Goal: Task Accomplishment & Management: Manage account settings

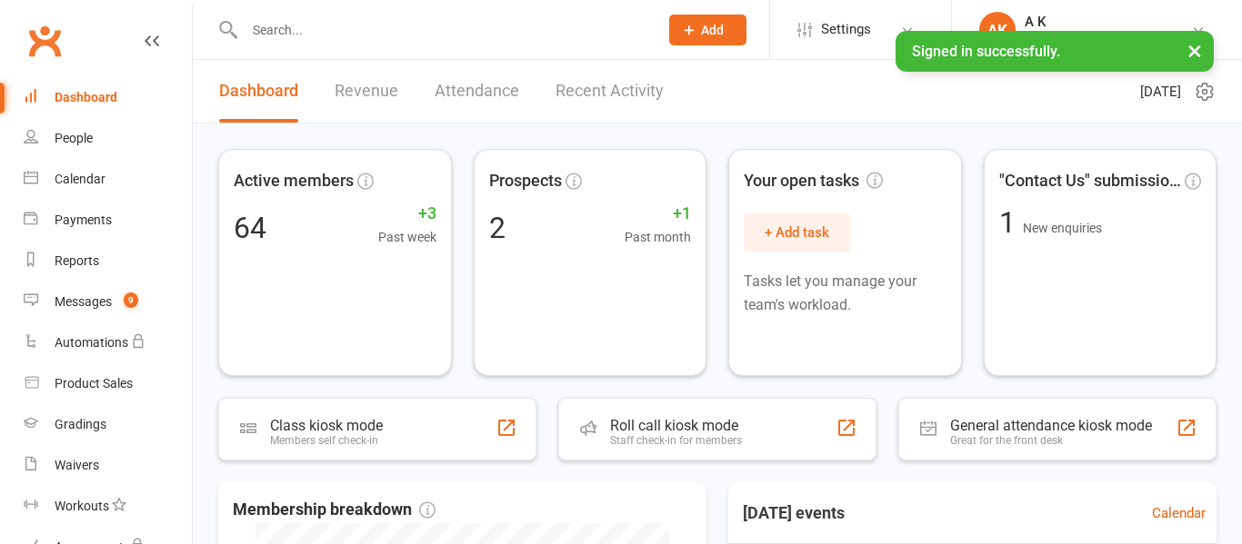
click at [310, 39] on input "text" at bounding box center [442, 29] width 406 height 25
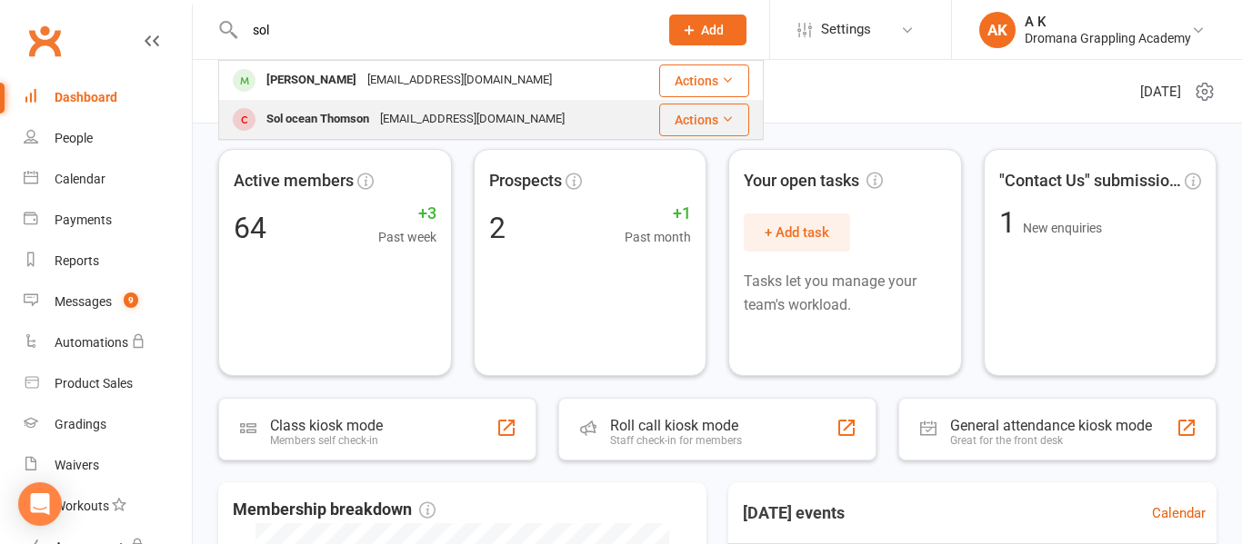
type input "sol"
click at [323, 105] on div "Sol ocean Thomson [EMAIL_ADDRESS][DOMAIN_NAME]" at bounding box center [429, 119] width 419 height 37
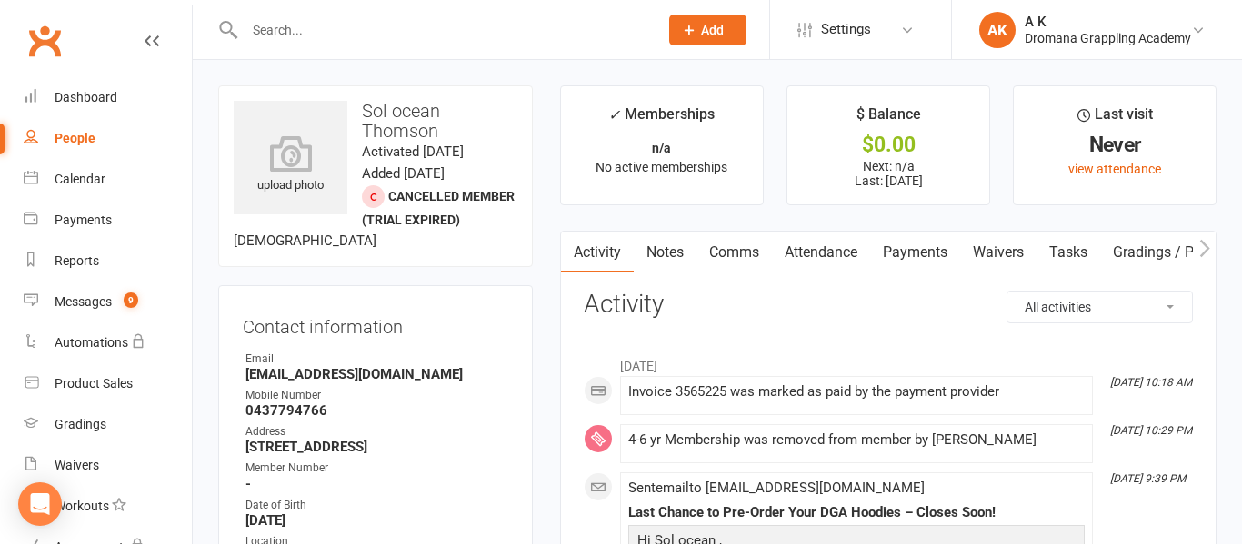
click at [937, 240] on link "Payments" at bounding box center [915, 253] width 90 height 42
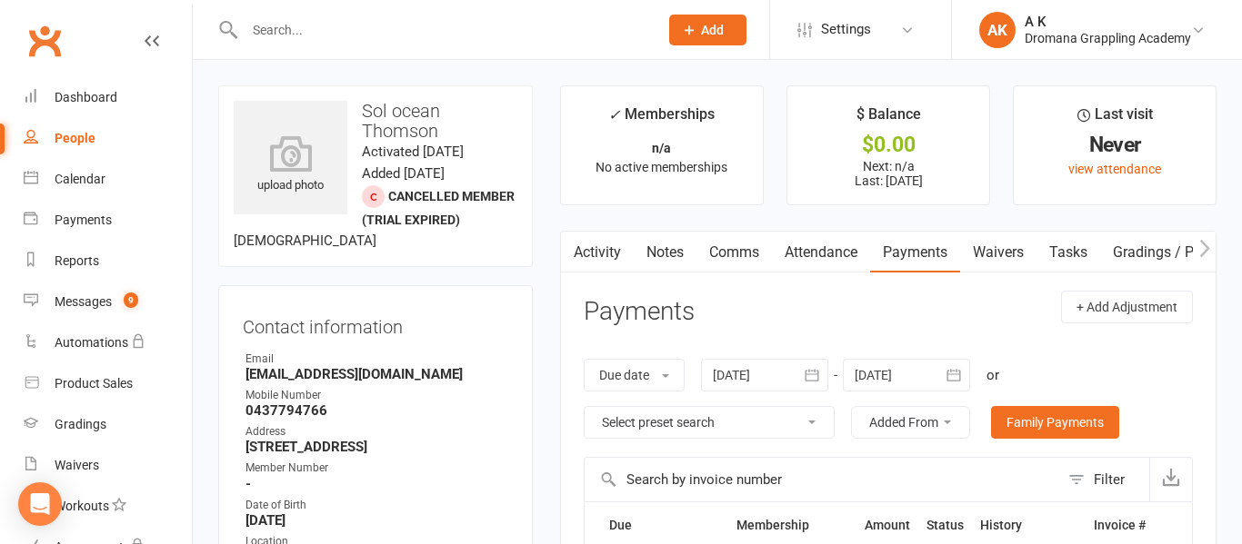
click at [404, 40] on input "text" at bounding box center [442, 29] width 406 height 25
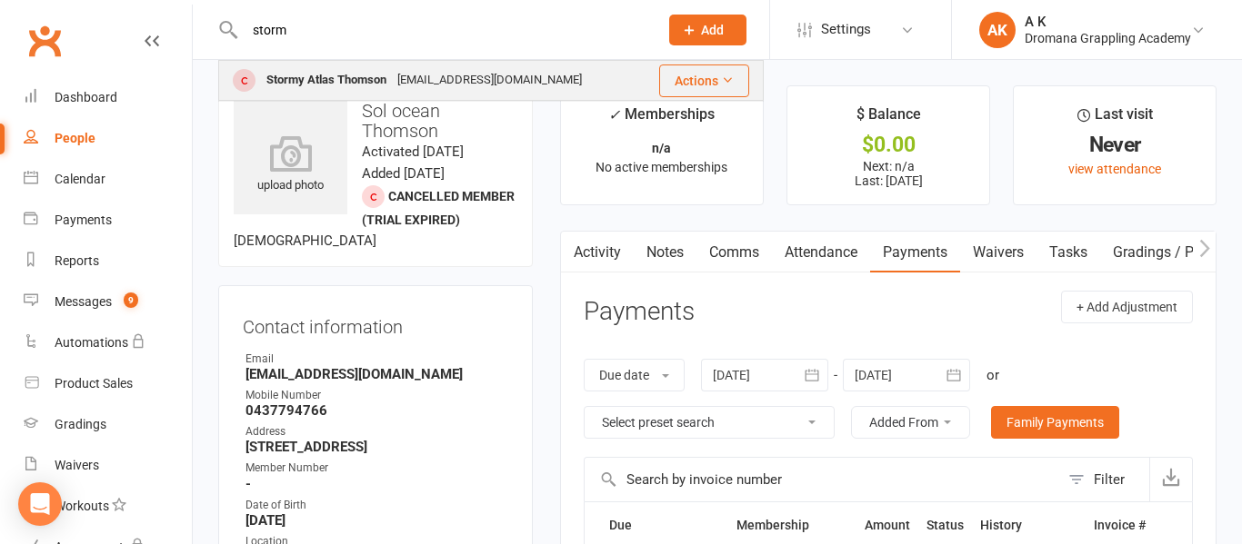
type input "storm"
click at [389, 78] on div "Stormy Atlas Thomson" at bounding box center [326, 80] width 131 height 26
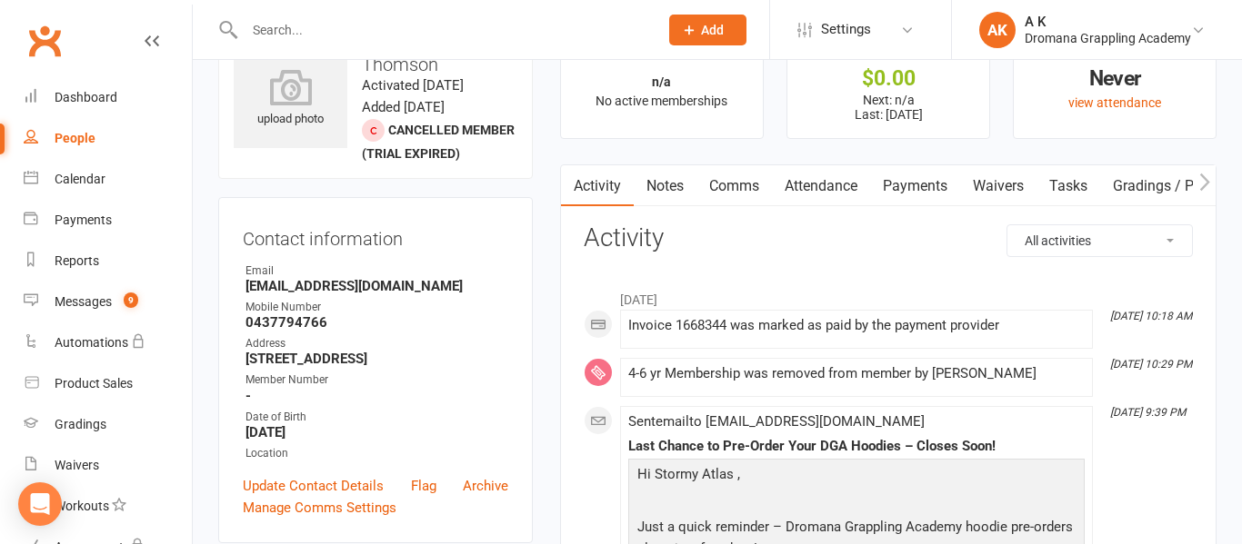
scroll to position [43, 0]
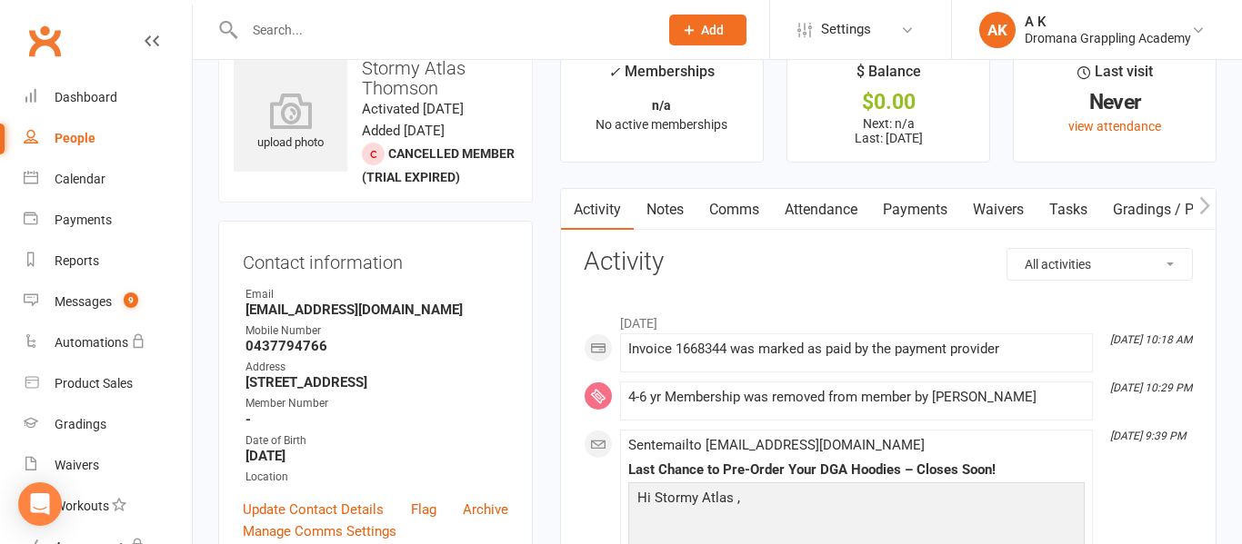
click at [908, 205] on link "Payments" at bounding box center [915, 210] width 90 height 42
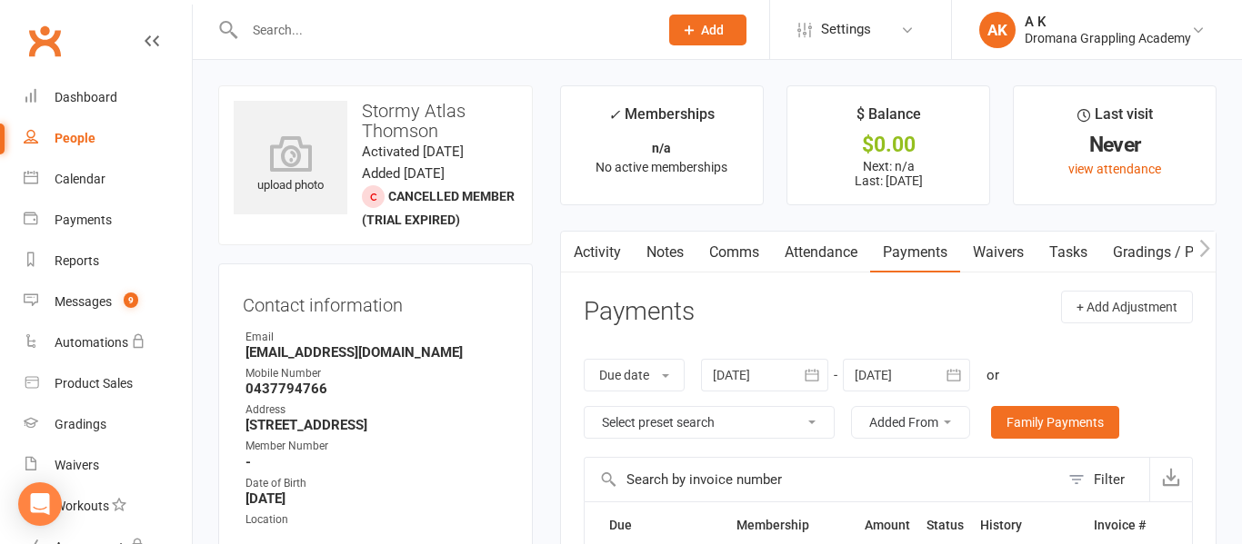
click at [343, 26] on input "text" at bounding box center [442, 29] width 406 height 25
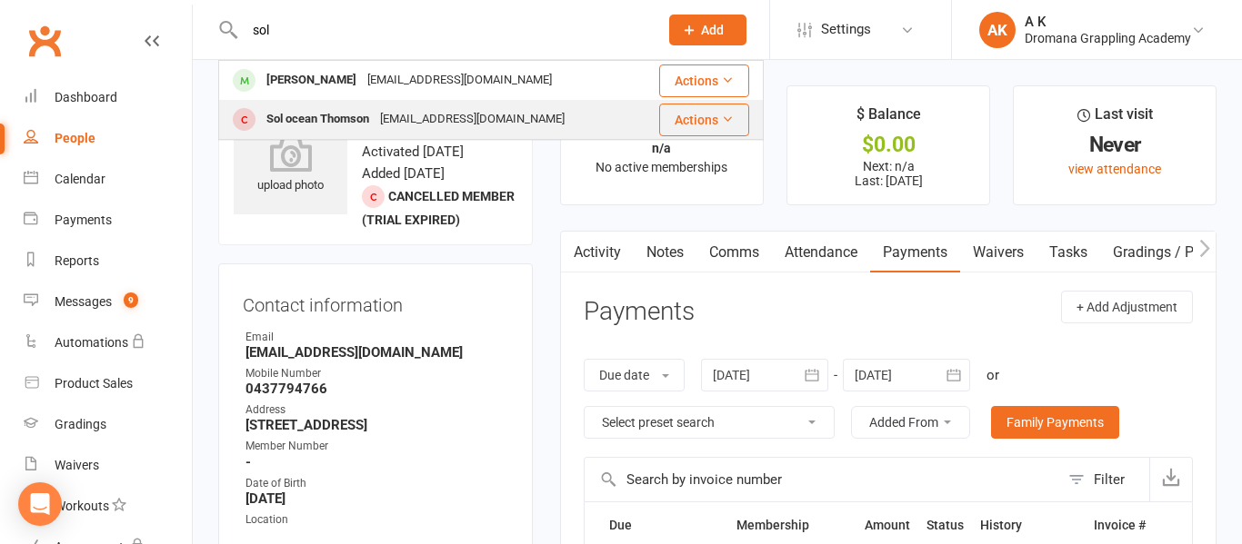
type input "sol"
click at [292, 115] on div "Sol ocean Thomson" at bounding box center [318, 119] width 114 height 26
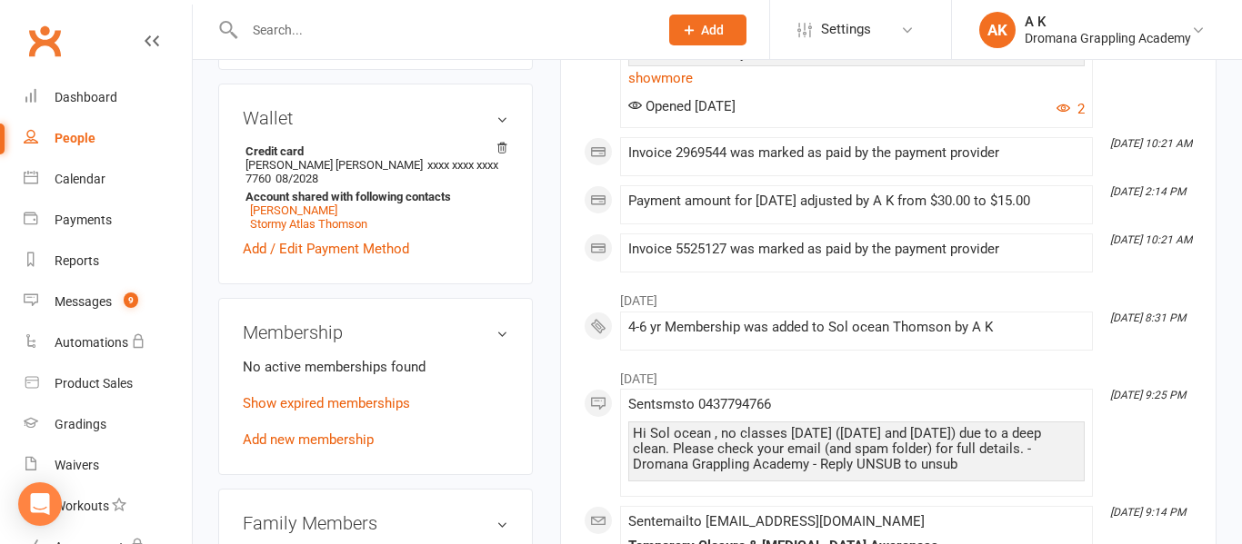
scroll to position [564, 0]
click at [344, 433] on link "Add new membership" at bounding box center [308, 438] width 131 height 16
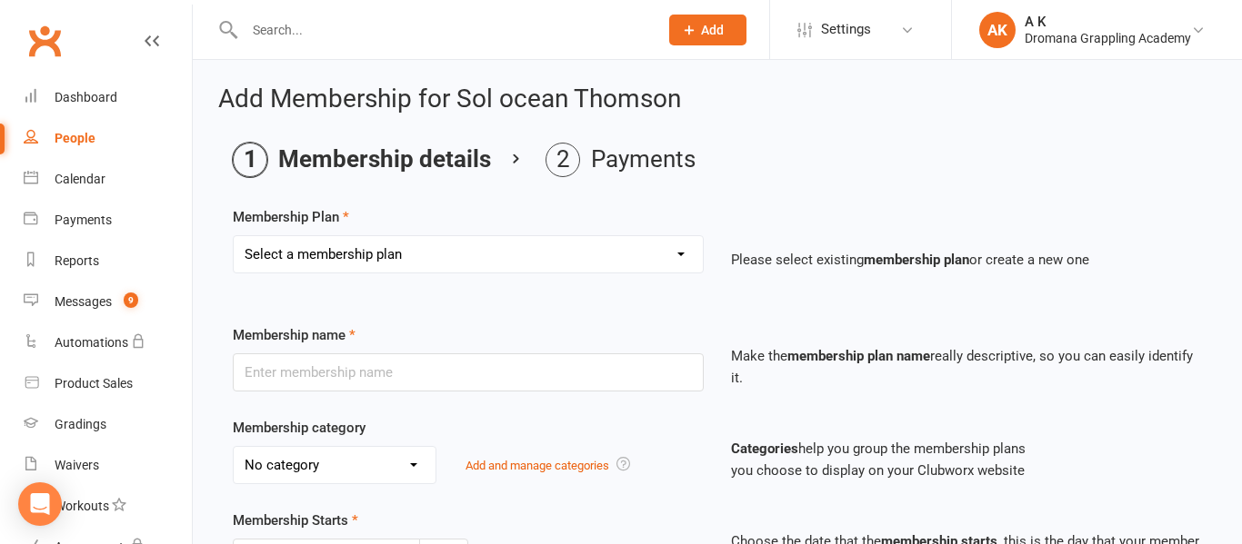
click at [504, 268] on select "Select a membership plan Create new Membership Plan Casual Class Teenage Unlimi…" at bounding box center [468, 254] width 469 height 36
select select "5"
click at [234, 236] on select "Select a membership plan Create new Membership Plan Casual Class Teenage Unlimi…" at bounding box center [468, 254] width 469 height 36
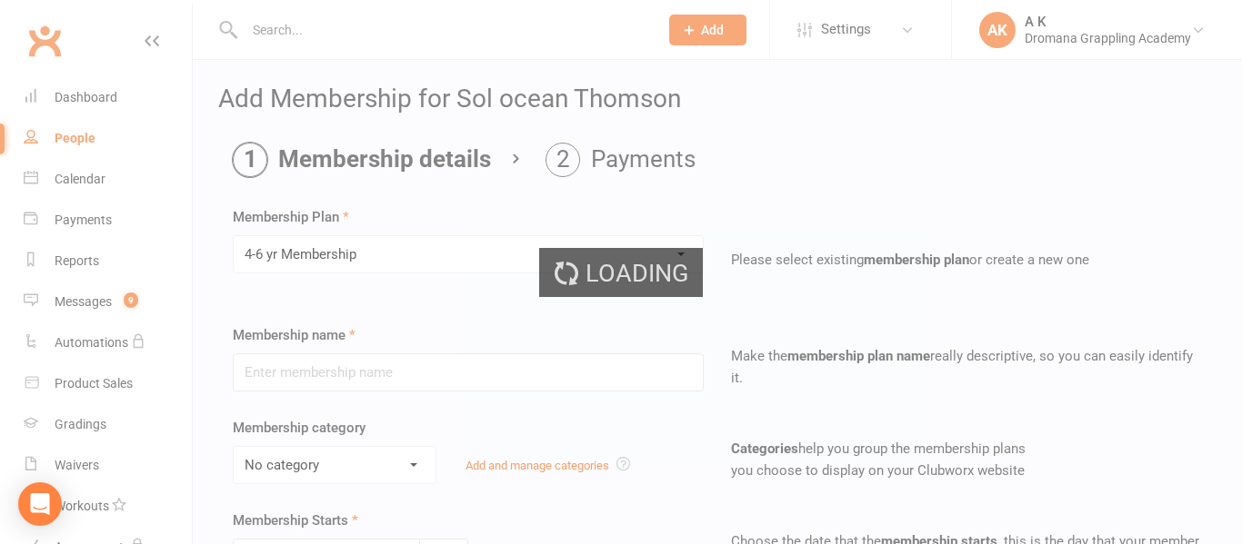
type input "4-6 yr Membership"
select select "2"
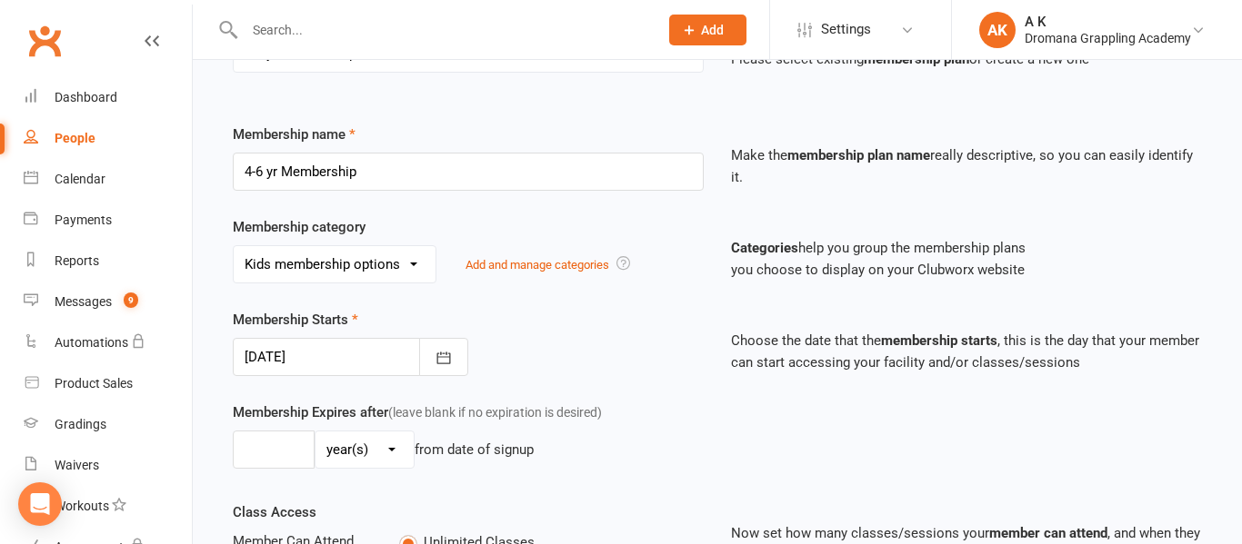
scroll to position [205, 0]
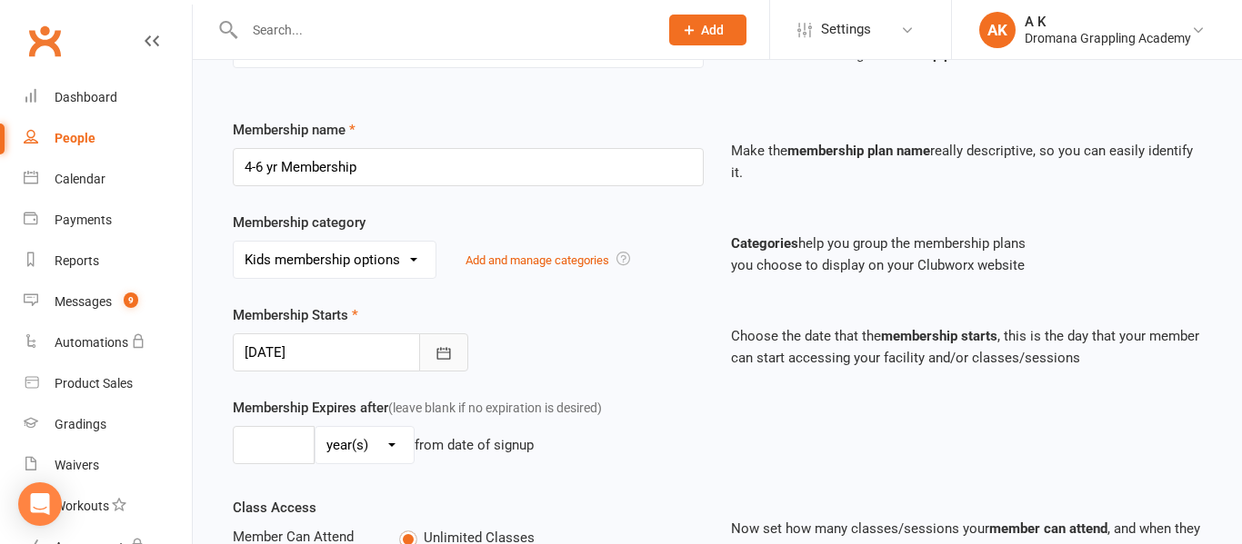
click at [446, 358] on icon "button" at bounding box center [444, 353] width 14 height 12
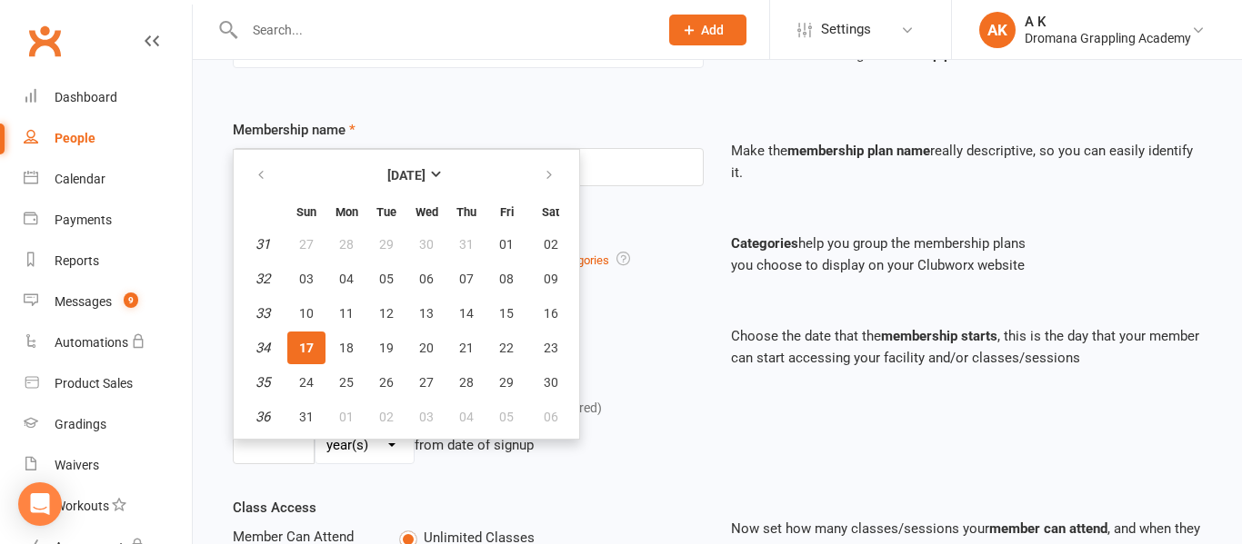
click at [304, 351] on span "17" at bounding box center [306, 348] width 15 height 15
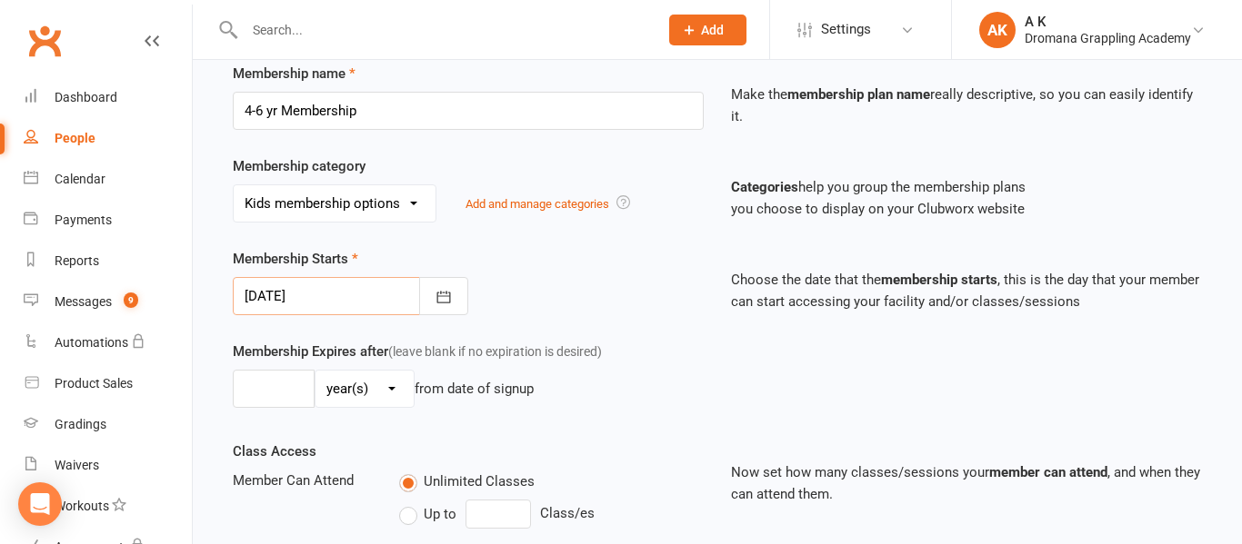
scroll to position [265, 0]
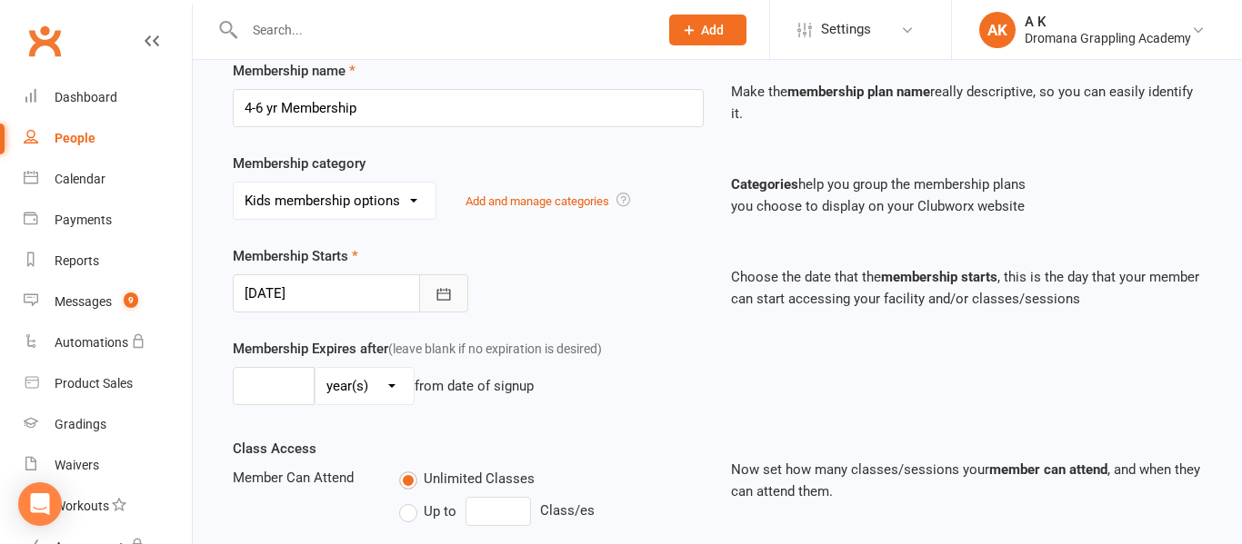
click at [444, 294] on icon "button" at bounding box center [443, 294] width 18 height 18
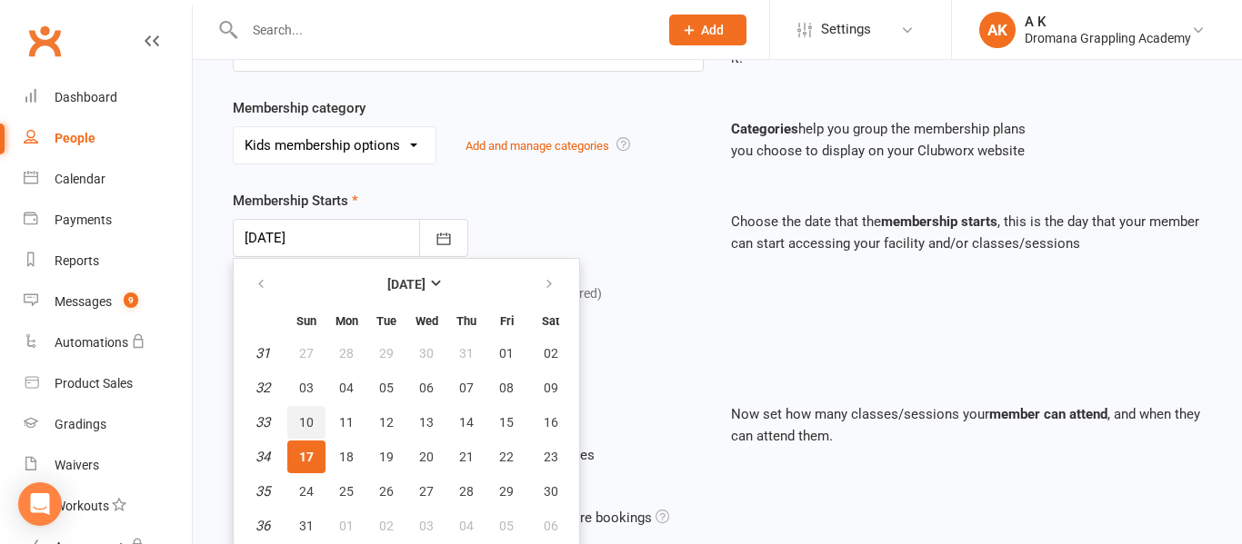
click at [311, 416] on span "10" at bounding box center [306, 422] width 15 height 15
type input "[DATE]"
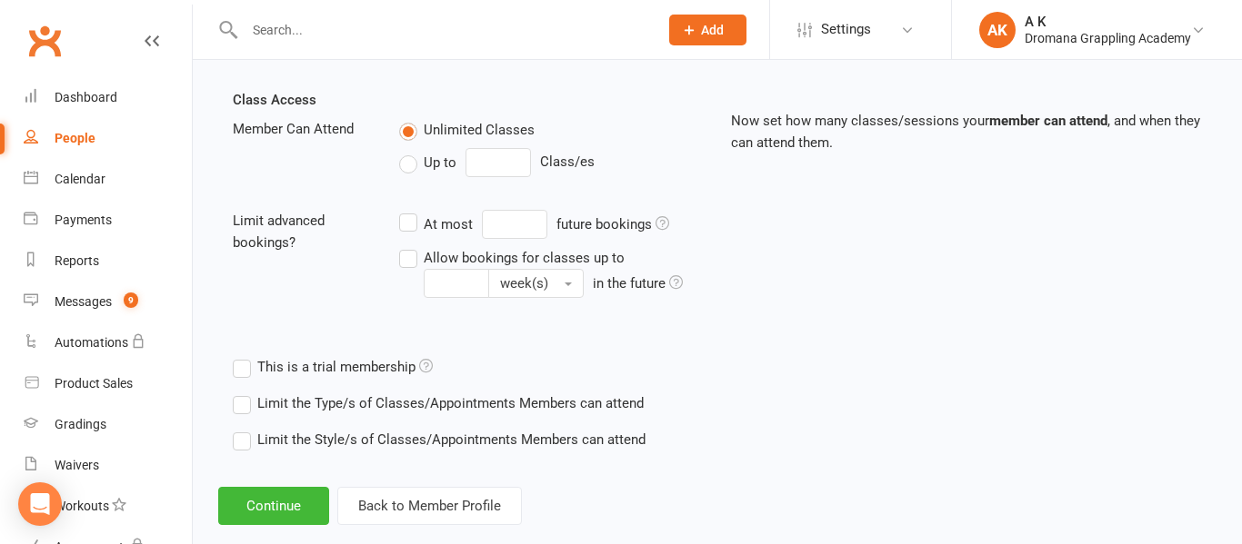
scroll to position [646, 0]
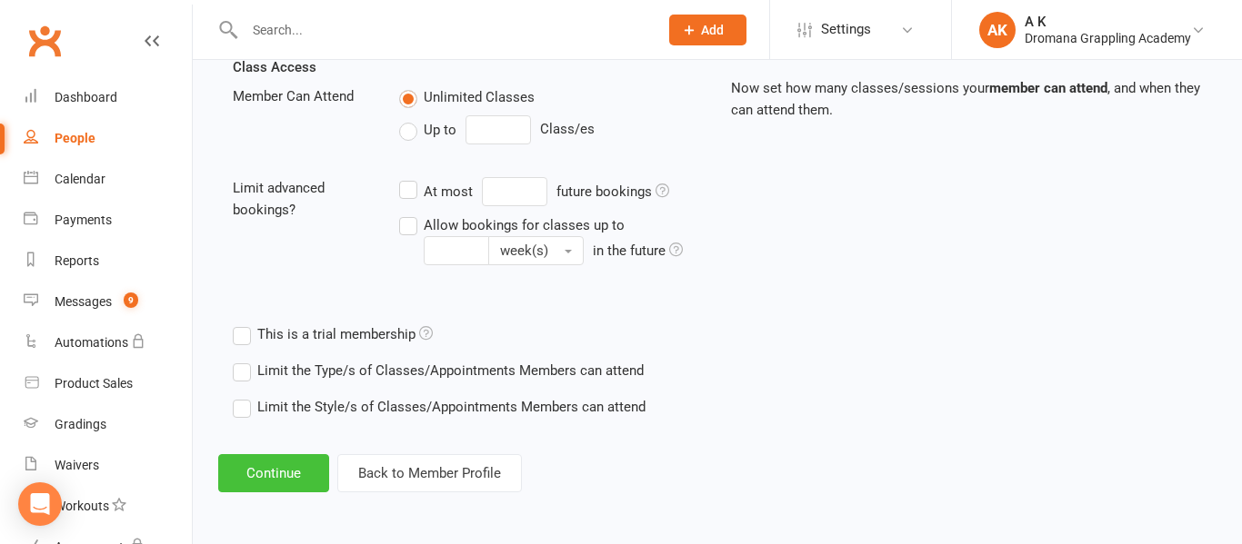
click at [304, 473] on button "Continue" at bounding box center [273, 473] width 111 height 38
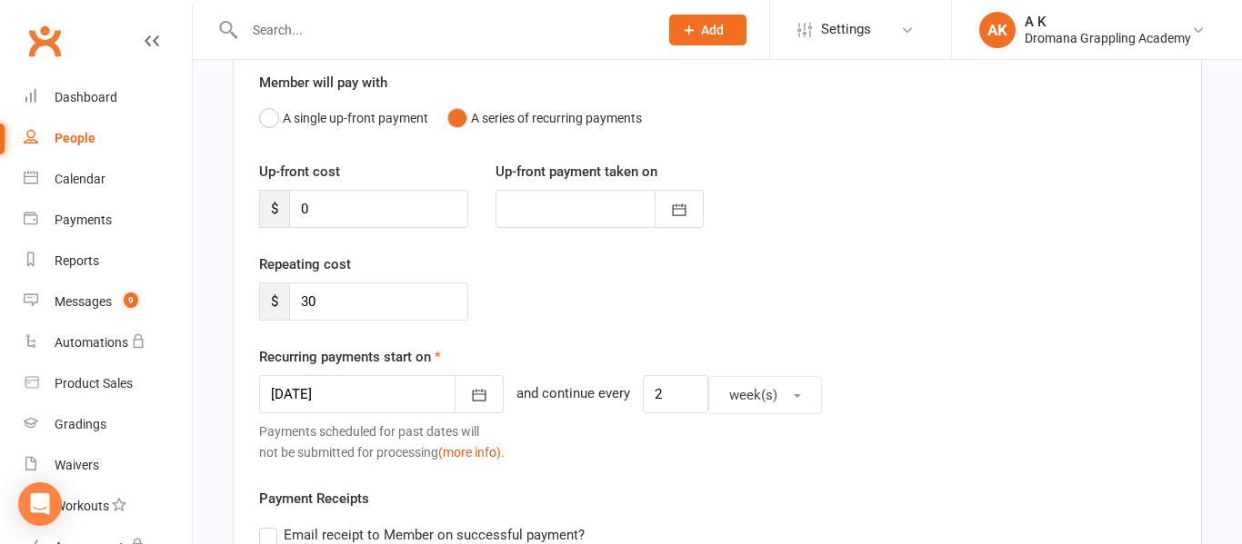
scroll to position [193, 0]
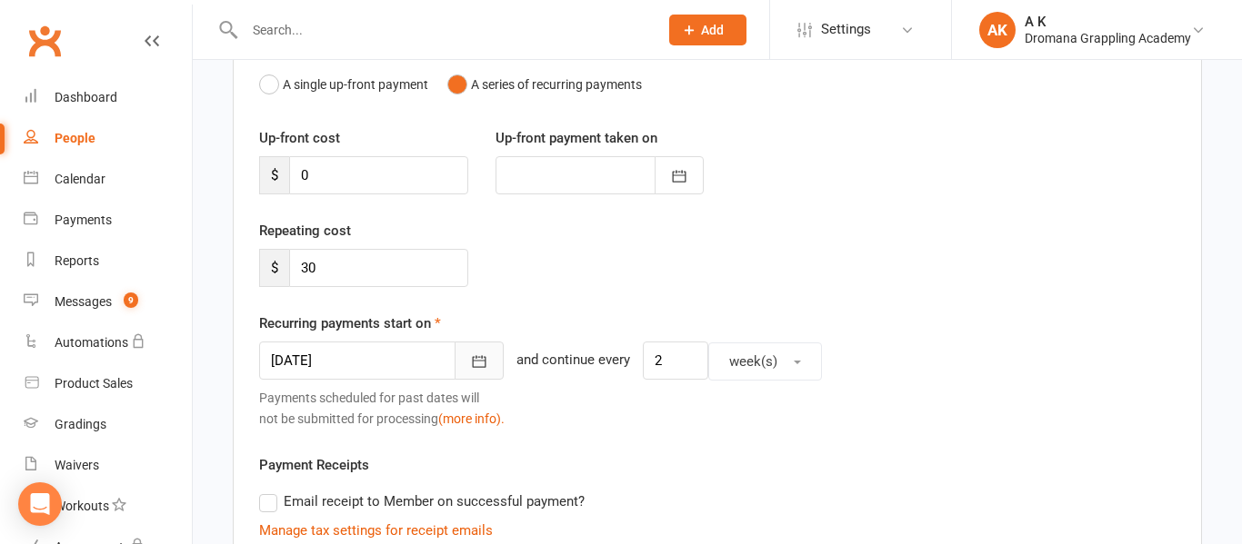
click at [470, 359] on icon "button" at bounding box center [479, 362] width 18 height 18
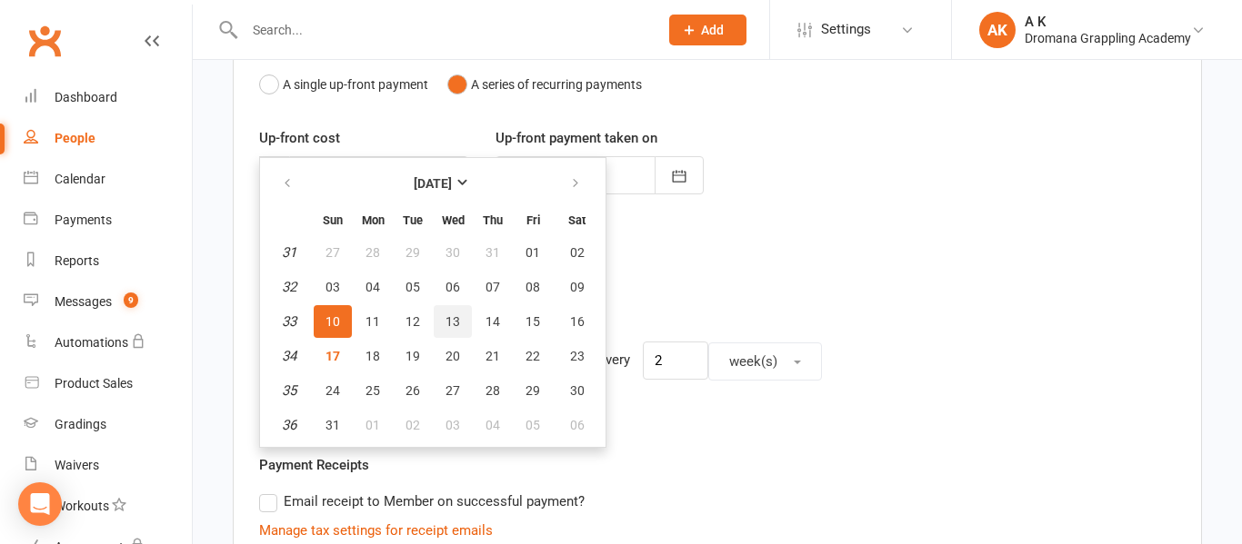
click at [448, 325] on span "13" at bounding box center [452, 321] width 15 height 15
type input "[DATE]"
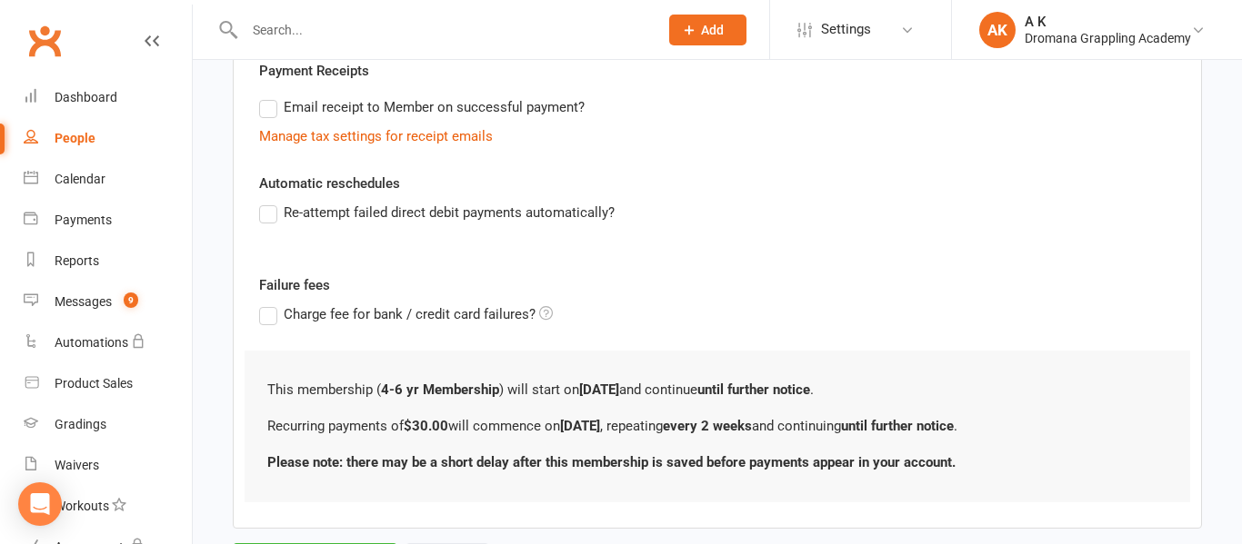
scroll to position [680, 0]
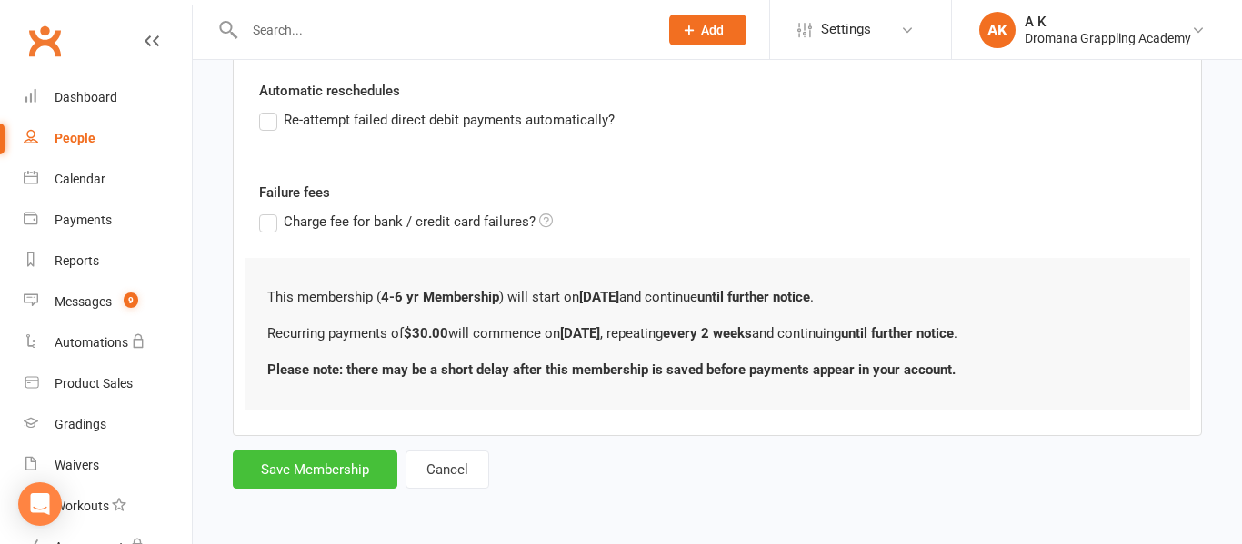
click at [336, 473] on button "Save Membership" at bounding box center [315, 470] width 165 height 38
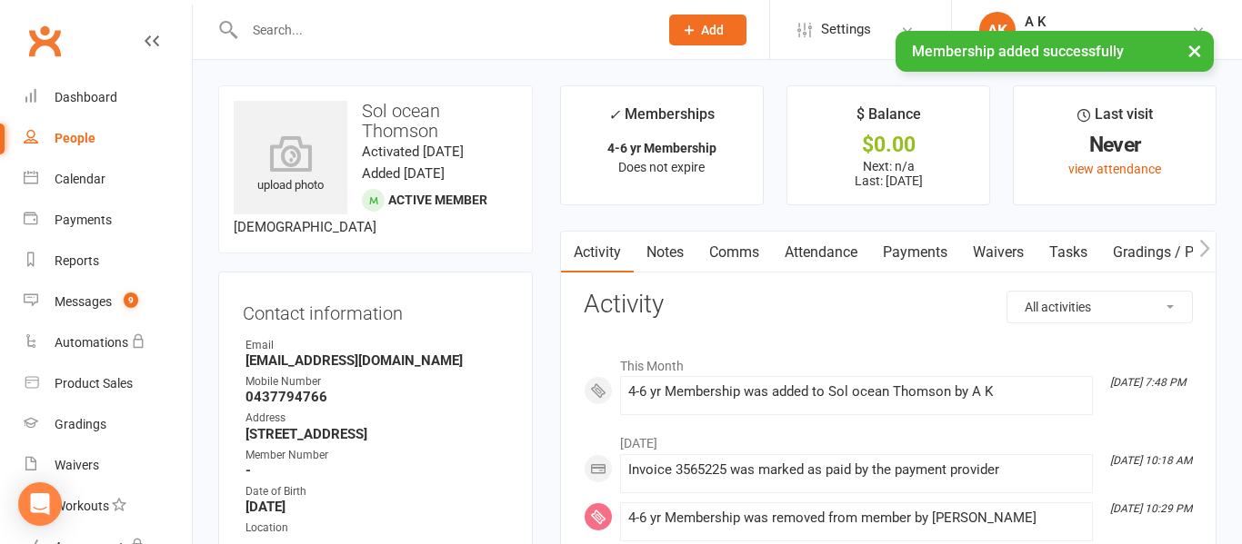
click at [288, 31] on div "× Membership added successfully" at bounding box center [609, 31] width 1218 height 0
click at [261, 25] on input "text" at bounding box center [442, 29] width 406 height 25
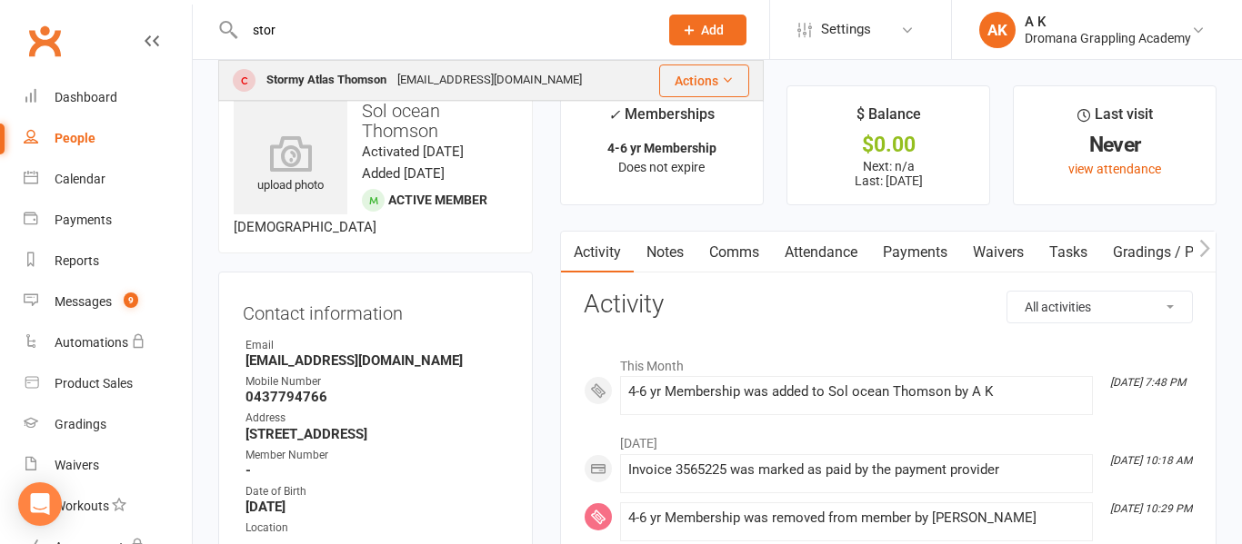
type input "stor"
click at [299, 77] on div "Stormy Atlas Thomson" at bounding box center [326, 80] width 131 height 26
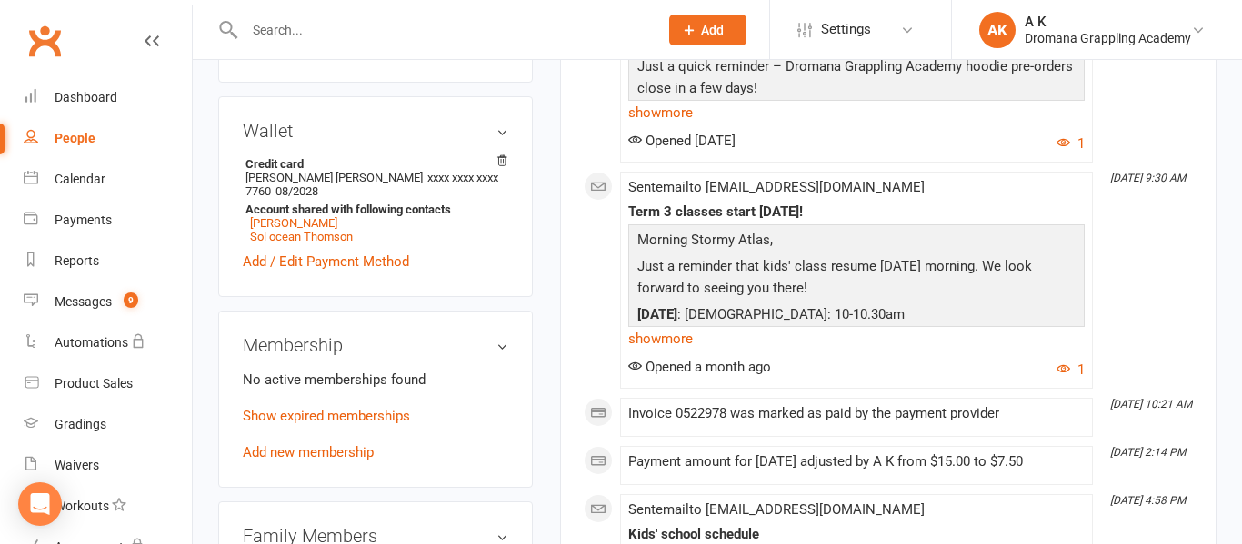
scroll to position [529, 0]
click at [319, 448] on link "Add new membership" at bounding box center [308, 451] width 131 height 16
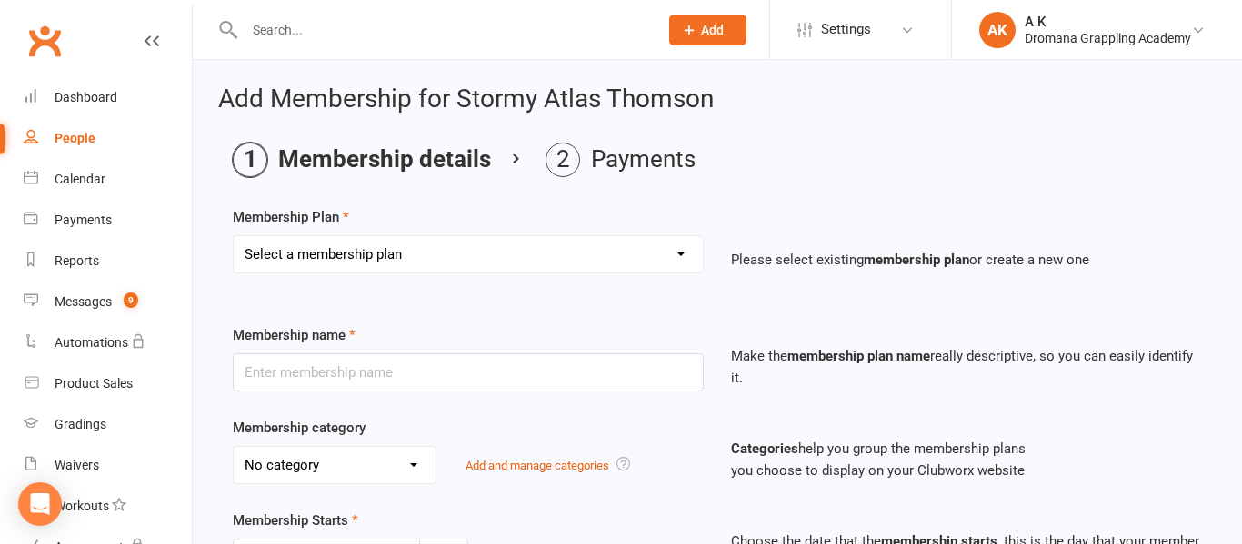
click at [408, 260] on select "Select a membership plan Create new Membership Plan Casual Class Teenage Unlimi…" at bounding box center [468, 254] width 469 height 36
select select "5"
click at [234, 236] on select "Select a membership plan Create new Membership Plan Casual Class Teenage Unlimi…" at bounding box center [468, 254] width 469 height 36
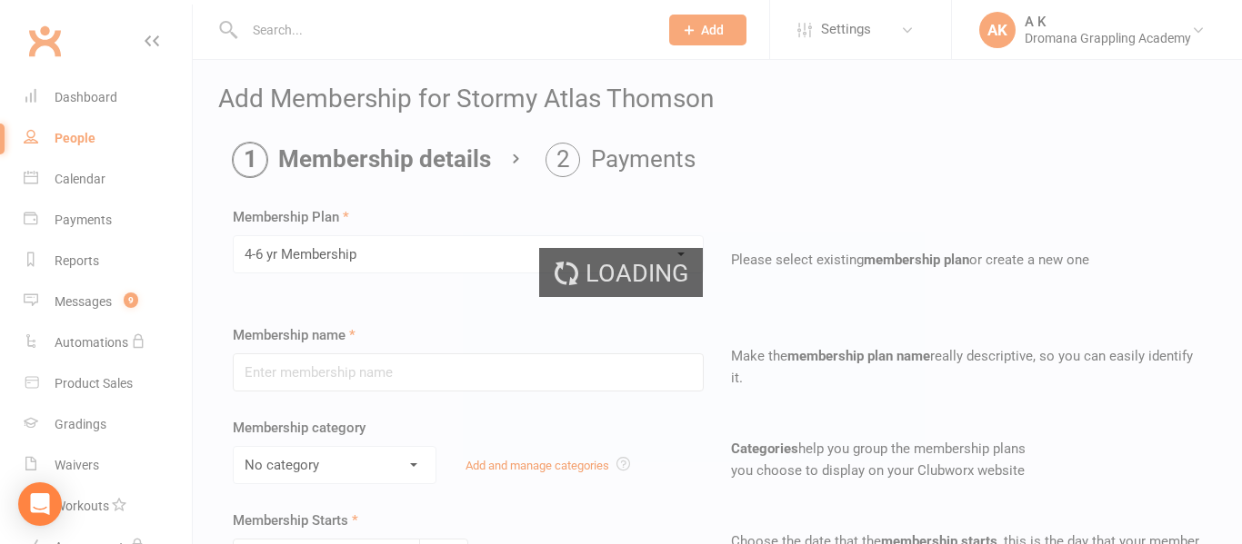
type input "4-6 yr Membership"
select select "2"
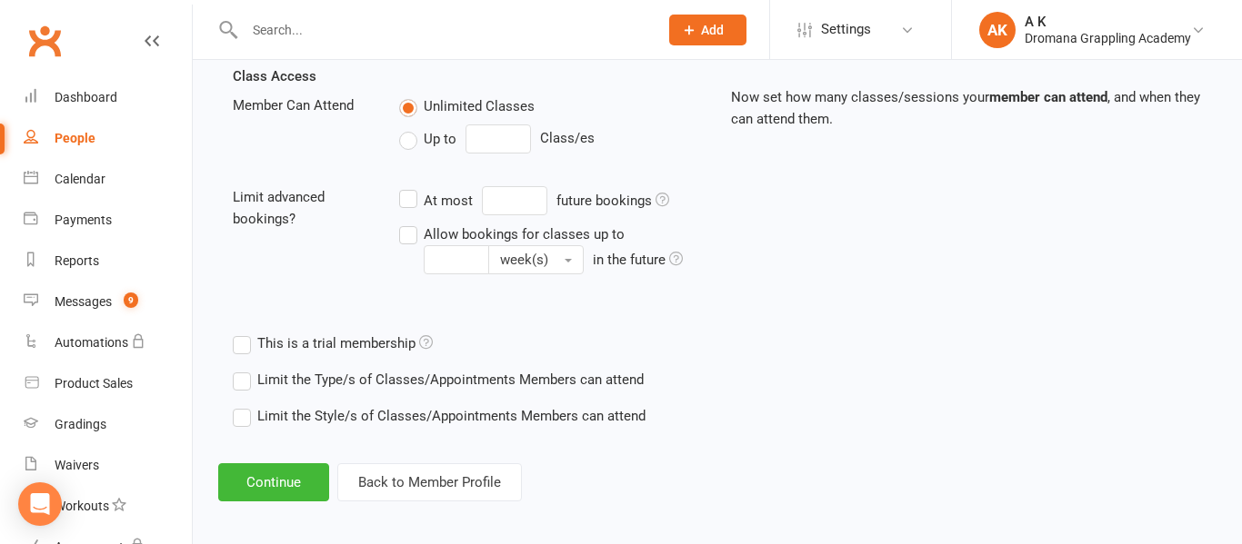
scroll to position [640, 0]
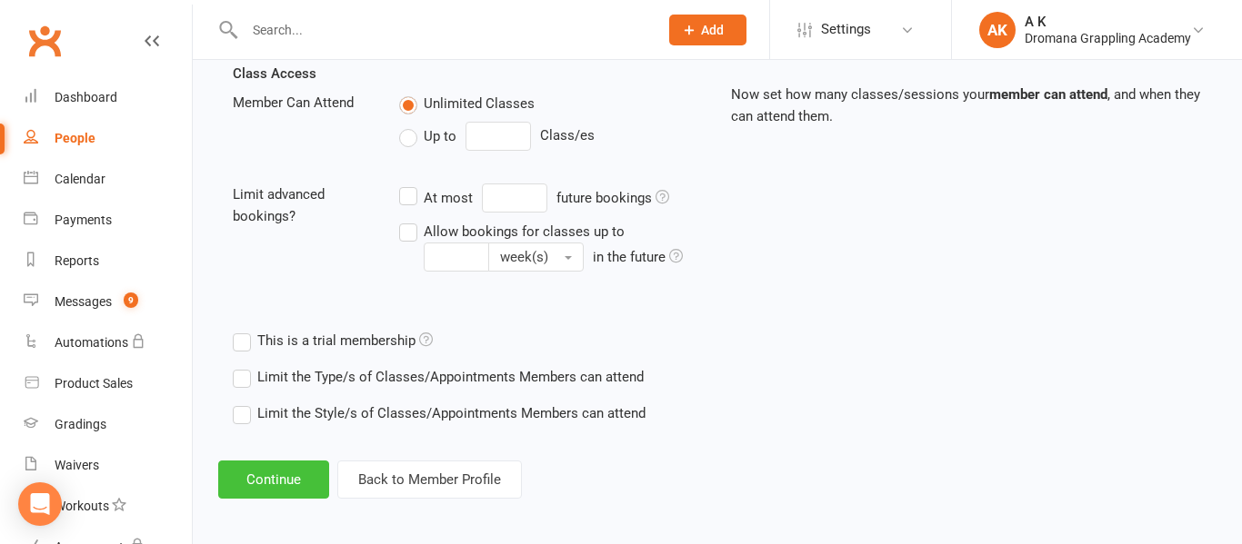
click at [304, 475] on button "Continue" at bounding box center [273, 480] width 111 height 38
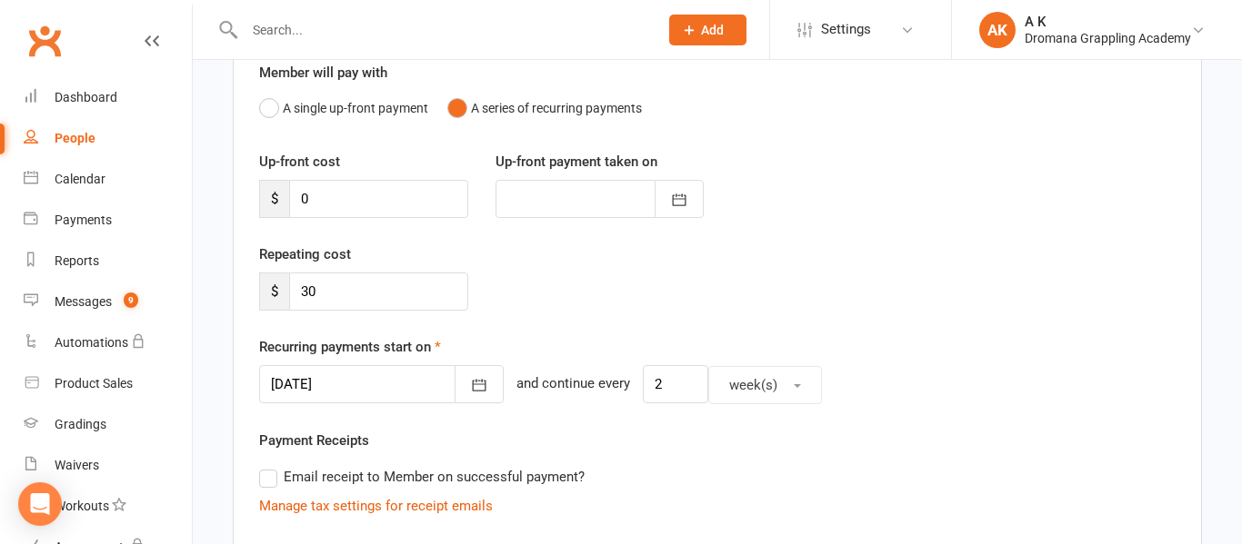
scroll to position [171, 0]
click at [374, 297] on input "30" at bounding box center [378, 290] width 179 height 38
type input "3"
type input "15"
click at [524, 284] on div "Repeating cost $ 15" at bounding box center [716, 288] width 943 height 93
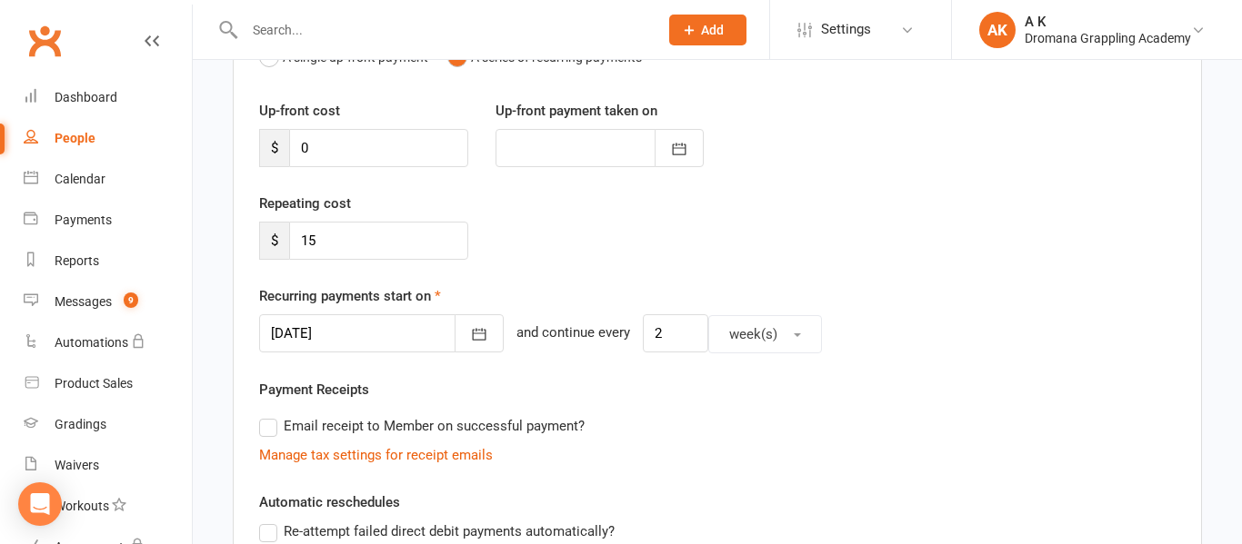
scroll to position [223, 0]
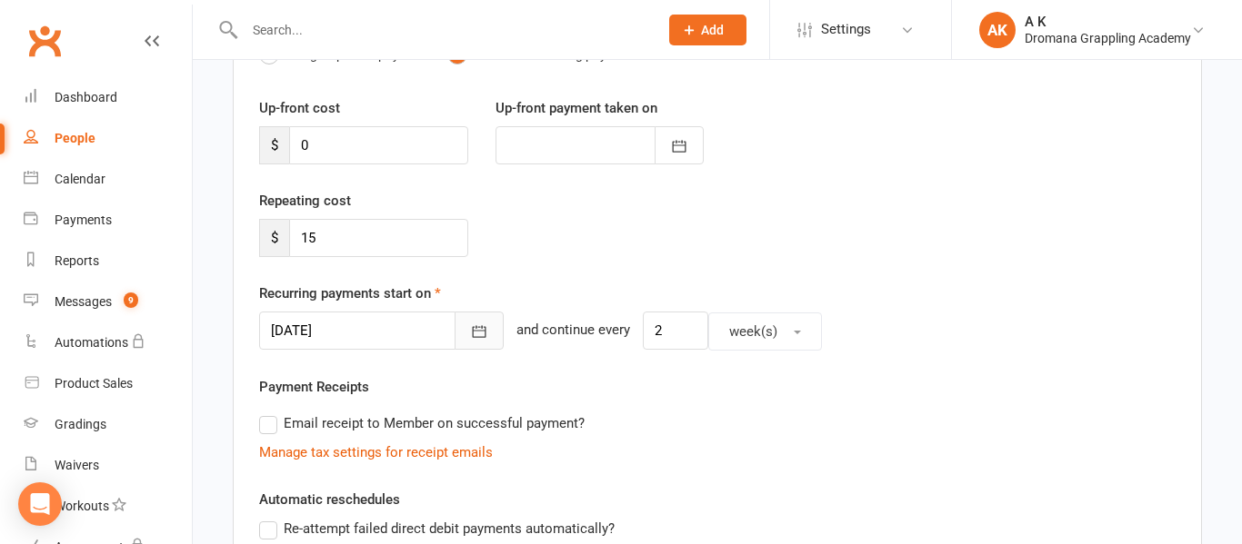
click at [473, 332] on icon "button" at bounding box center [480, 332] width 14 height 12
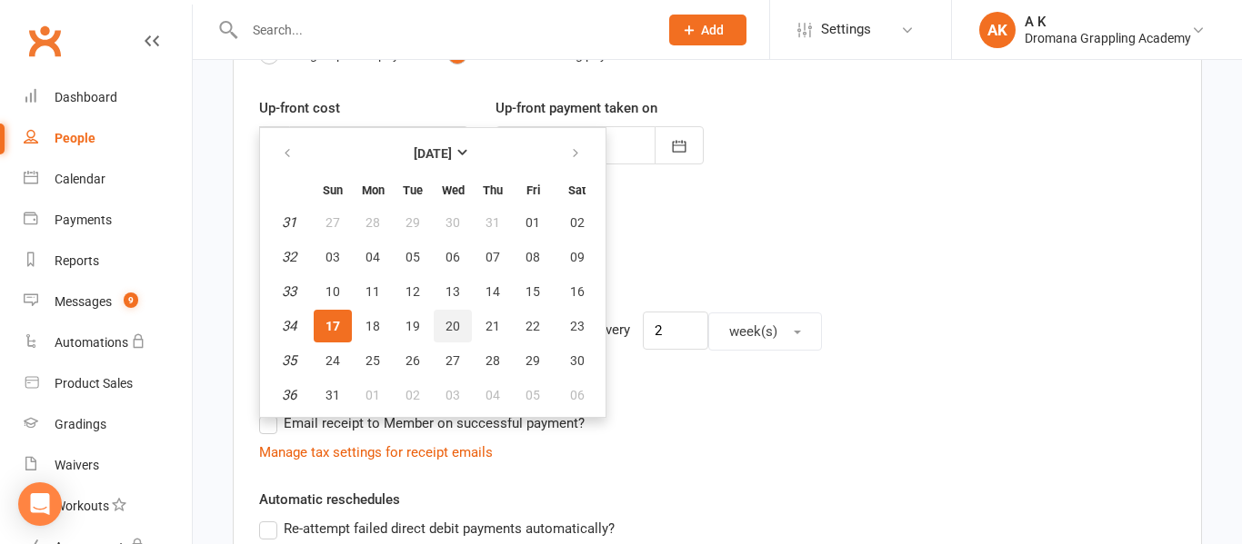
click at [445, 325] on span "20" at bounding box center [452, 326] width 15 height 15
type input "[DATE]"
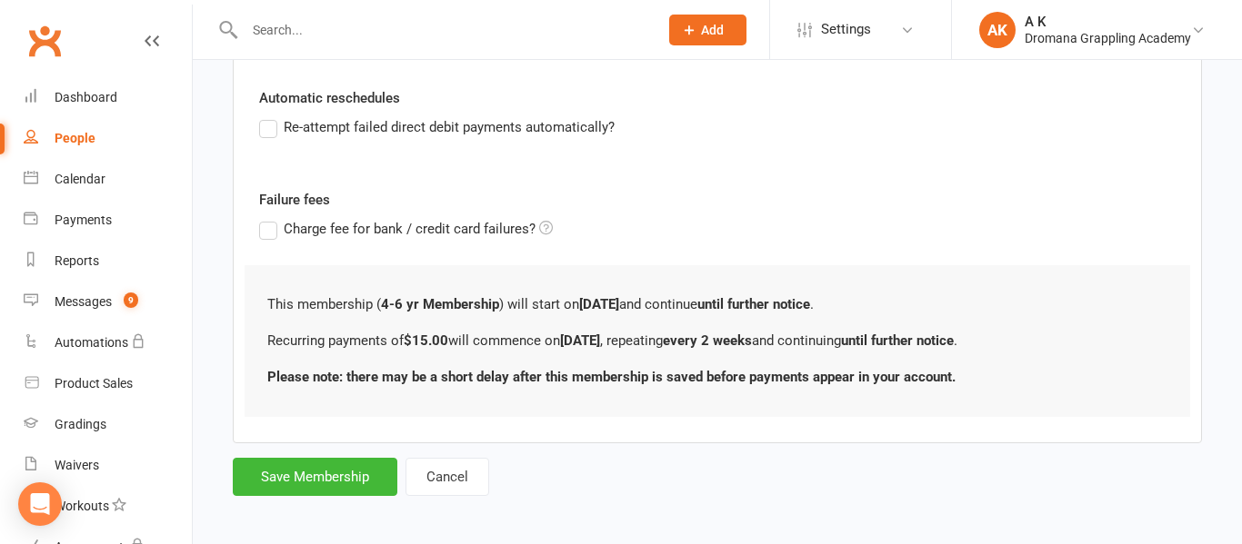
scroll to position [632, 0]
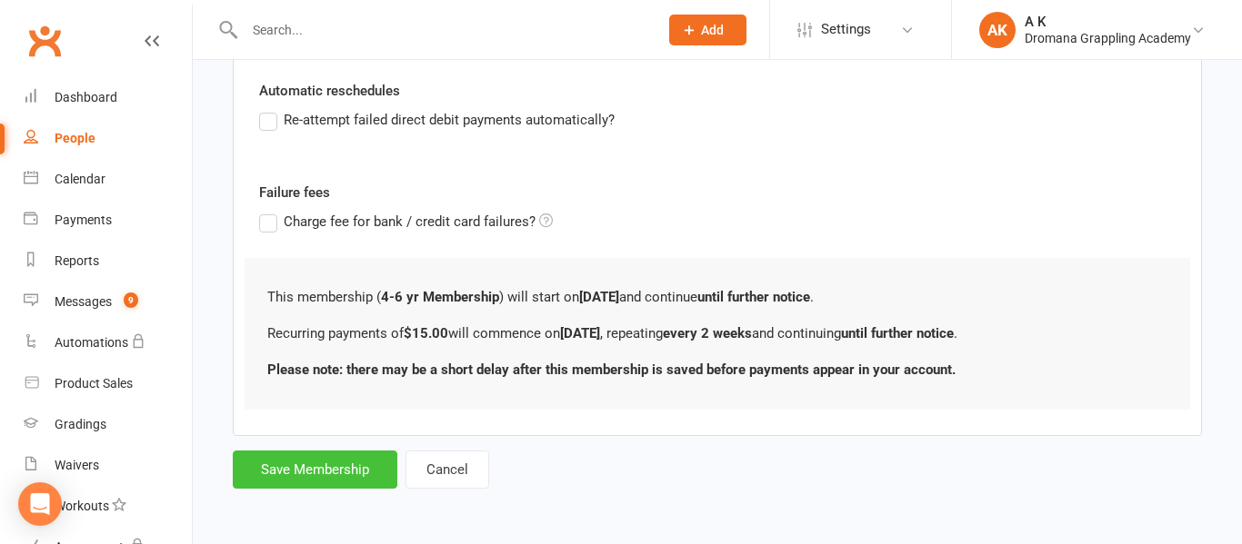
click at [282, 478] on button "Save Membership" at bounding box center [315, 470] width 165 height 38
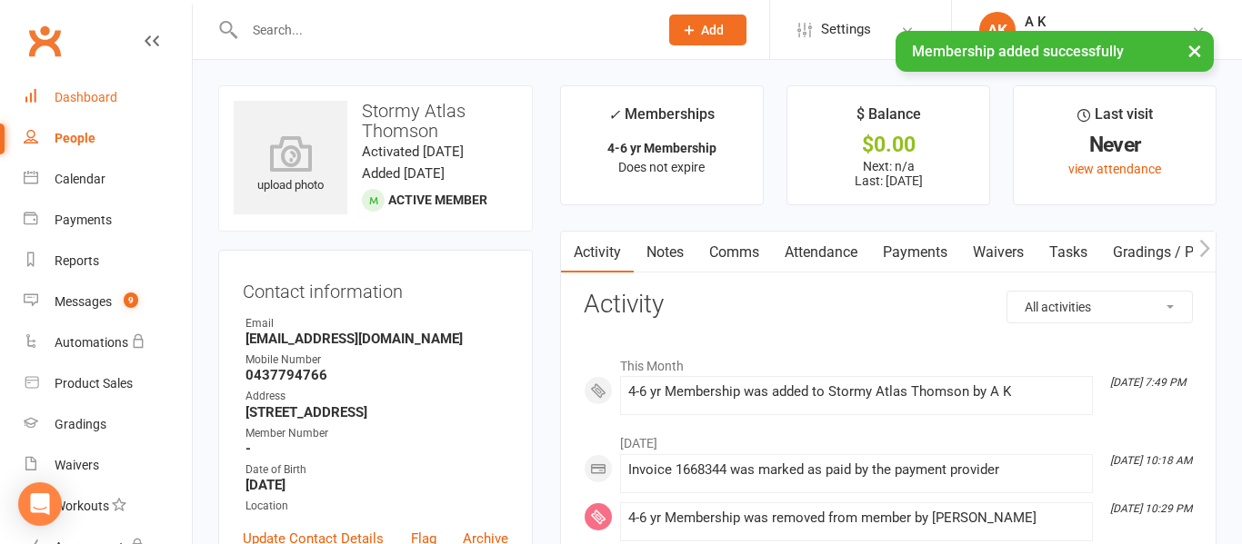
click at [99, 92] on div "Dashboard" at bounding box center [86, 97] width 63 height 15
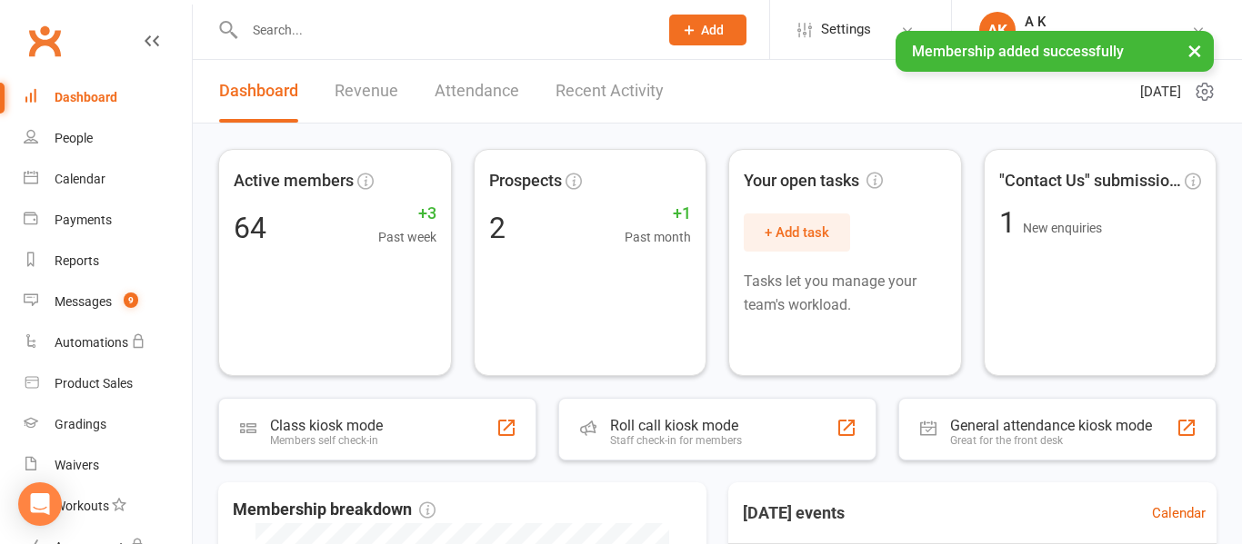
click at [599, 99] on link "Recent Activity" at bounding box center [609, 91] width 108 height 63
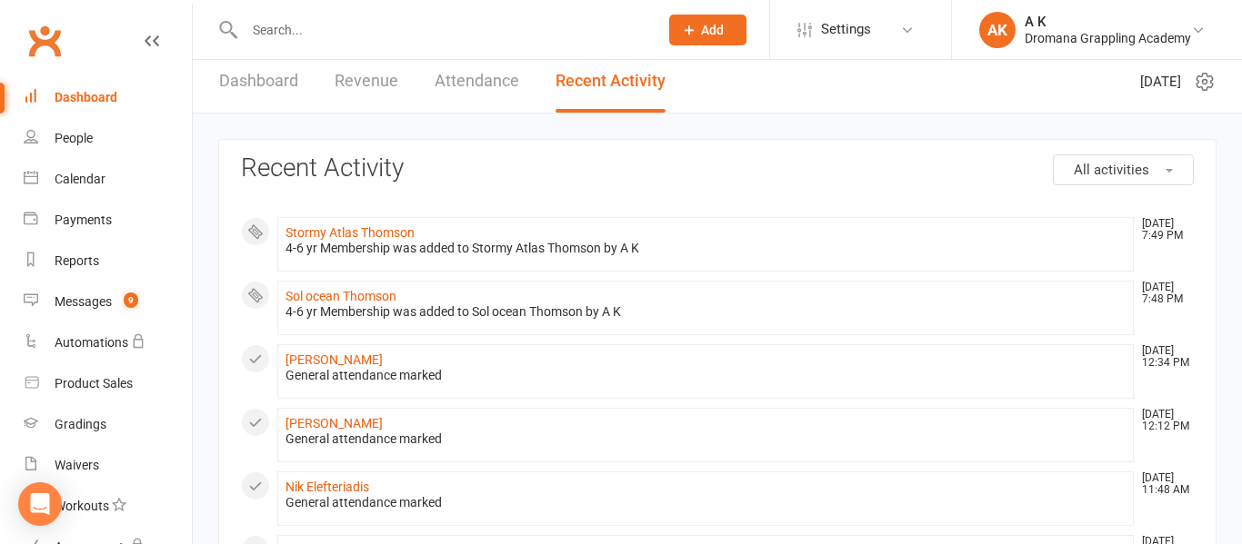
scroll to position [15, 0]
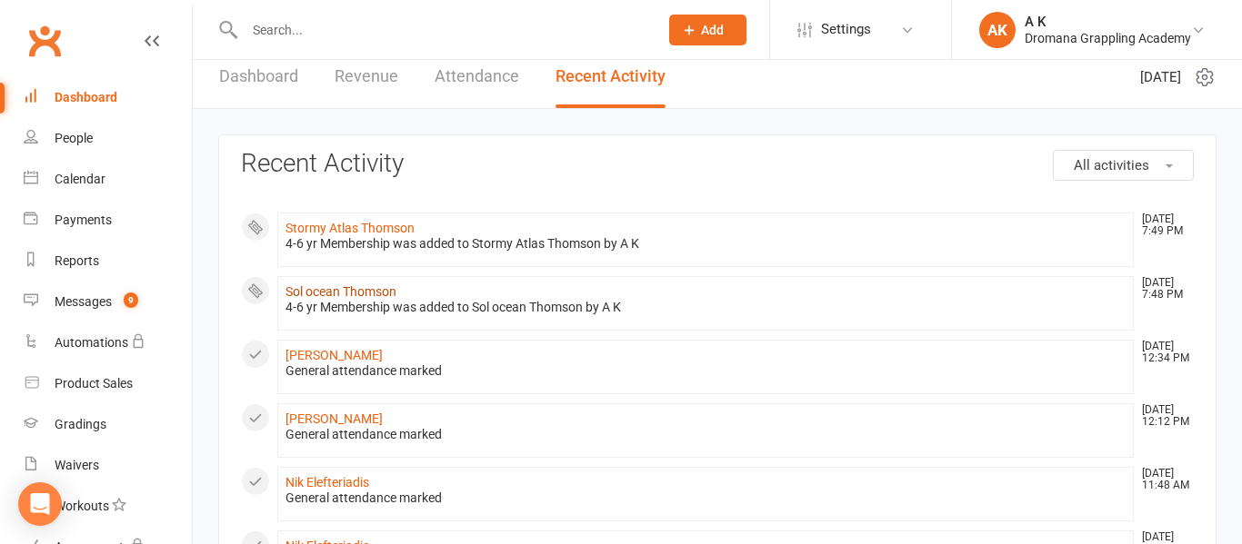
click at [378, 294] on link "Sol ocean Thomson" at bounding box center [340, 291] width 111 height 15
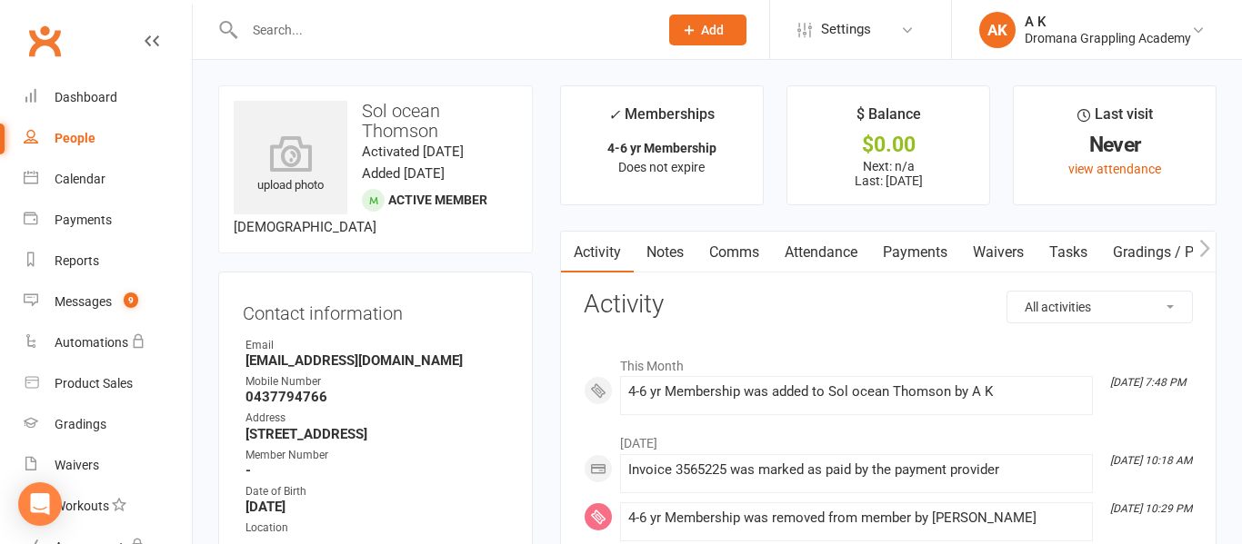
click at [939, 248] on link "Payments" at bounding box center [915, 253] width 90 height 42
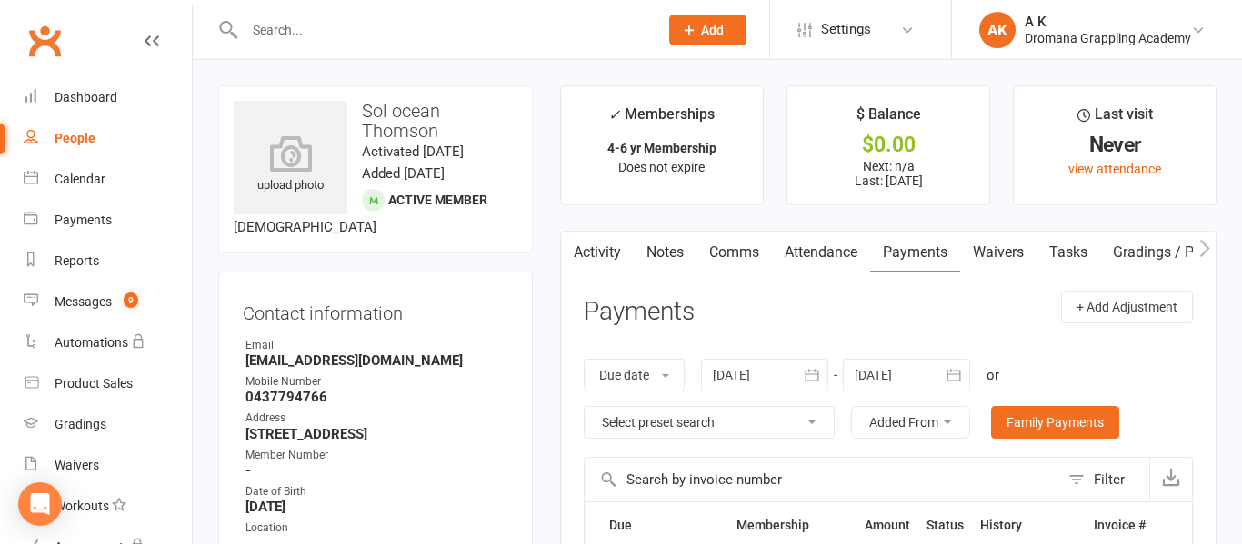
click at [575, 239] on icon "button" at bounding box center [572, 248] width 11 height 19
click at [593, 249] on link "Activity" at bounding box center [597, 253] width 73 height 42
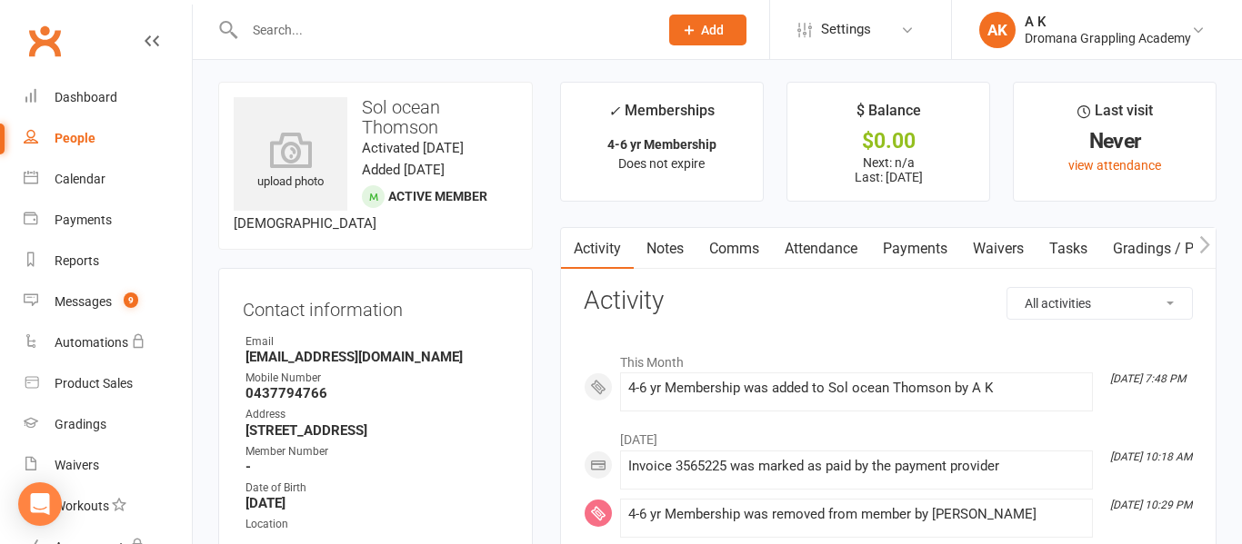
scroll to position [3, 0]
click at [85, 93] on div "Dashboard" at bounding box center [86, 97] width 63 height 15
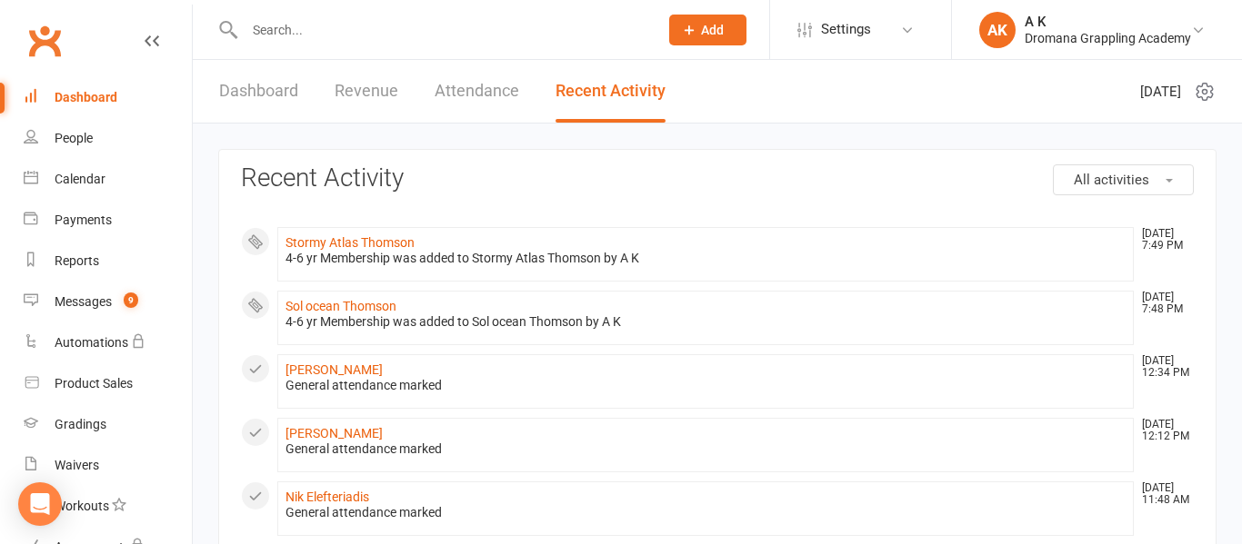
click at [398, 35] on input "text" at bounding box center [442, 29] width 406 height 25
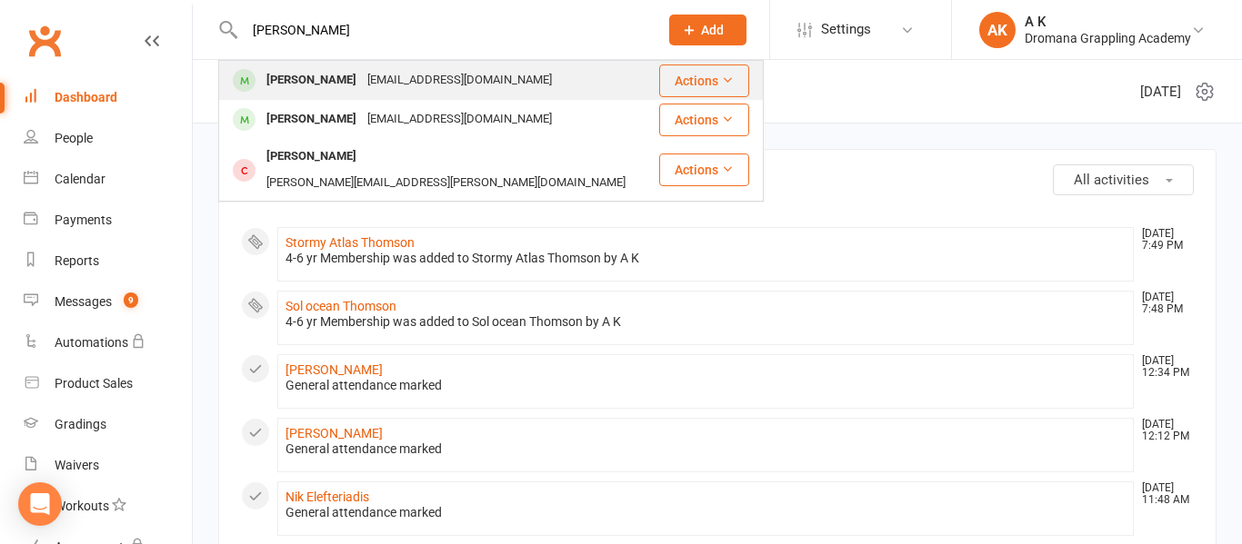
type input "[PERSON_NAME]"
click at [410, 79] on div "[EMAIL_ADDRESS][DOMAIN_NAME]" at bounding box center [459, 80] width 195 height 26
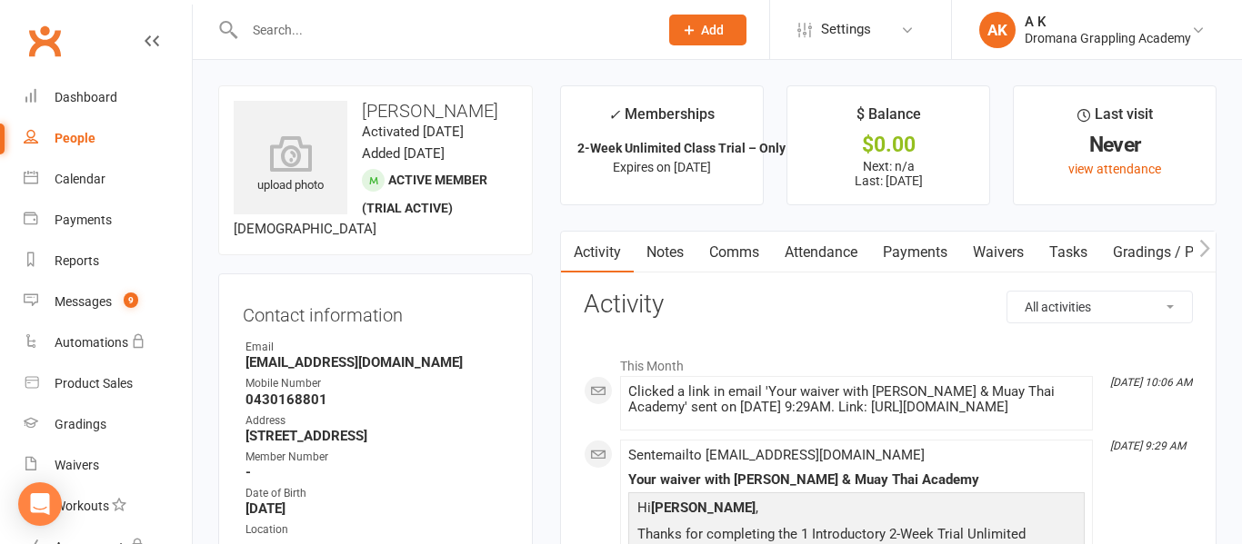
click at [933, 266] on link "Payments" at bounding box center [915, 253] width 90 height 42
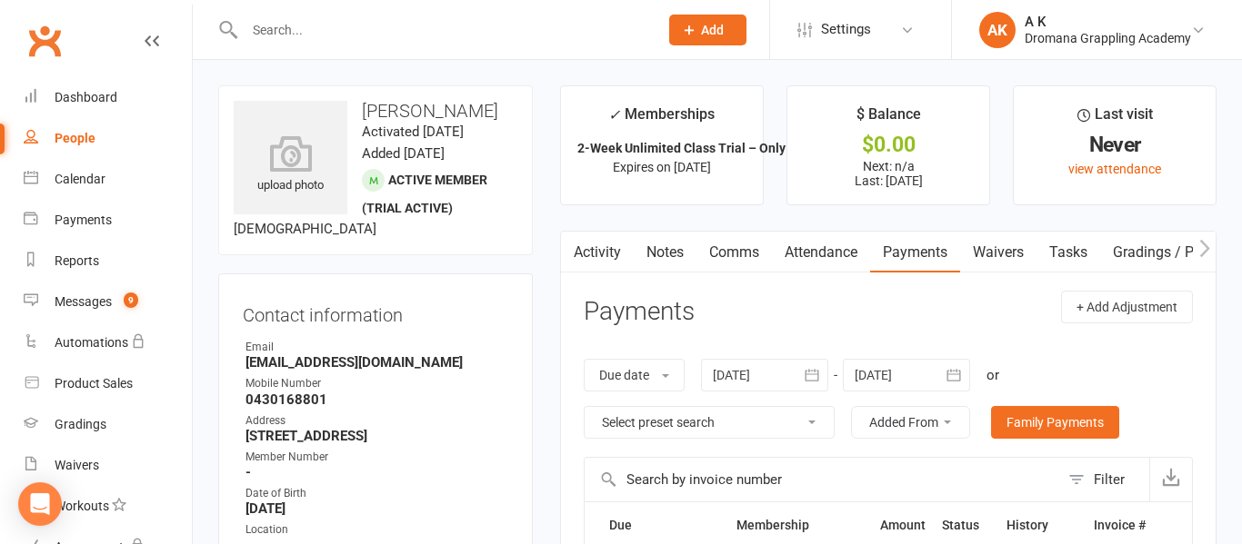
click at [339, 35] on input "text" at bounding box center [442, 29] width 406 height 25
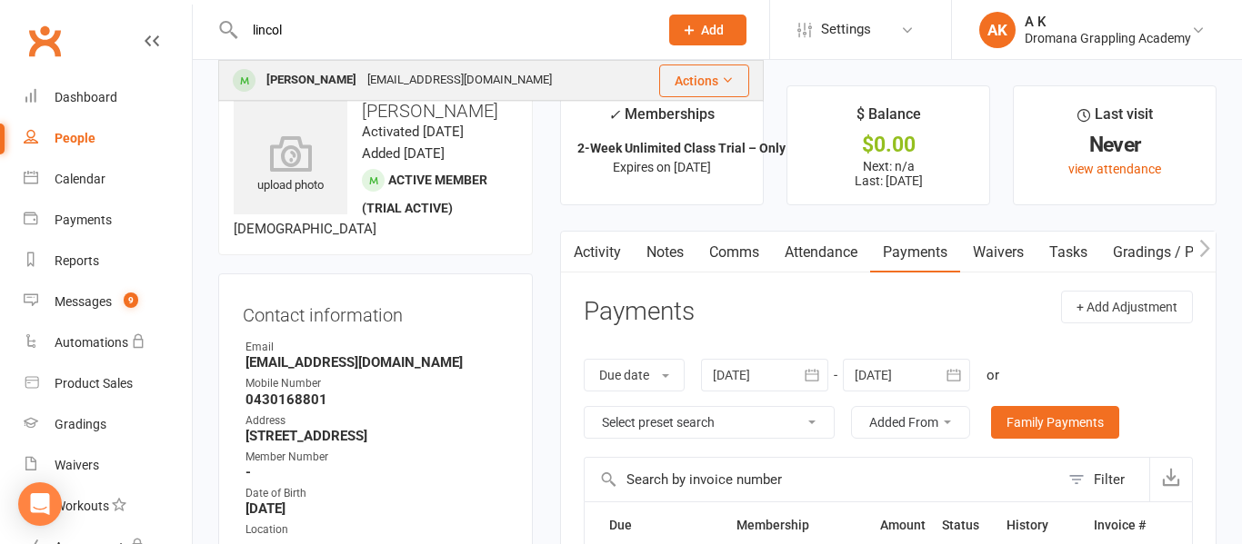
type input "lincol"
click at [308, 71] on div "[PERSON_NAME]" at bounding box center [311, 80] width 101 height 26
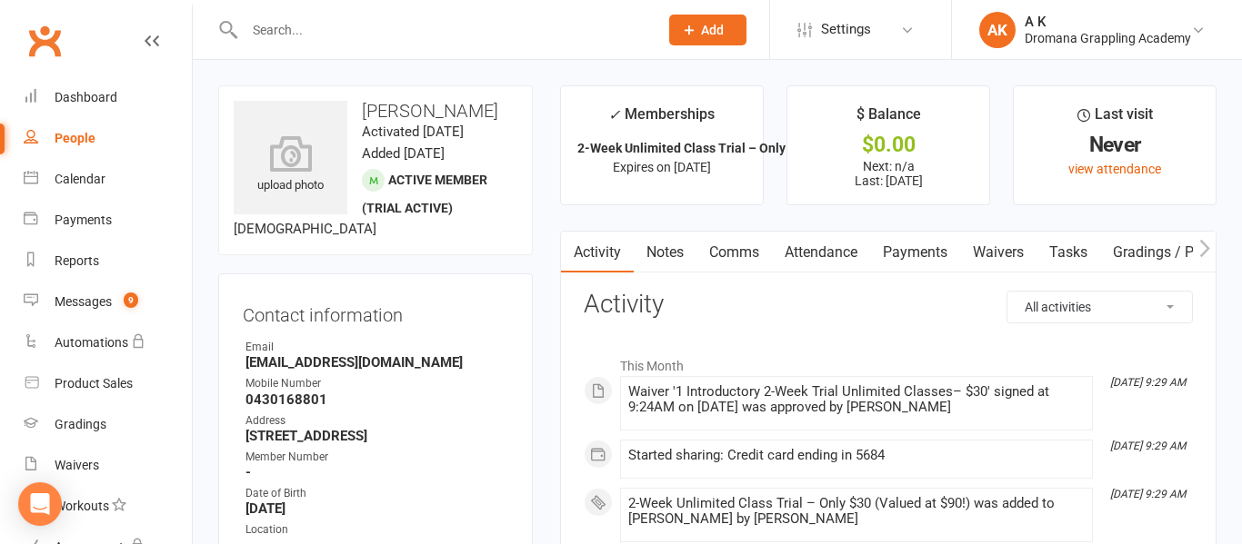
click at [891, 262] on link "Payments" at bounding box center [915, 253] width 90 height 42
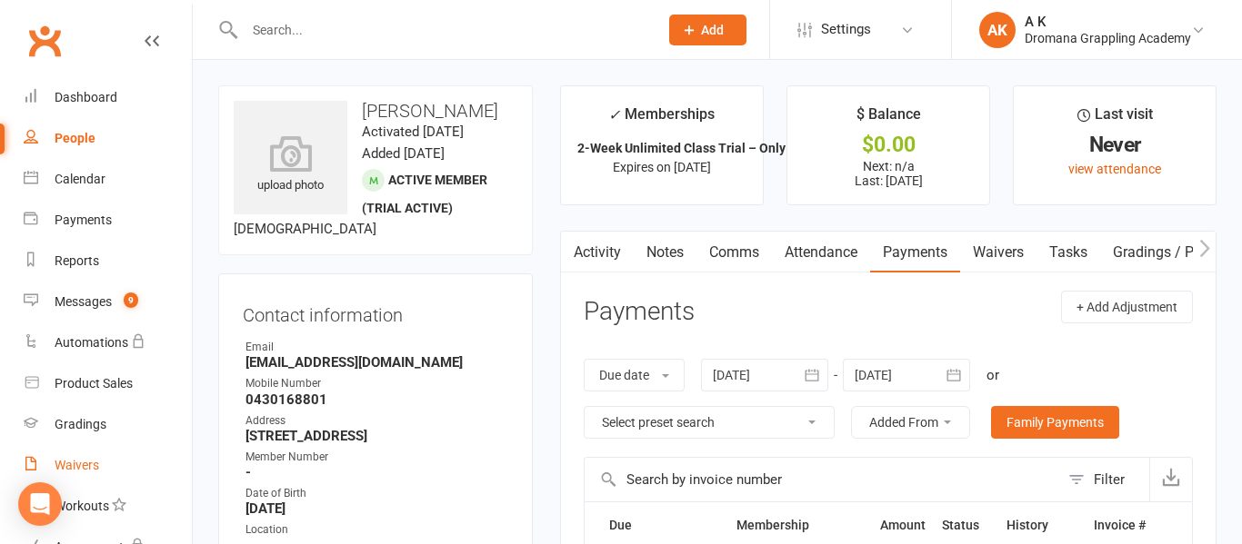
click at [91, 461] on div "Waivers" at bounding box center [77, 465] width 45 height 15
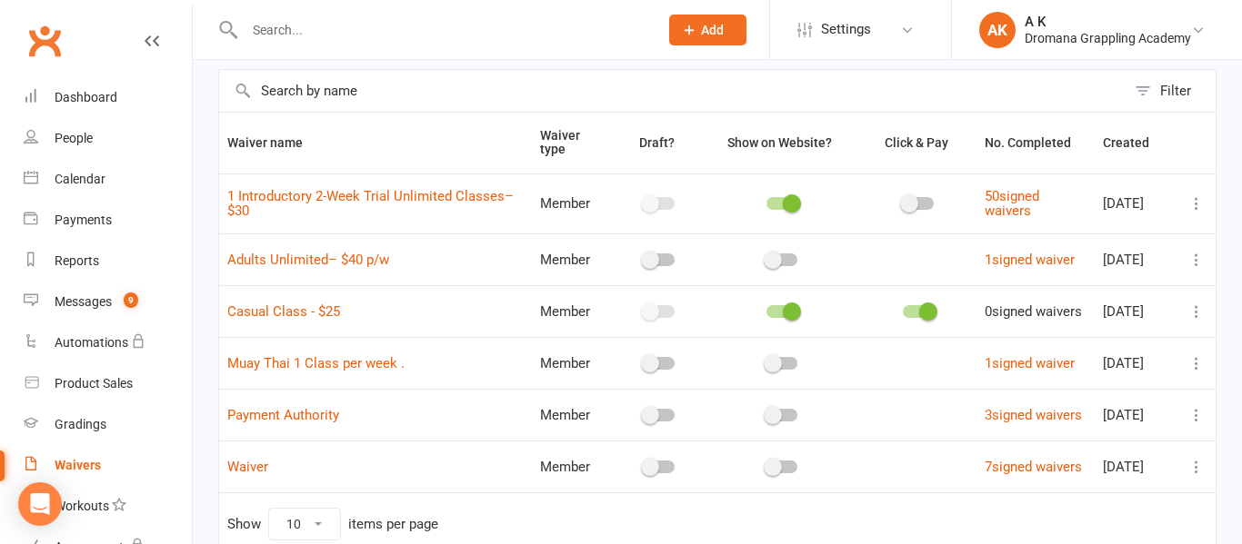
scroll to position [75, 0]
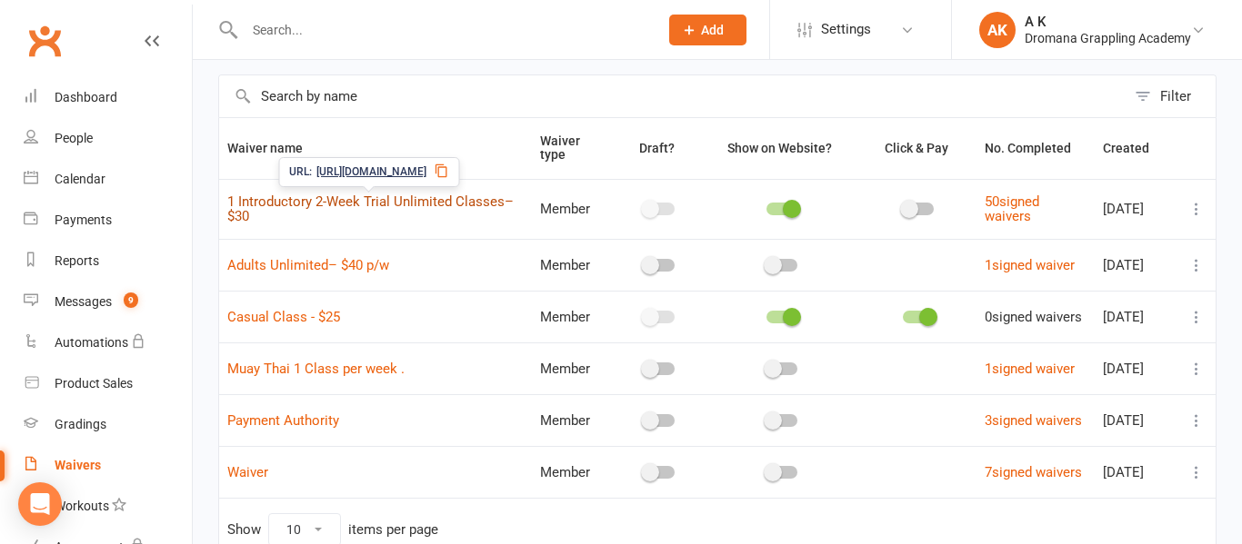
click at [415, 206] on link "1 Introductory 2-Week Trial Unlimited Classes– $30" at bounding box center [370, 210] width 286 height 32
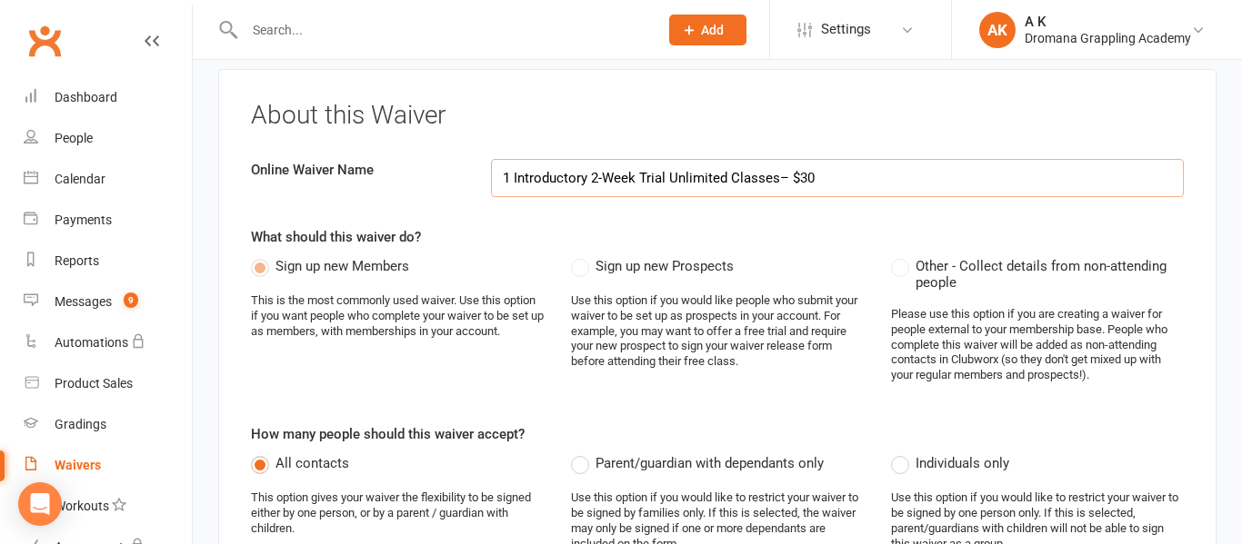
select select "applies_to_all_signees"
select select "select"
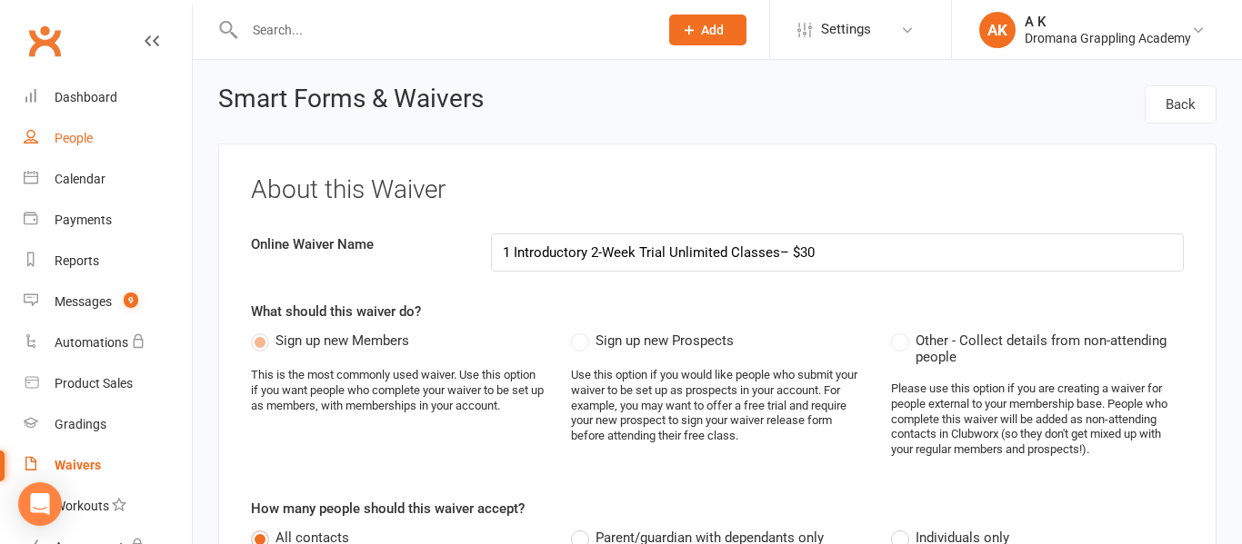
click at [75, 130] on link "People" at bounding box center [108, 138] width 168 height 41
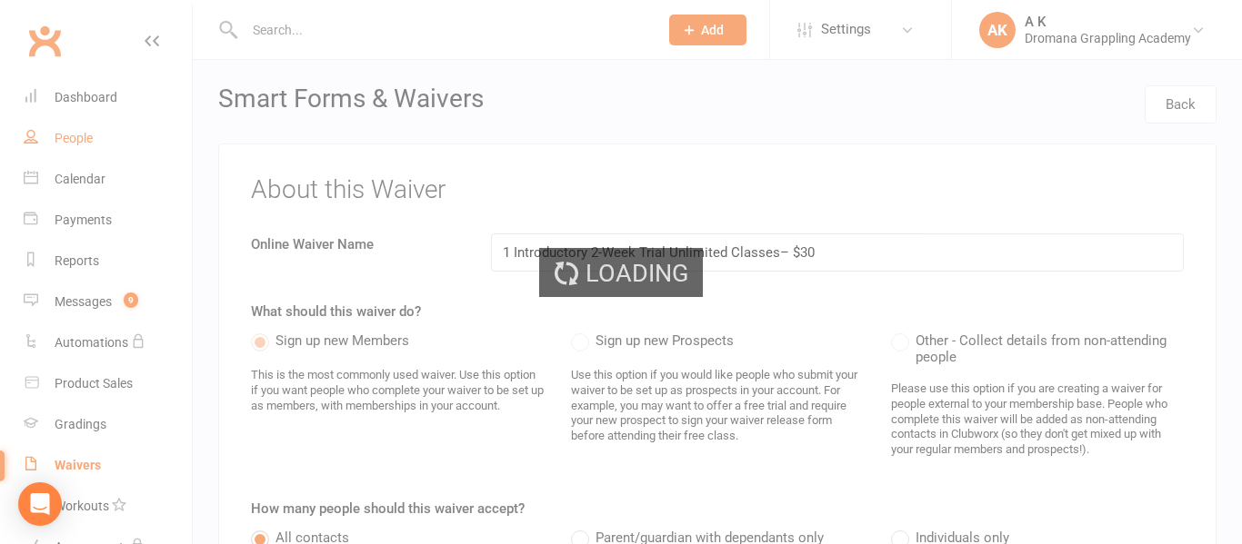
select select "50"
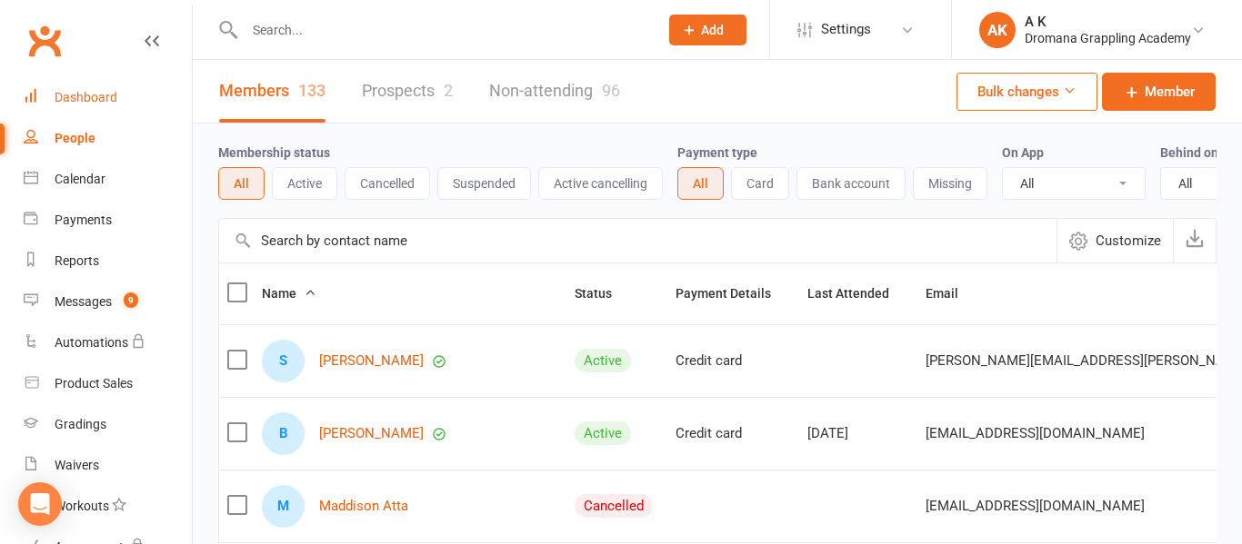
click at [77, 86] on link "Dashboard" at bounding box center [108, 97] width 168 height 41
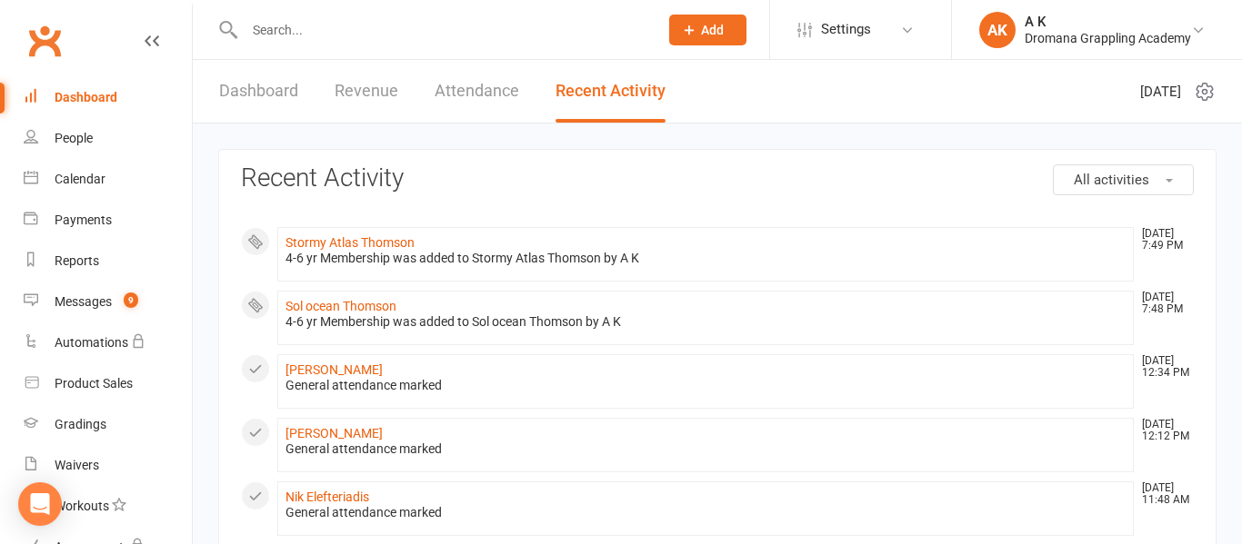
click at [265, 76] on link "Dashboard" at bounding box center [258, 91] width 79 height 63
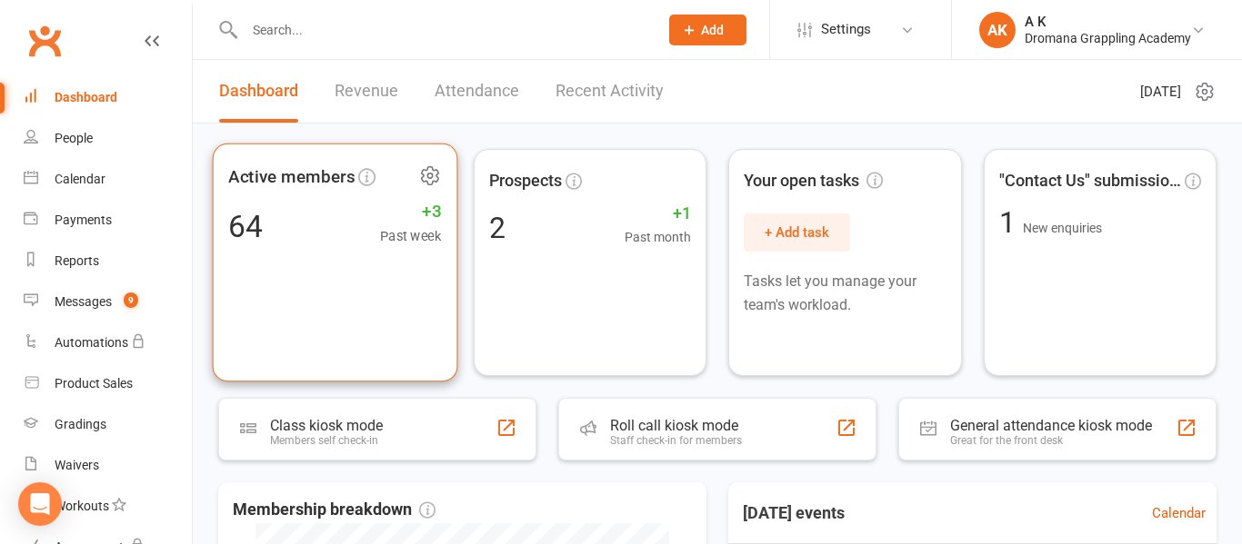
click at [311, 200] on div "Active members 64 +3 Past week" at bounding box center [335, 263] width 245 height 239
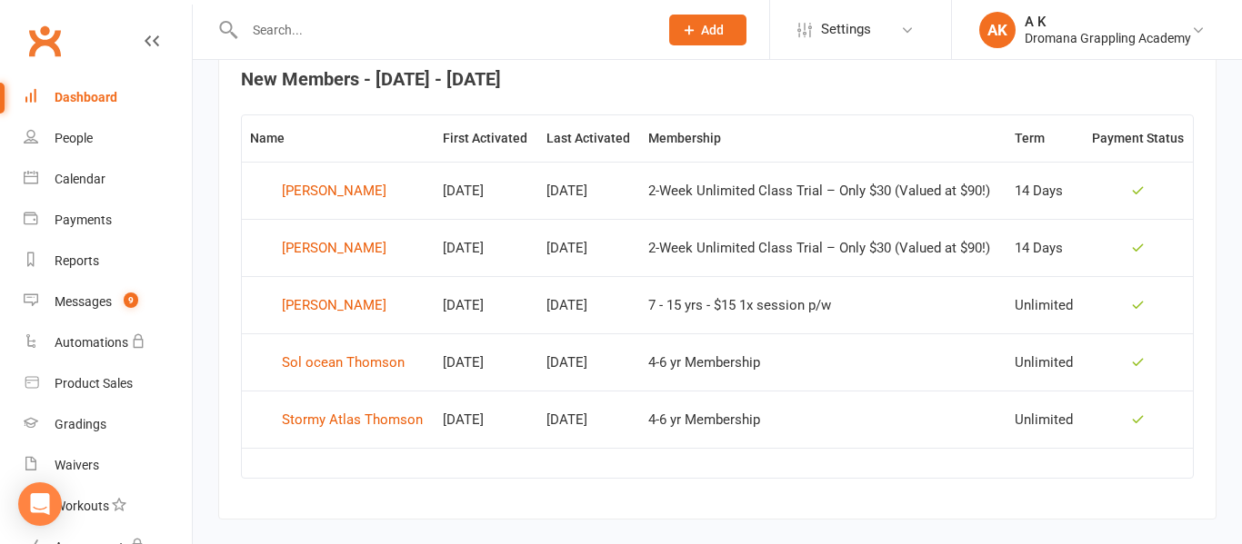
scroll to position [723, 0]
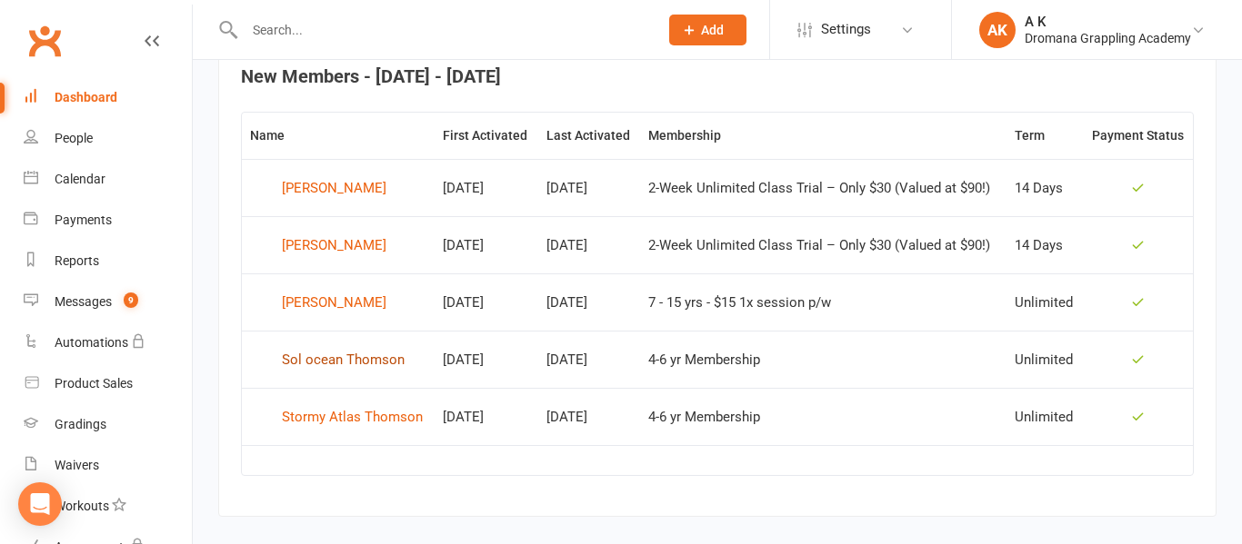
click at [357, 362] on div "Sol ocean Thomson" at bounding box center [343, 359] width 123 height 27
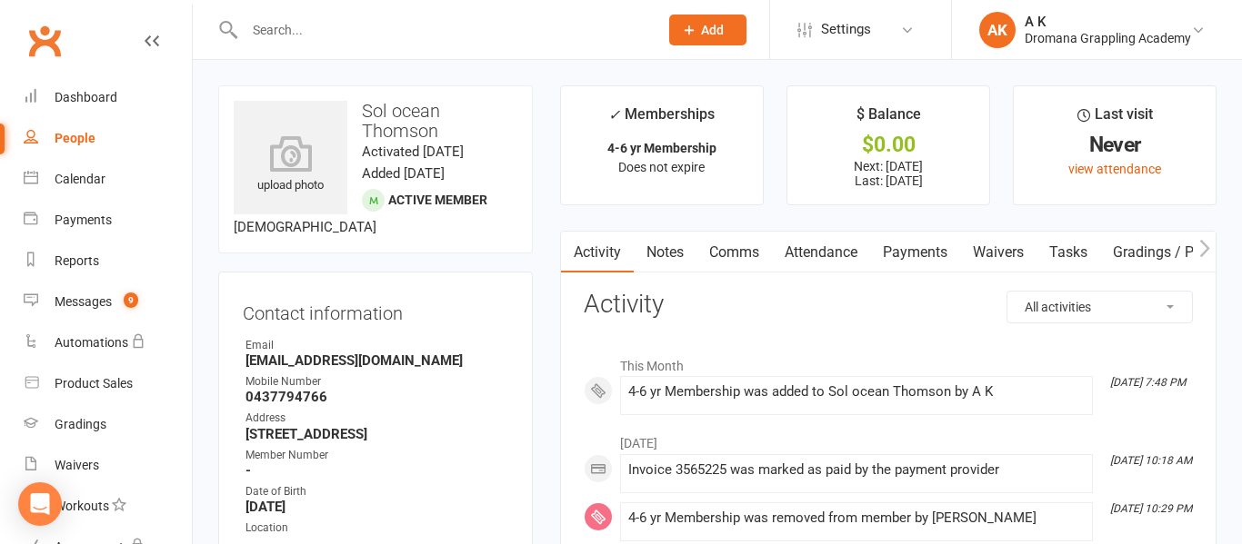
click at [893, 253] on link "Payments" at bounding box center [915, 253] width 90 height 42
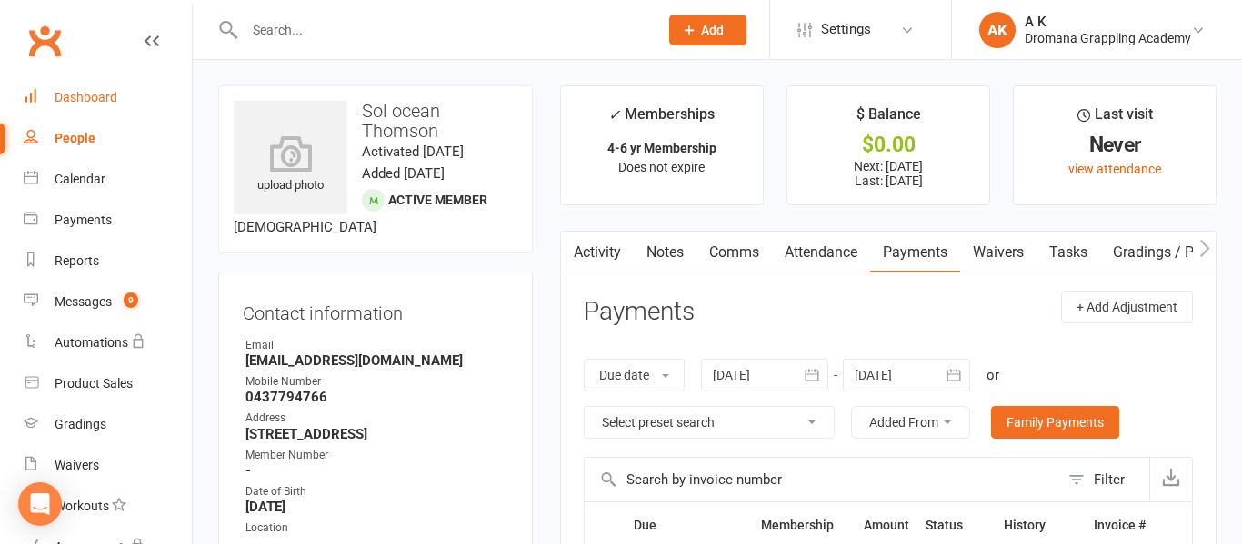
click at [90, 102] on div "Dashboard" at bounding box center [86, 97] width 63 height 15
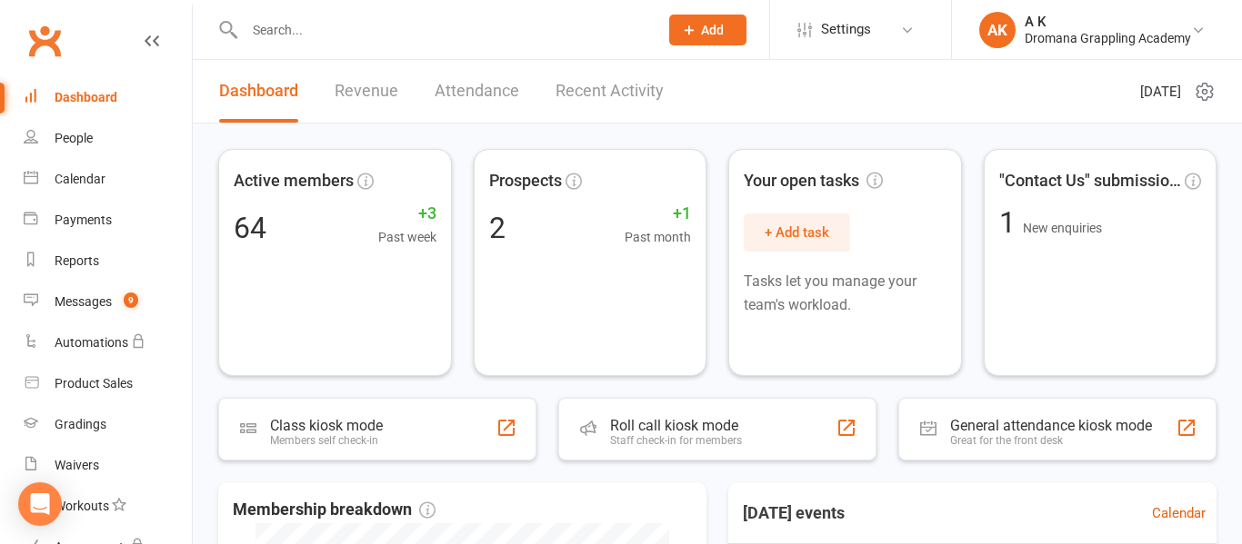
click at [578, 88] on link "Recent Activity" at bounding box center [609, 91] width 108 height 63
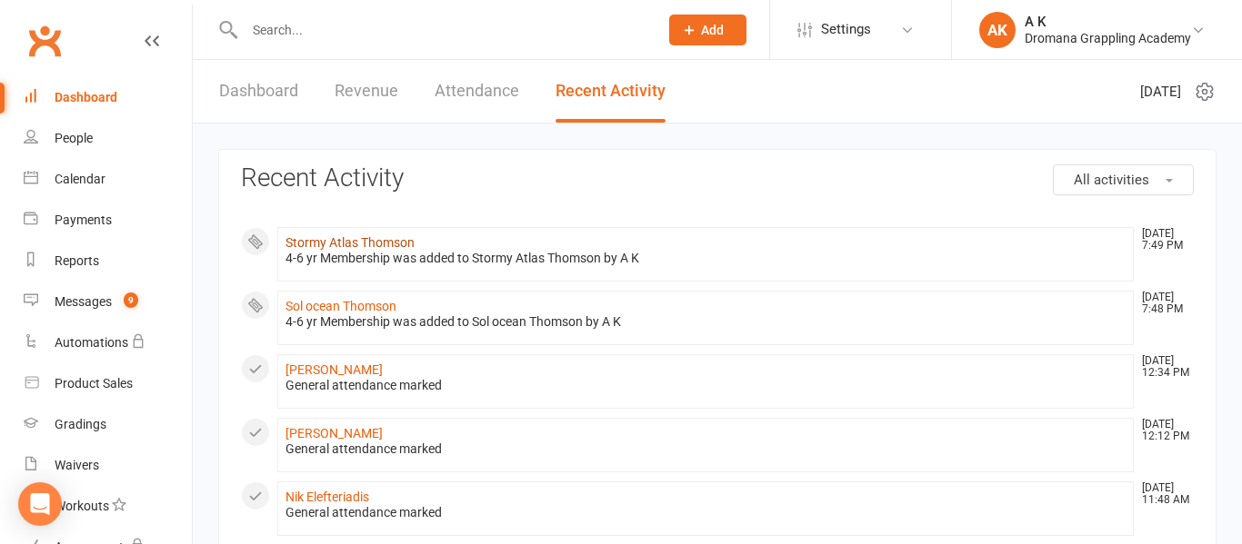
click at [359, 241] on link "Stormy Atlas Thomson" at bounding box center [349, 242] width 129 height 15
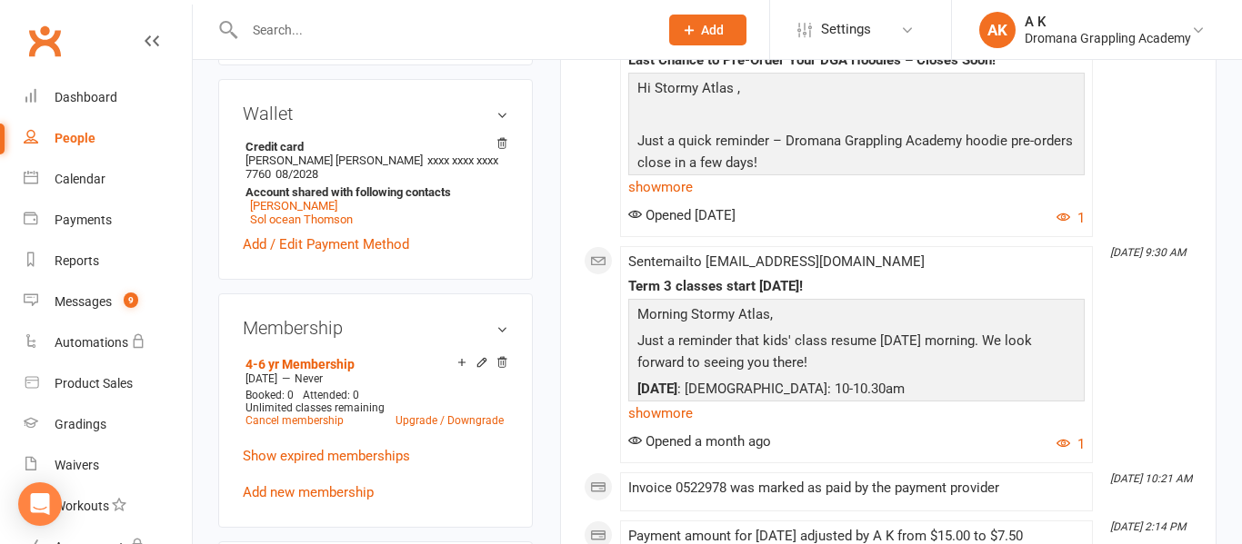
scroll to position [534, 0]
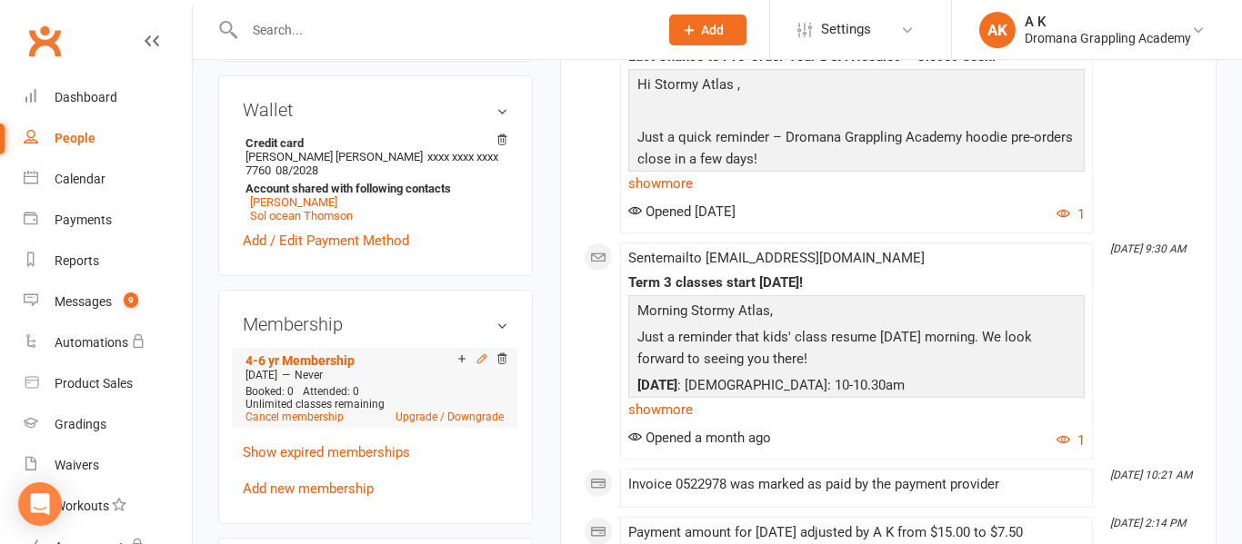
click at [483, 362] on icon at bounding box center [481, 359] width 13 height 13
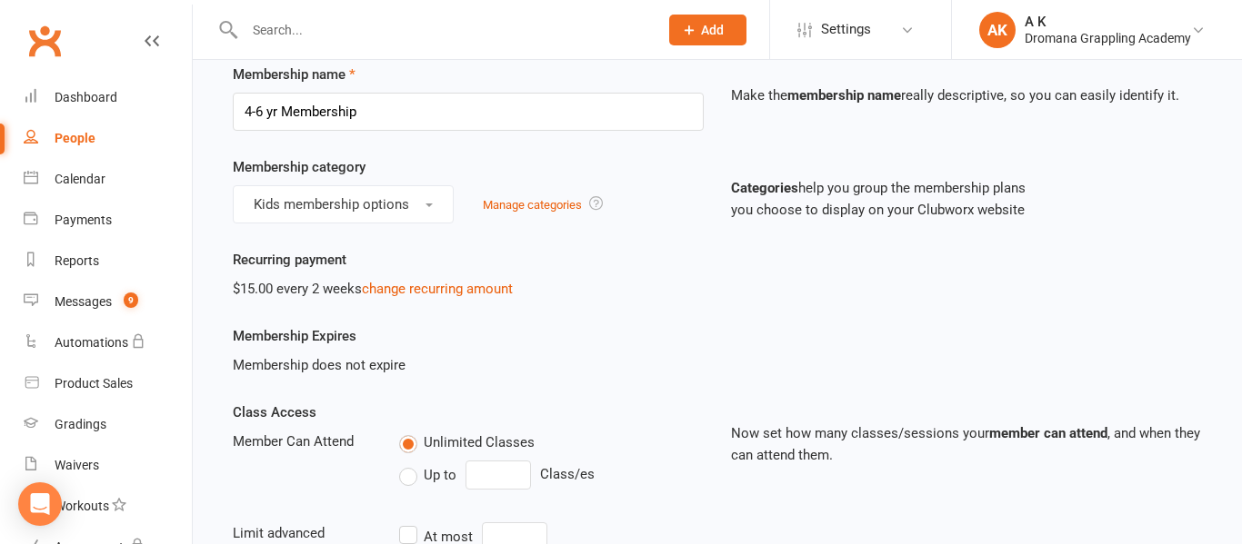
scroll to position [80, 0]
click at [530, 204] on link "Manage categories" at bounding box center [532, 204] width 99 height 14
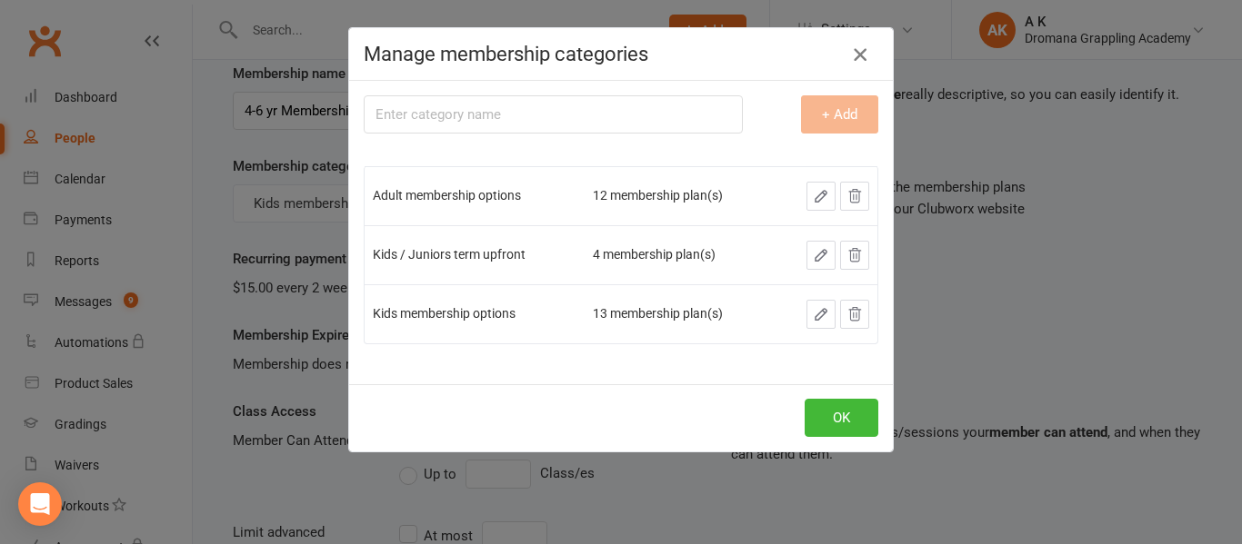
click at [866, 53] on icon "button" at bounding box center [860, 55] width 22 height 22
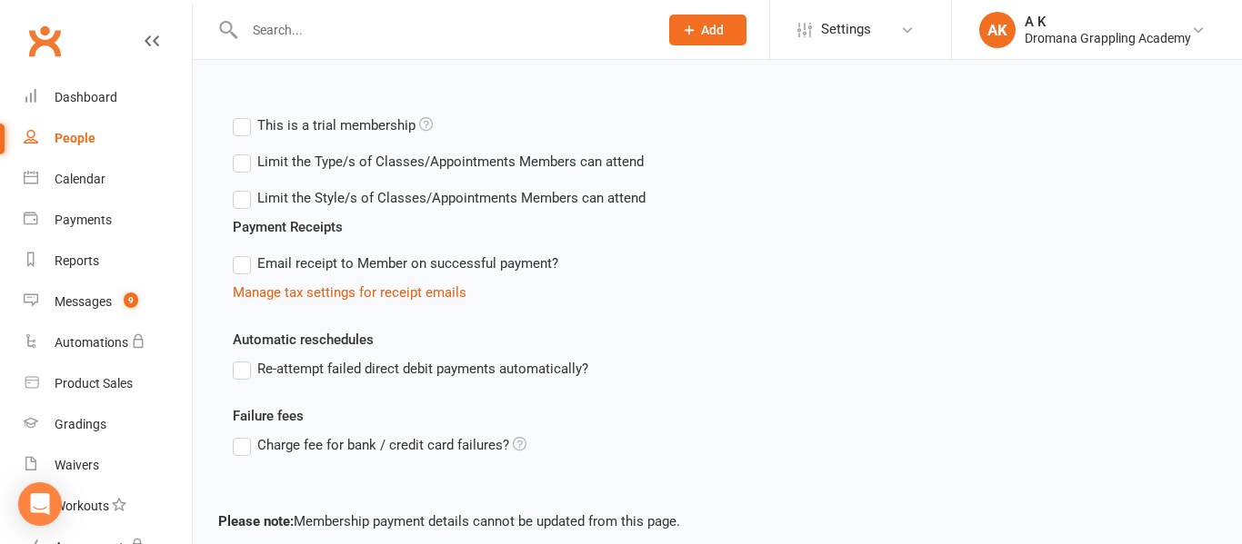
scroll to position [749, 0]
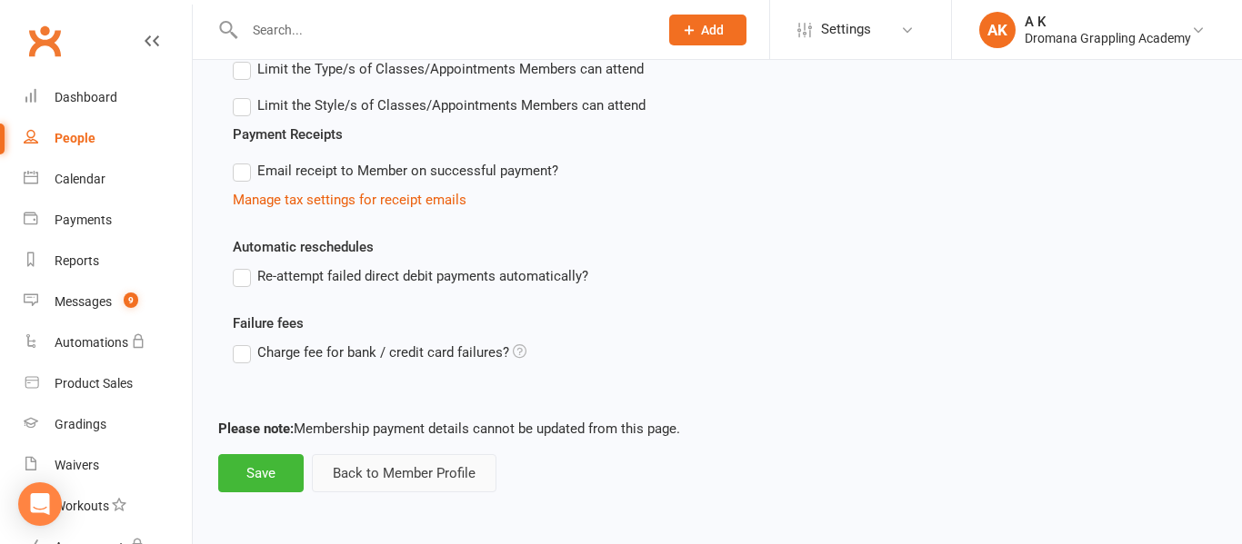
click at [358, 484] on button "Back to Member Profile" at bounding box center [404, 473] width 185 height 38
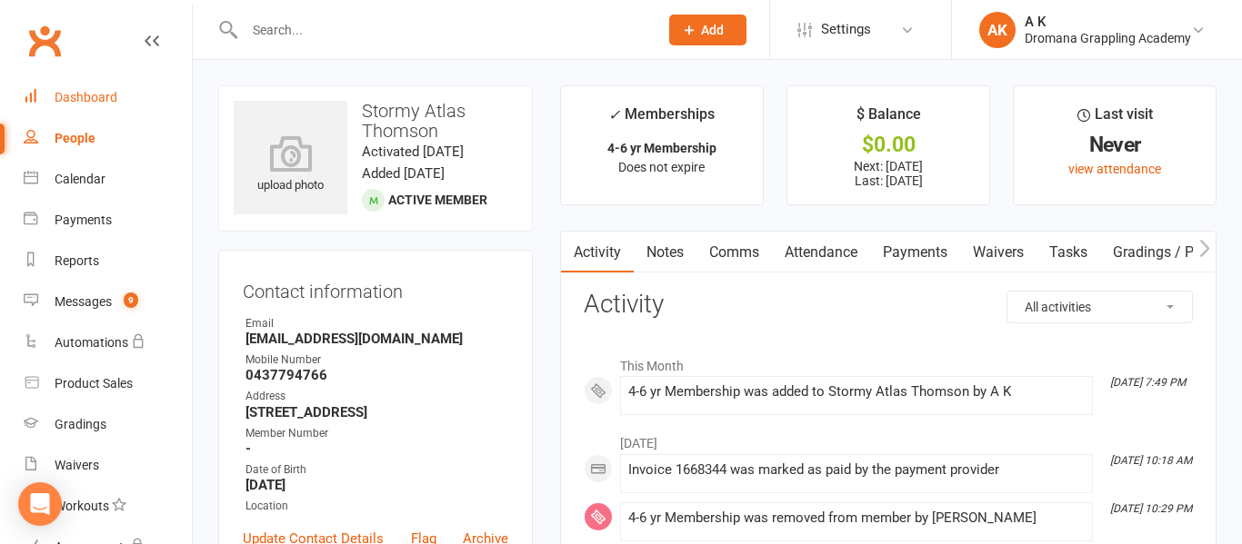
click at [117, 97] on link "Dashboard" at bounding box center [108, 97] width 168 height 41
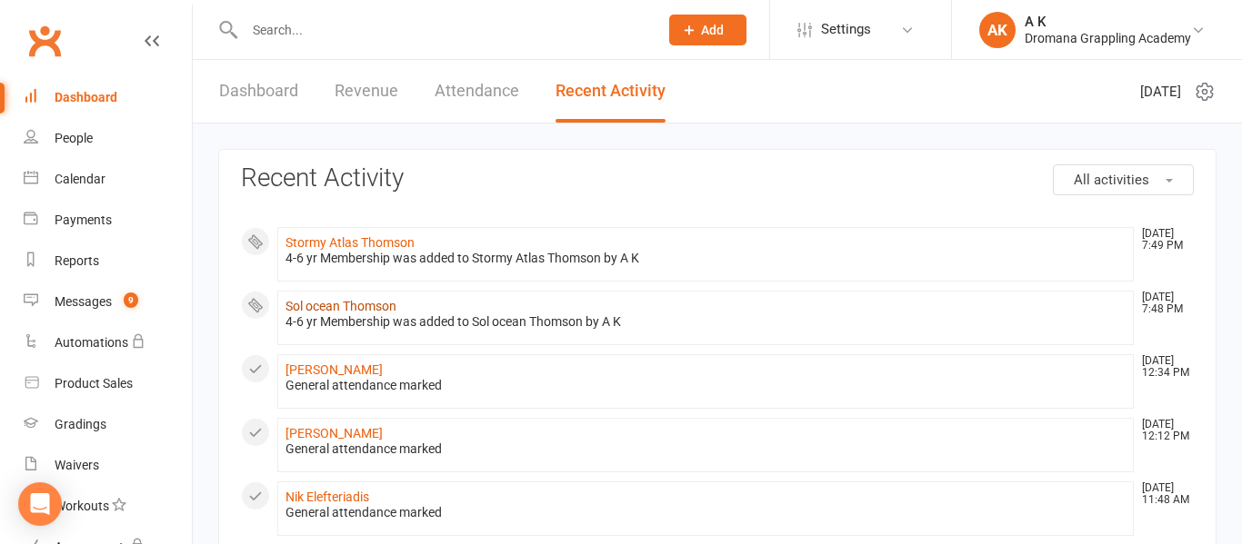
click at [324, 313] on link "Sol ocean Thomson" at bounding box center [340, 306] width 111 height 15
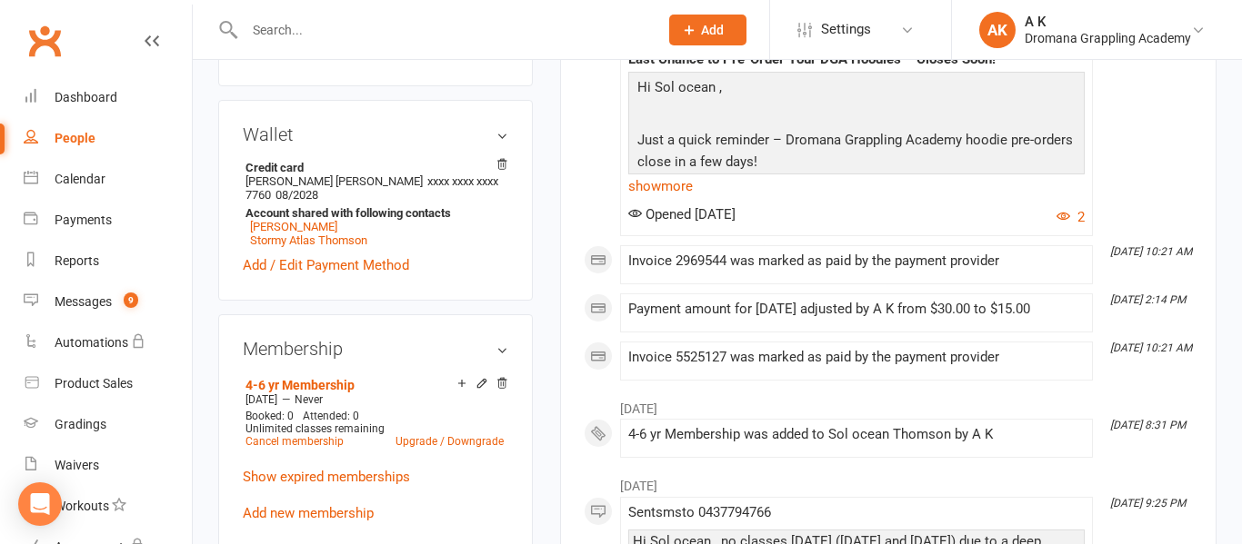
scroll to position [535, 0]
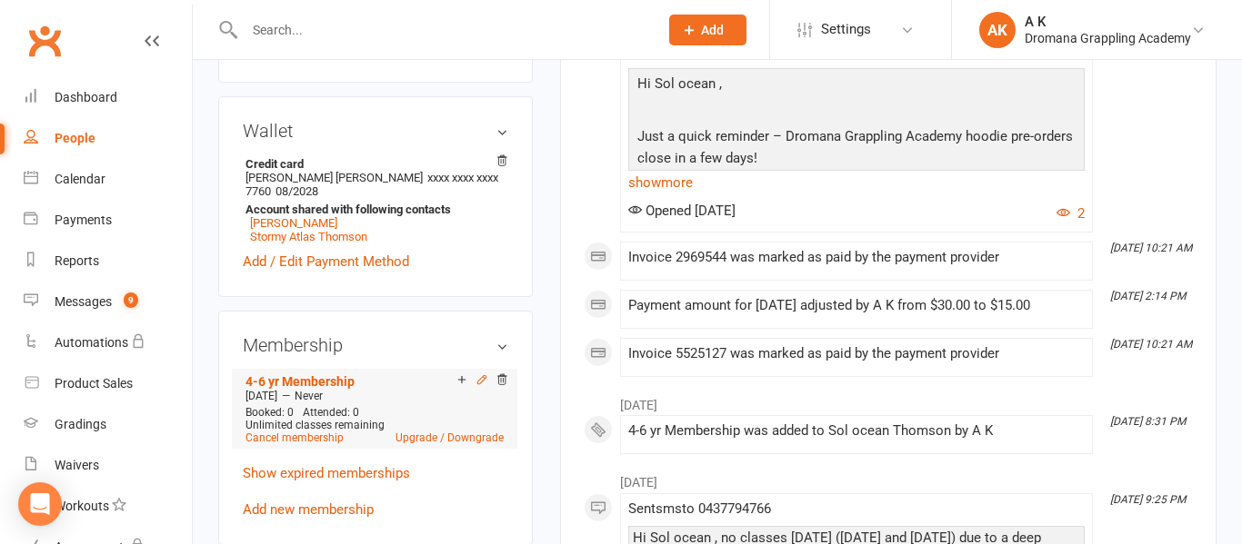
click at [481, 379] on icon at bounding box center [481, 380] width 13 height 13
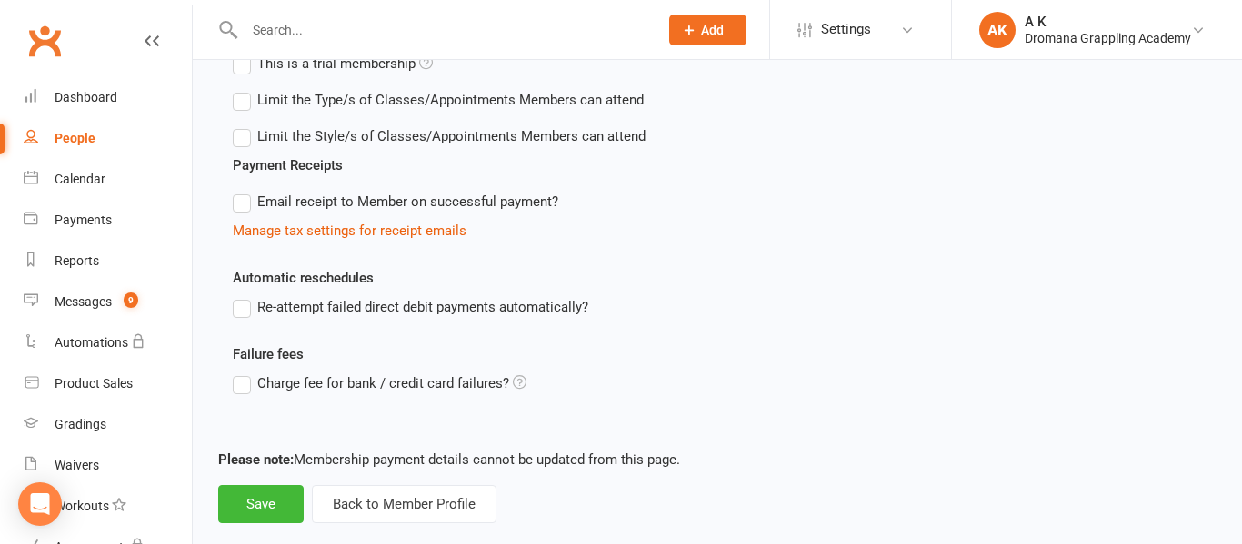
scroll to position [749, 0]
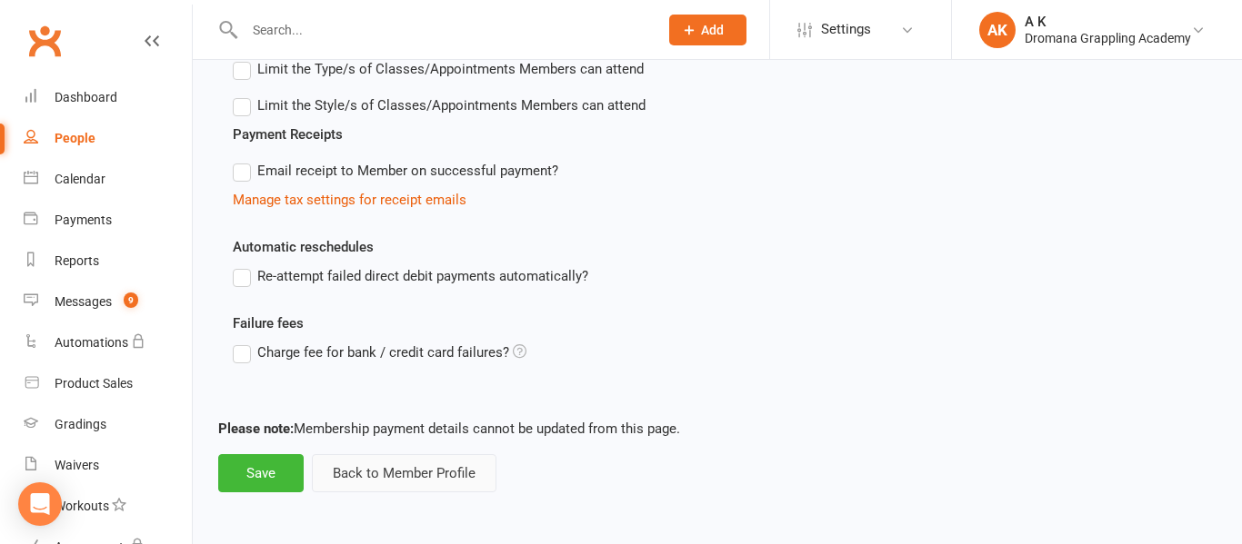
click at [412, 481] on button "Back to Member Profile" at bounding box center [404, 473] width 185 height 38
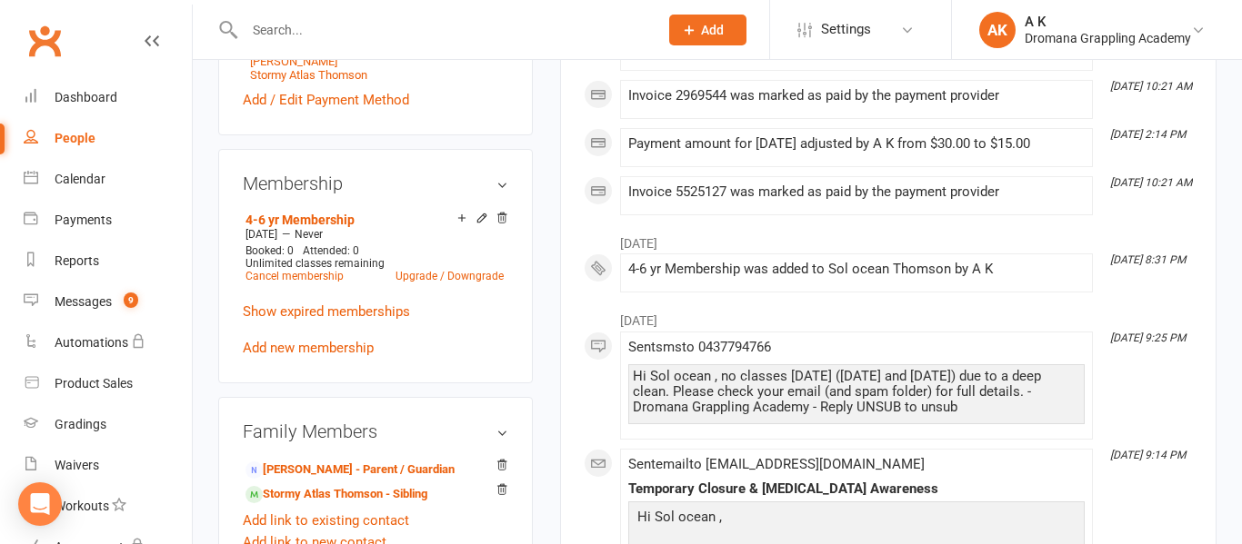
scroll to position [699, 0]
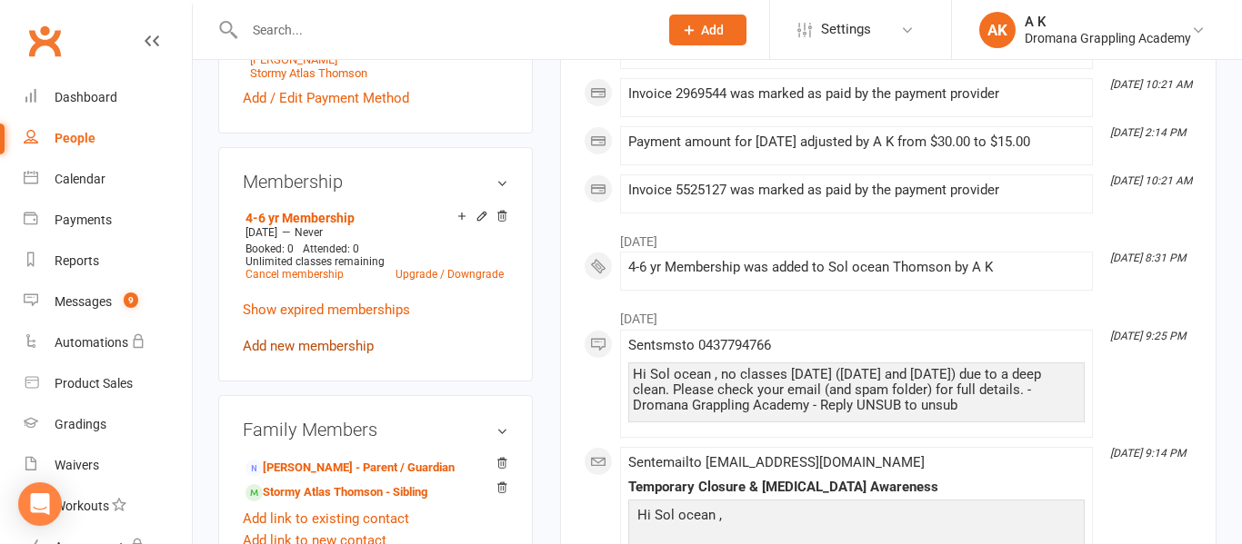
click at [345, 347] on link "Add new membership" at bounding box center [308, 346] width 131 height 16
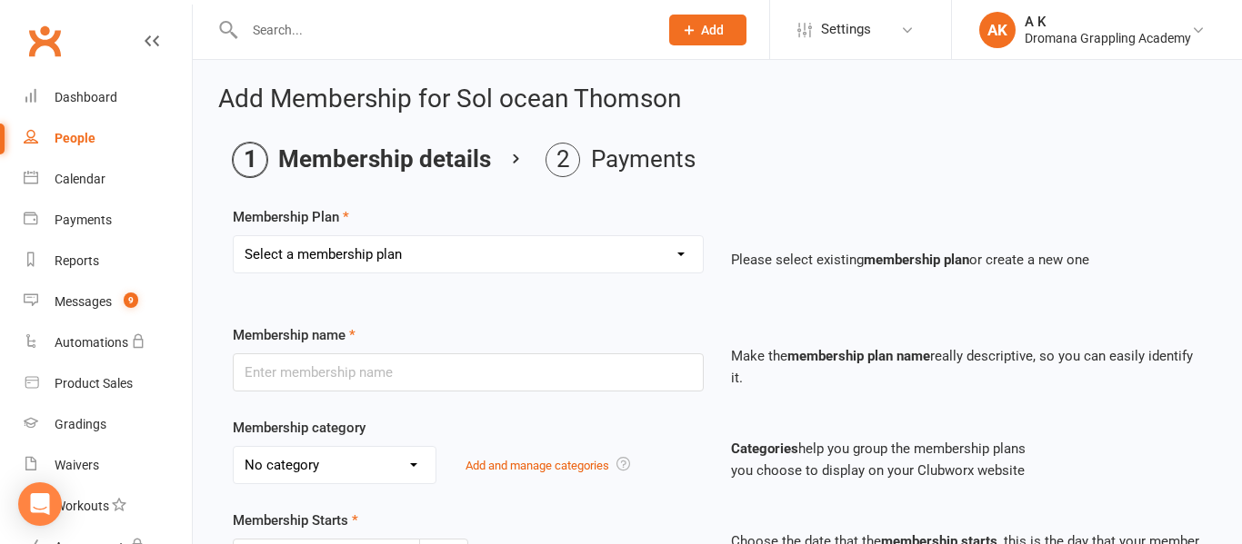
click at [466, 261] on select "Select a membership plan Create new Membership Plan Casual Class Teenage Unlimi…" at bounding box center [468, 254] width 469 height 36
select select "5"
click at [234, 236] on select "Select a membership plan Create new Membership Plan Casual Class Teenage Unlimi…" at bounding box center [468, 254] width 469 height 36
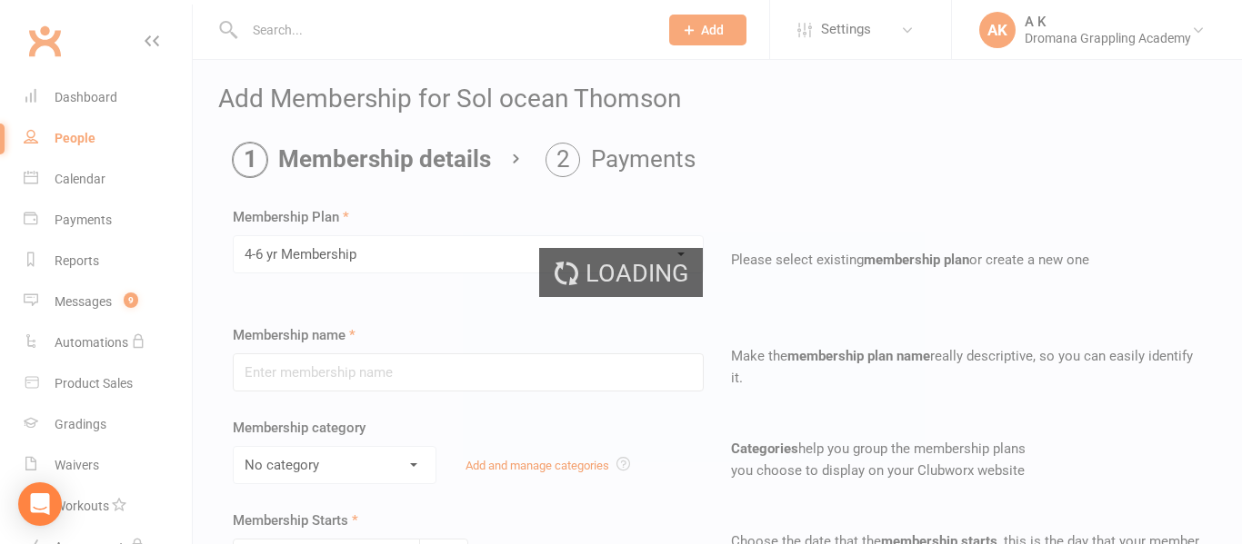
type input "4-6 yr Membership"
select select "2"
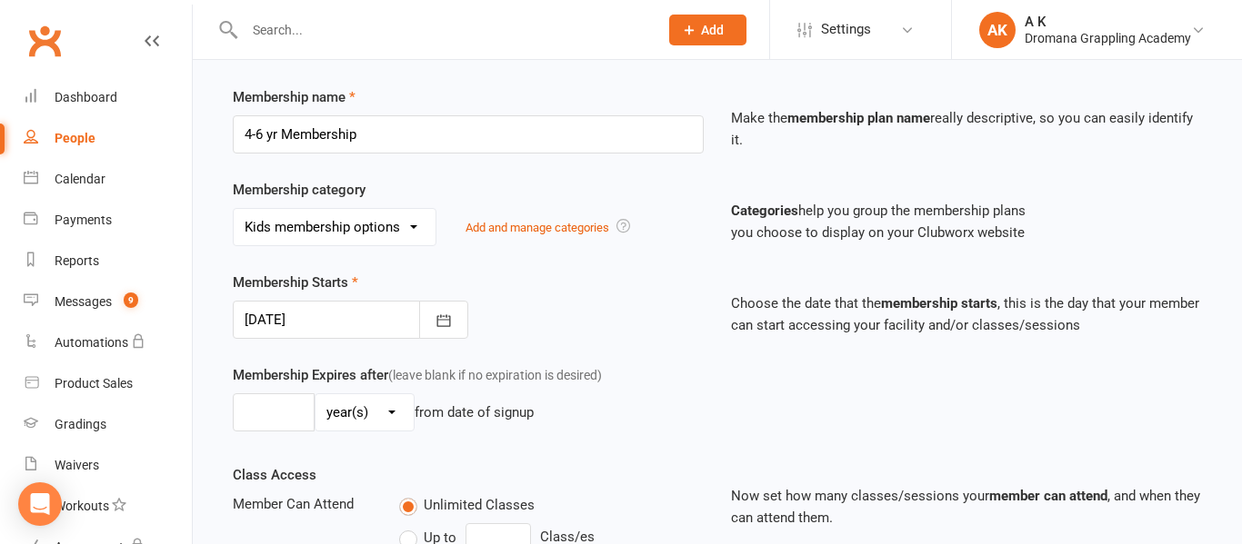
scroll to position [239, 0]
click at [445, 324] on icon "button" at bounding box center [443, 320] width 18 height 18
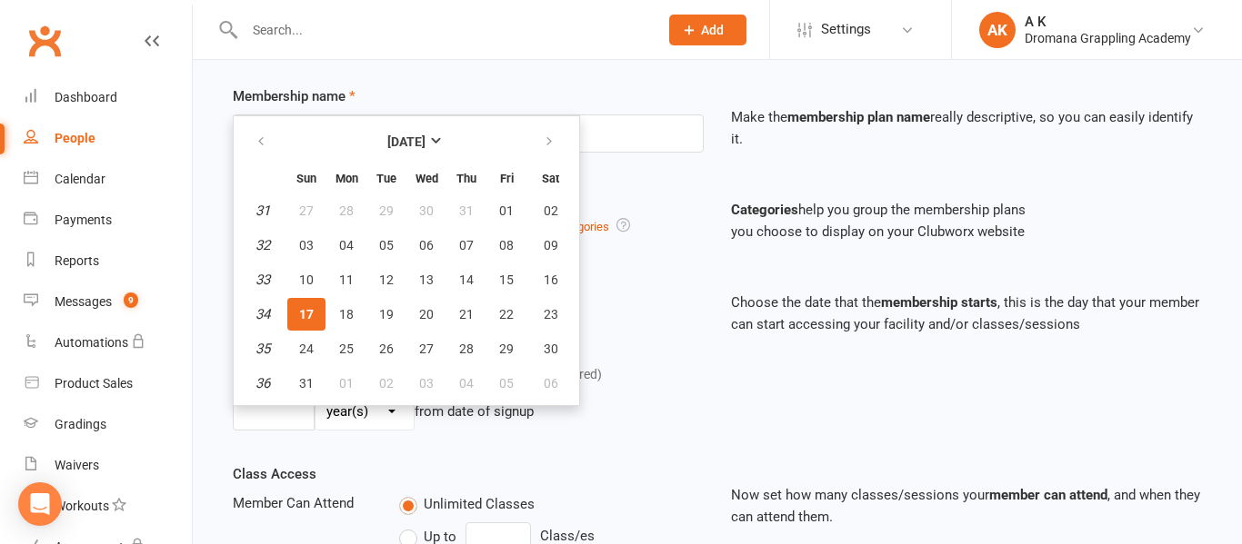
click at [316, 315] on button "17" at bounding box center [306, 314] width 38 height 33
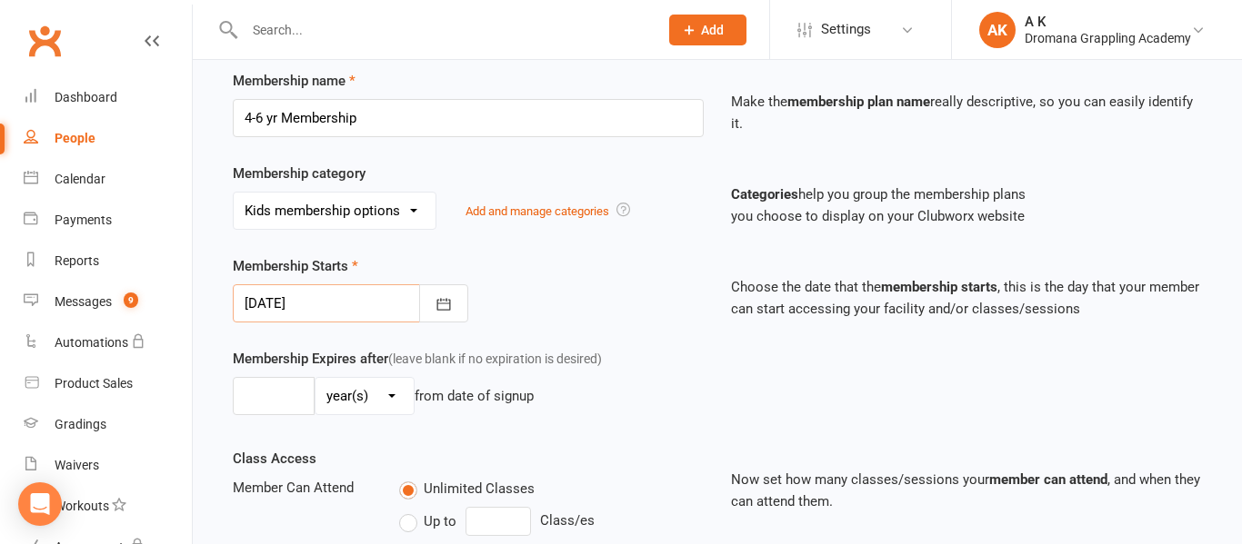
scroll to position [258, 0]
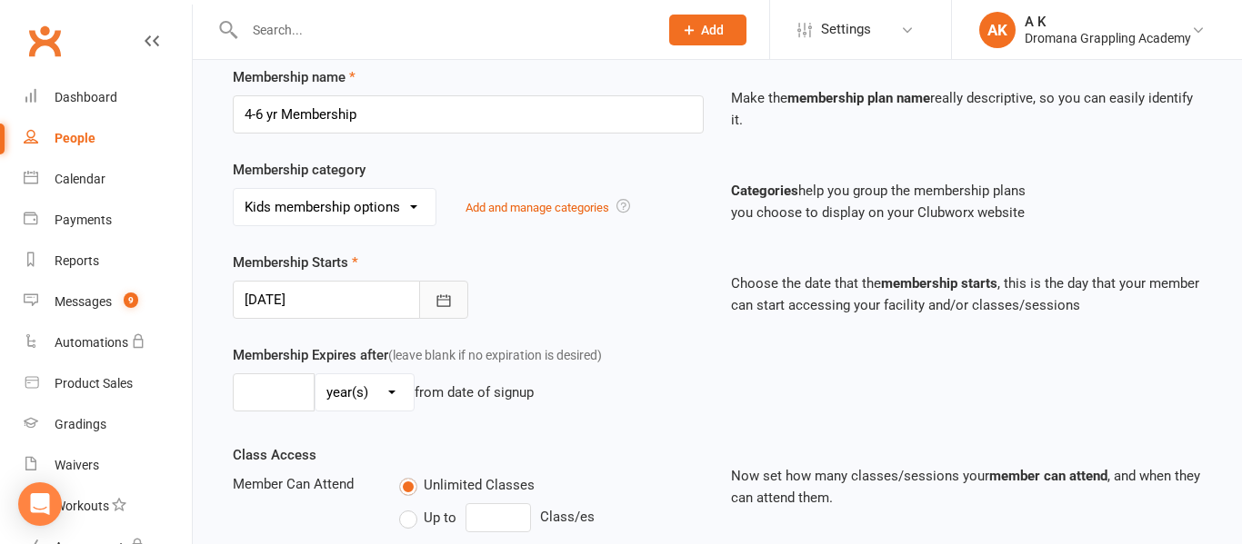
click at [463, 307] on button "button" at bounding box center [443, 300] width 49 height 38
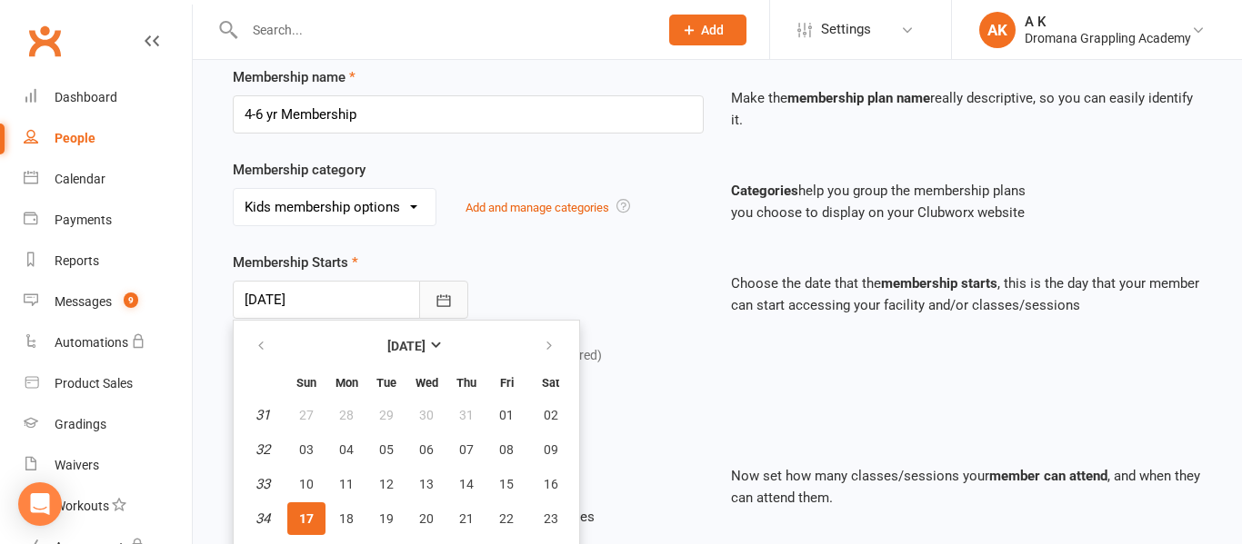
scroll to position [320, 0]
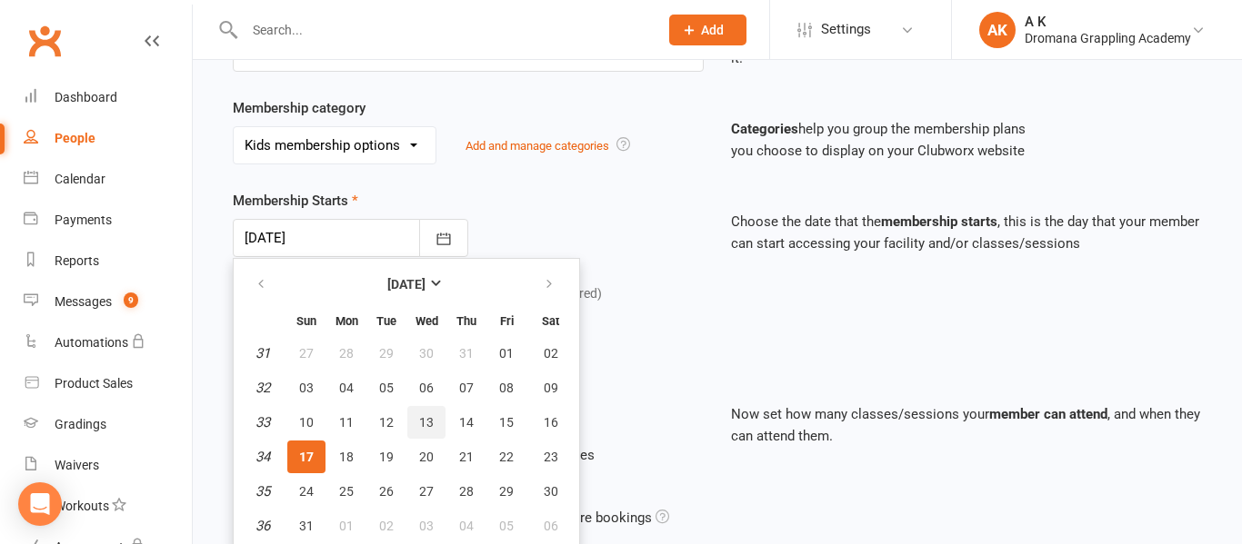
click at [432, 420] on span "13" at bounding box center [426, 422] width 15 height 15
type input "[DATE]"
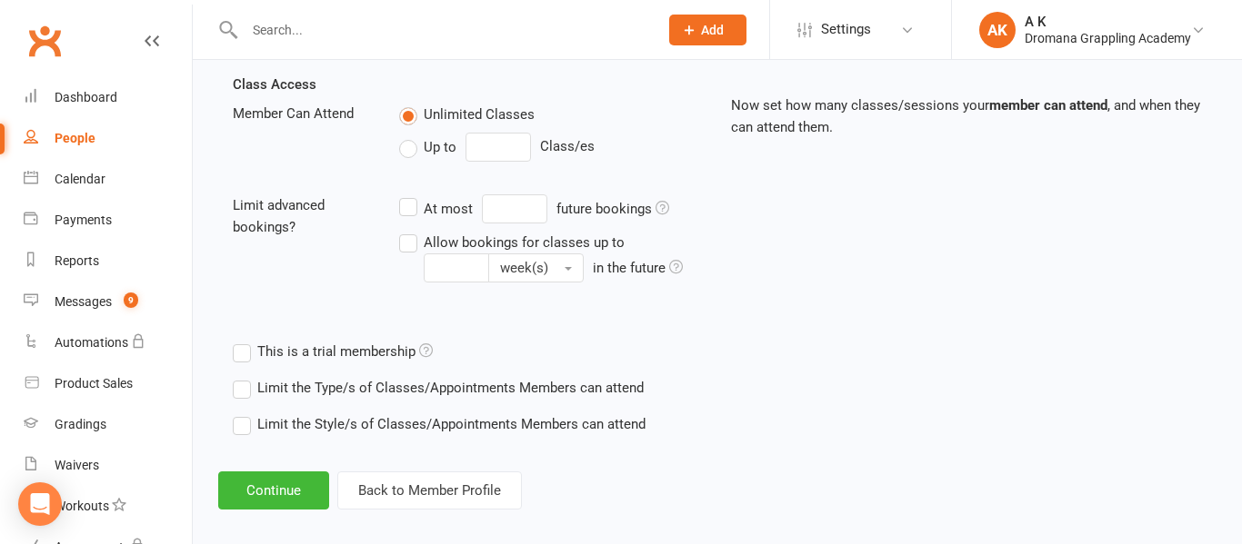
scroll to position [646, 0]
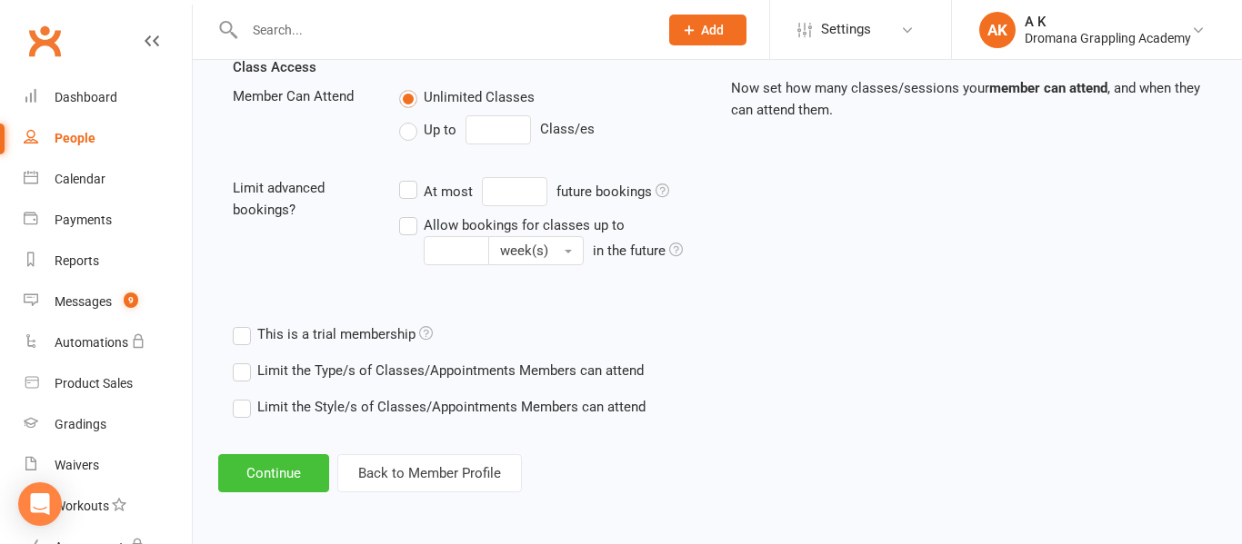
click at [279, 468] on button "Continue" at bounding box center [273, 473] width 111 height 38
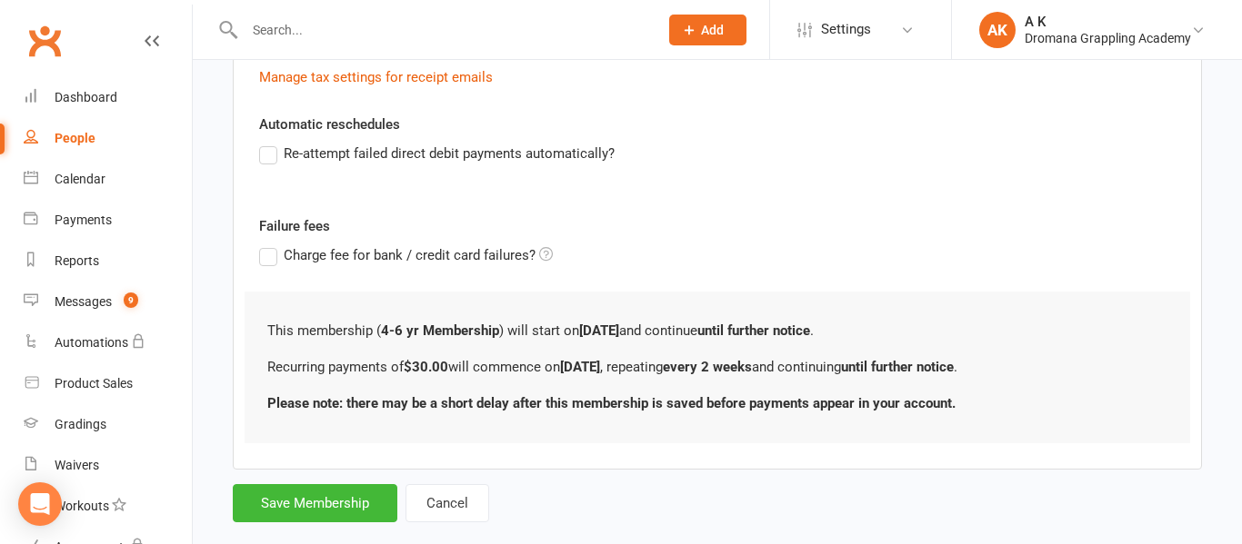
scroll to position [0, 0]
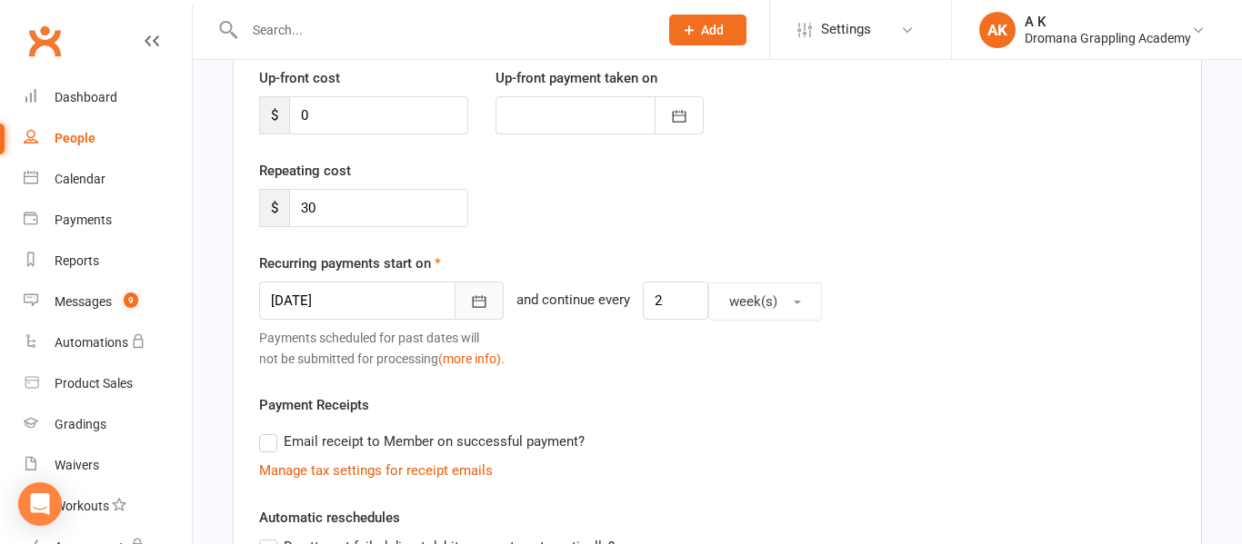
click at [473, 301] on icon "button" at bounding box center [480, 302] width 14 height 12
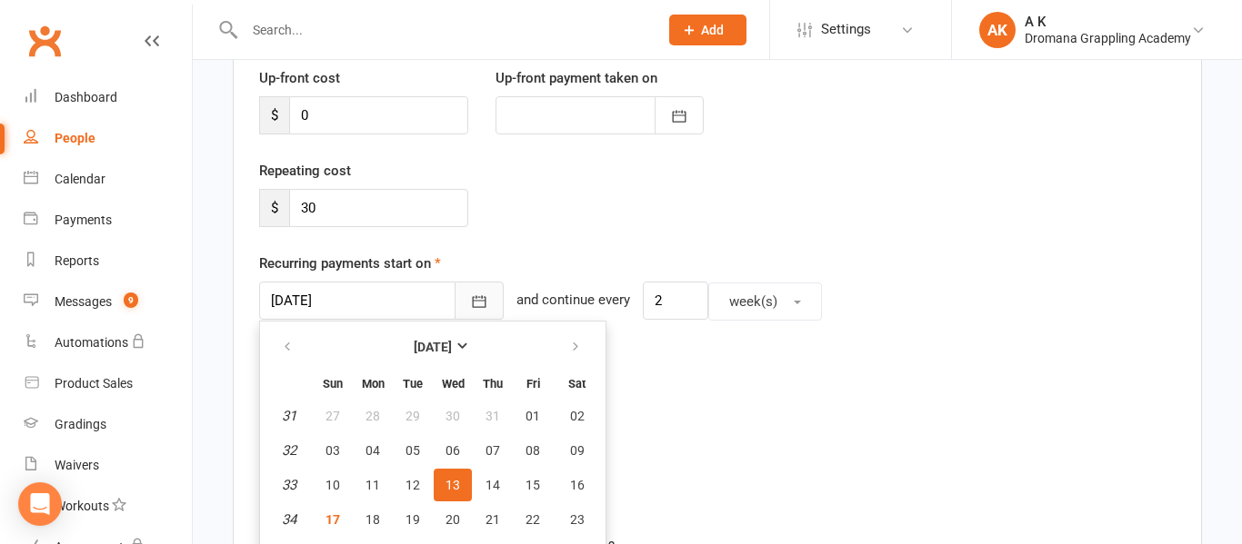
scroll to position [315, 0]
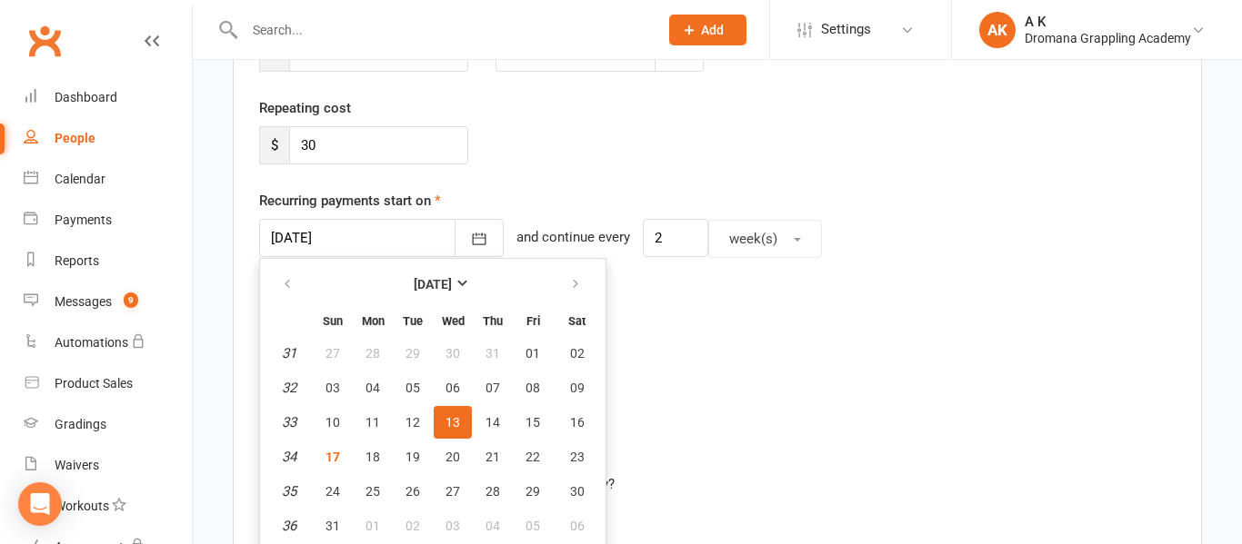
click at [708, 351] on div "Payment Receipts Email receipt to Member on successful payment? Manage tax sett…" at bounding box center [717, 375] width 916 height 87
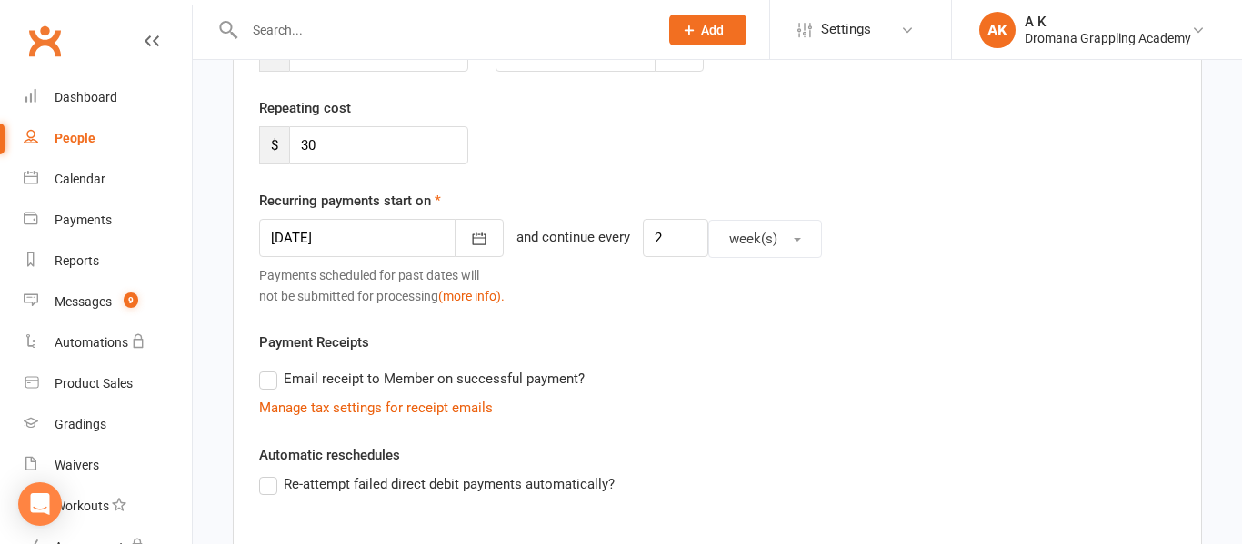
scroll to position [680, 0]
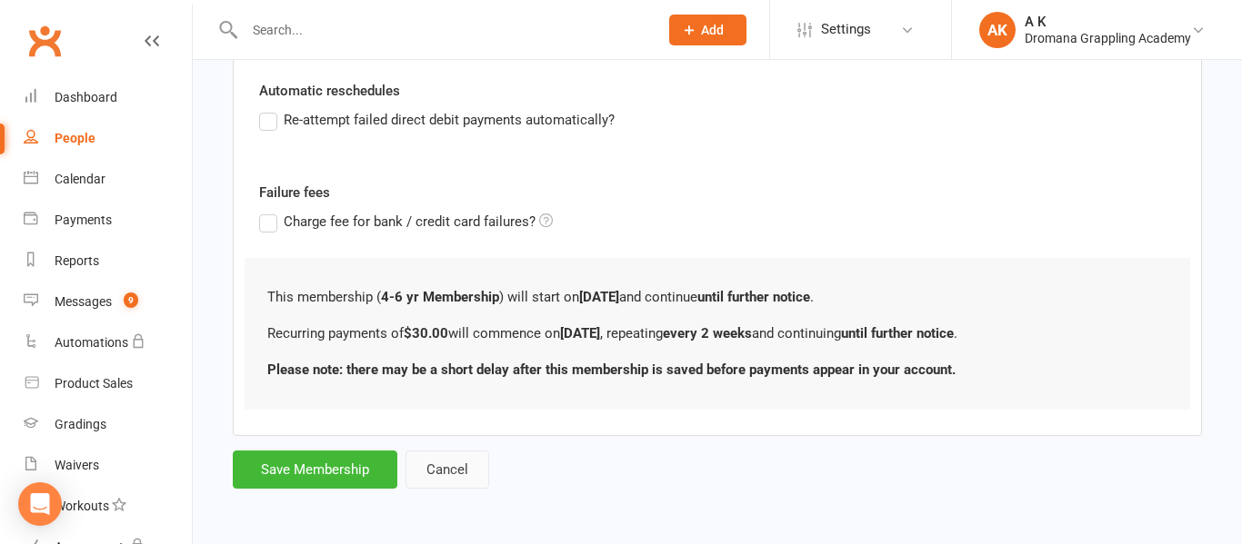
click at [454, 469] on button "Cancel" at bounding box center [447, 470] width 84 height 38
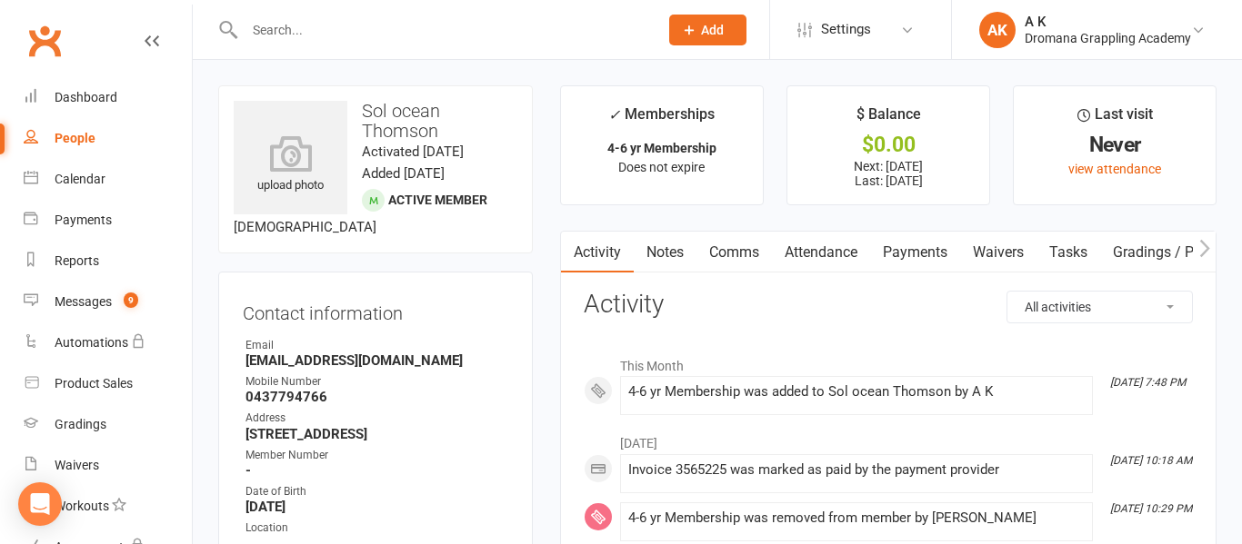
click at [902, 262] on link "Payments" at bounding box center [915, 253] width 90 height 42
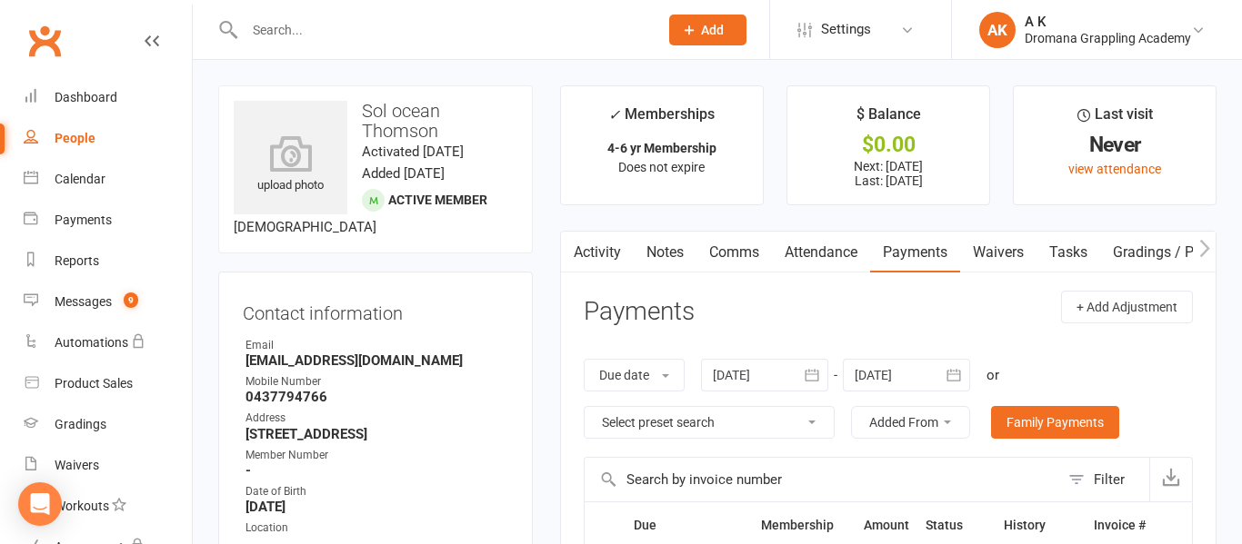
click at [338, 37] on input "text" at bounding box center [442, 29] width 406 height 25
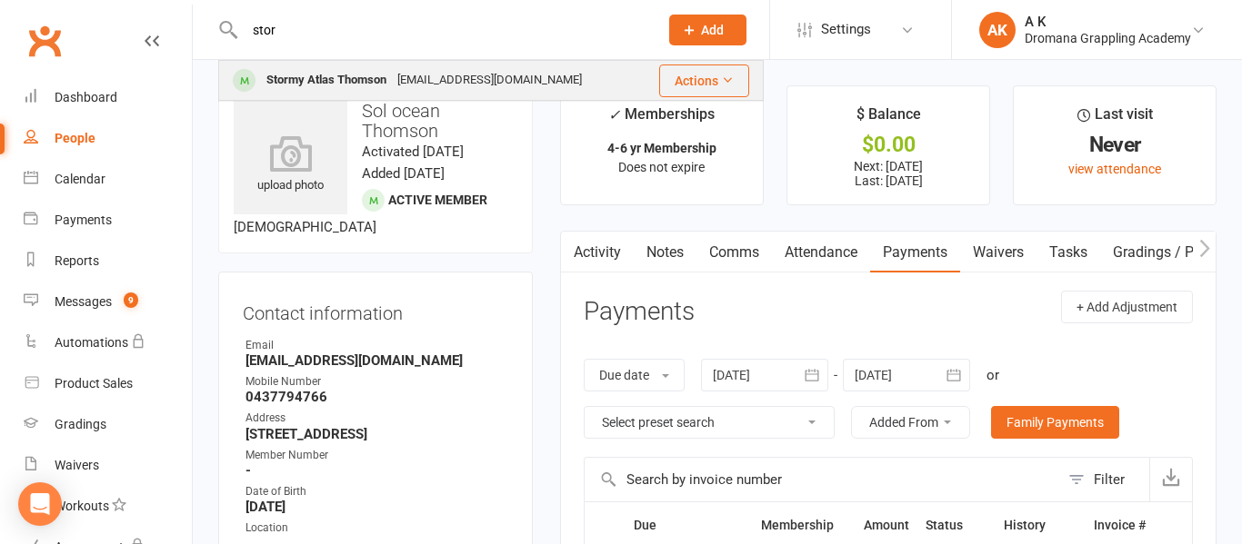
type input "stor"
click at [342, 80] on div "Stormy Atlas Thomson" at bounding box center [326, 80] width 131 height 26
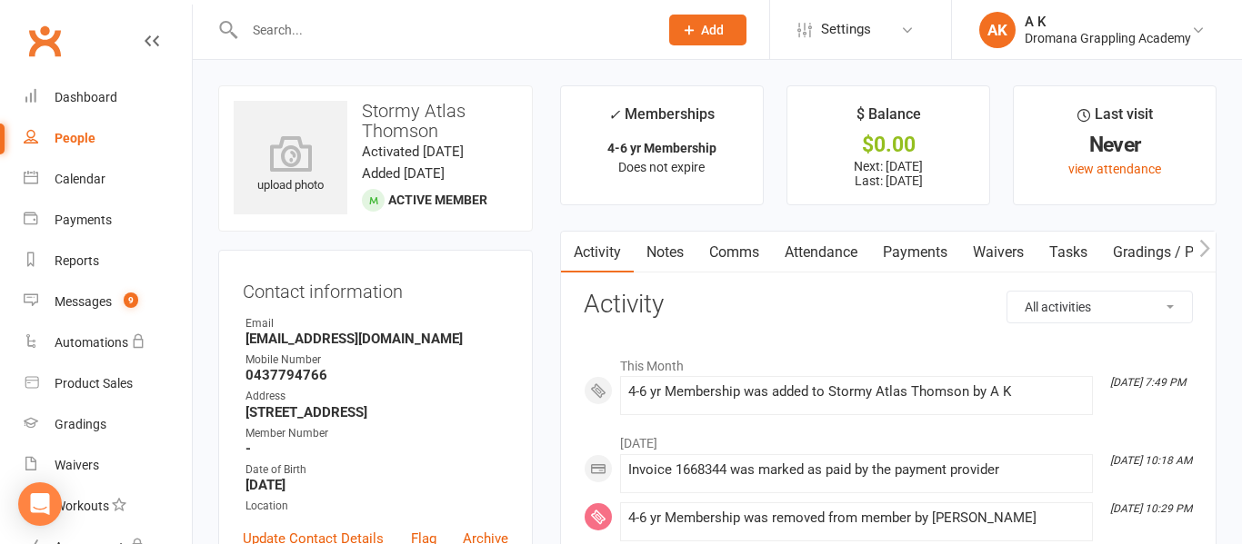
click at [907, 256] on link "Payments" at bounding box center [915, 253] width 90 height 42
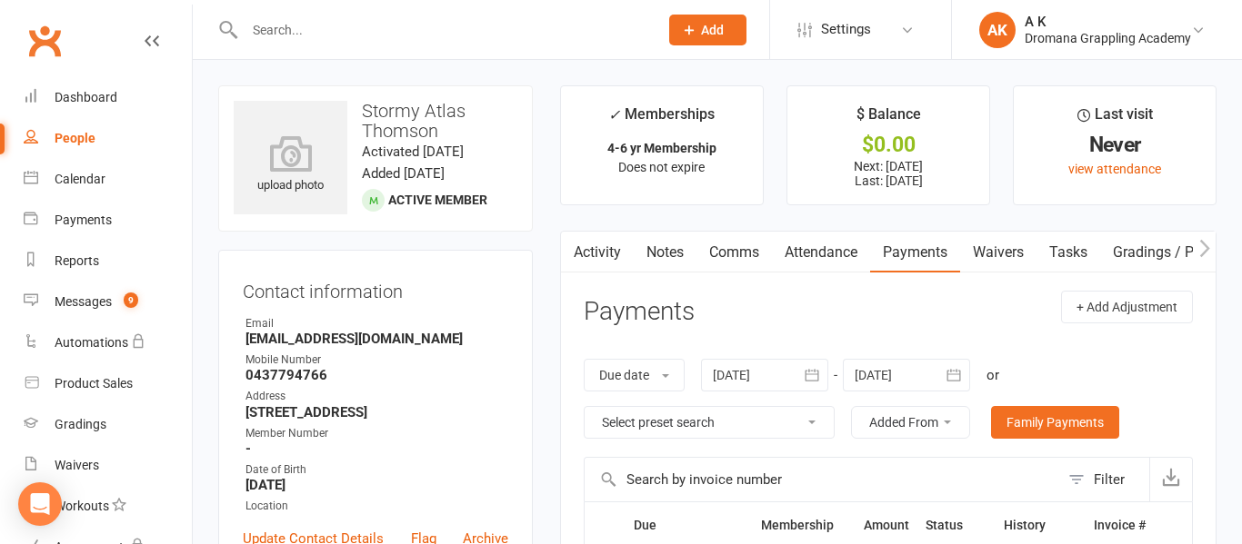
click at [282, 36] on input "text" at bounding box center [442, 29] width 406 height 25
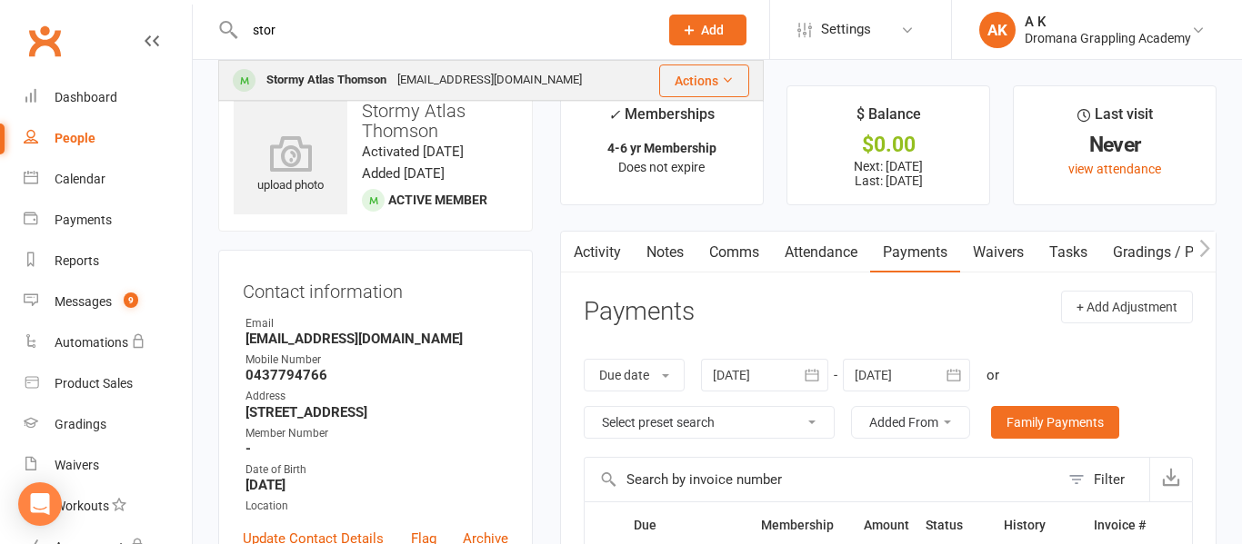
type input "stor"
click at [304, 66] on div "Stormy Atlas Thomson [EMAIL_ADDRESS][DOMAIN_NAME]" at bounding box center [432, 80] width 424 height 37
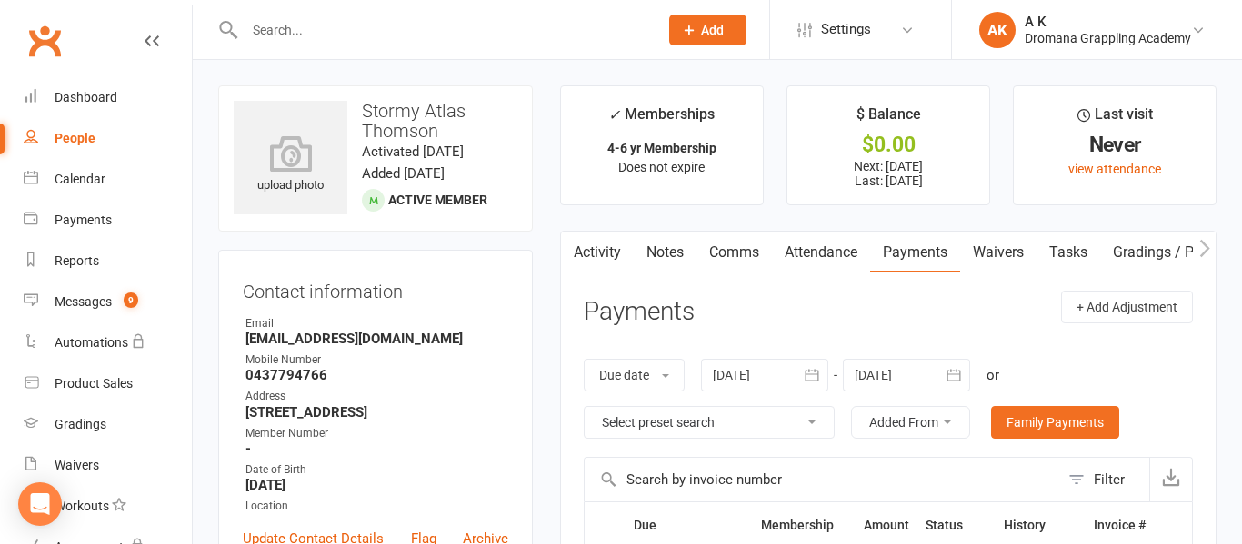
click at [317, 33] on input "text" at bounding box center [442, 29] width 406 height 25
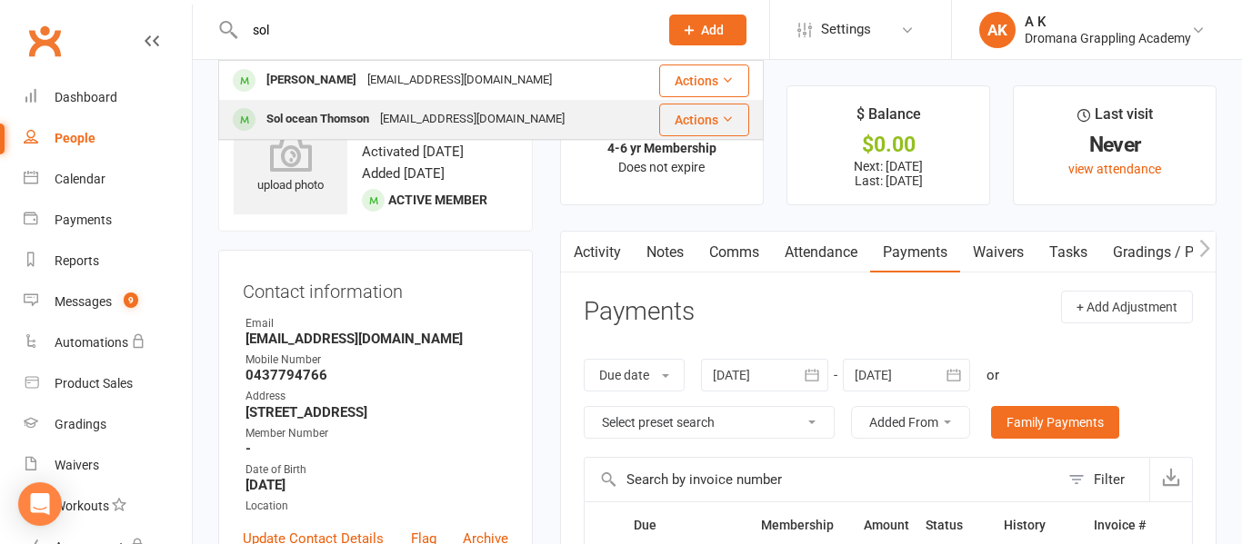
type input "sol"
click at [331, 116] on div "Sol ocean Thomson" at bounding box center [318, 119] width 114 height 26
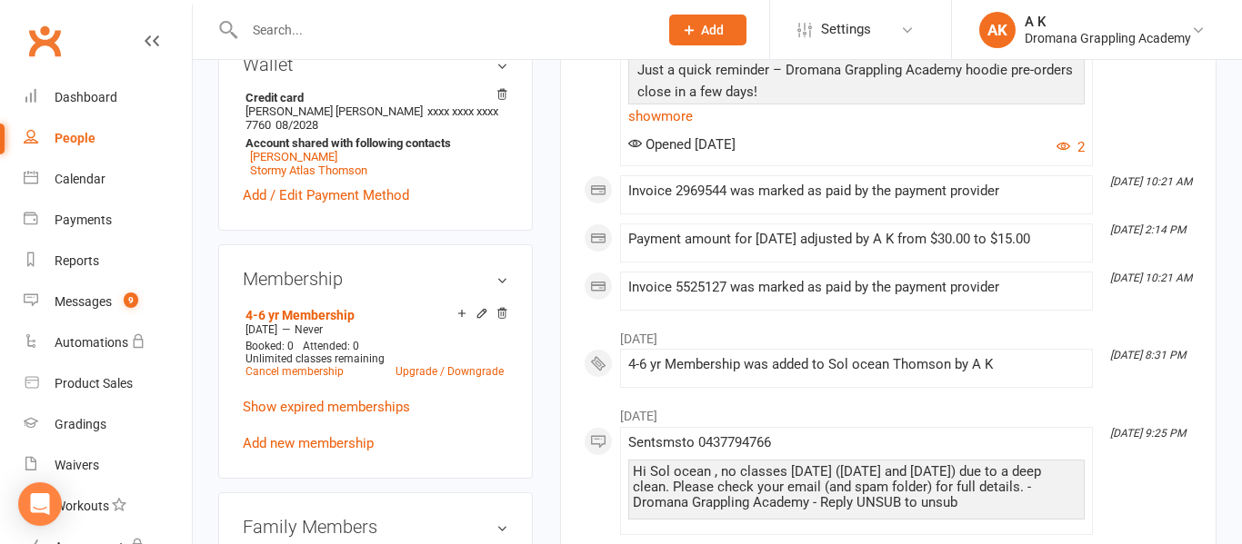
scroll to position [610, 0]
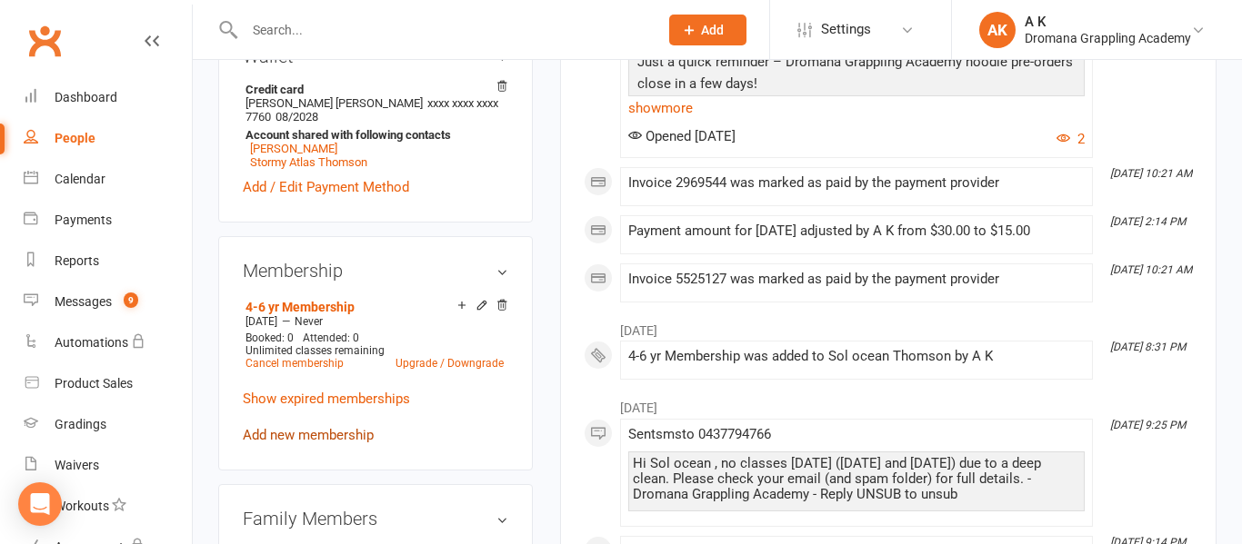
click at [346, 438] on link "Add new membership" at bounding box center [308, 435] width 131 height 16
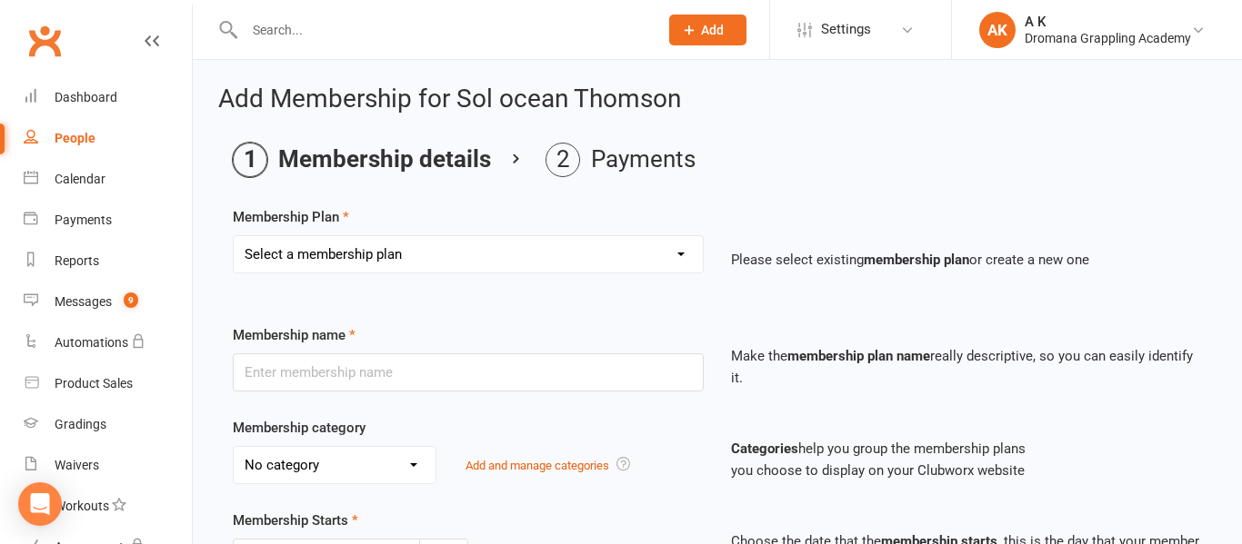
click at [513, 254] on select "Select a membership plan Create new Membership Plan Casual Class Teenage Unlimi…" at bounding box center [468, 254] width 469 height 36
select select "5"
click at [234, 236] on select "Select a membership plan Create new Membership Plan Casual Class Teenage Unlimi…" at bounding box center [468, 254] width 469 height 36
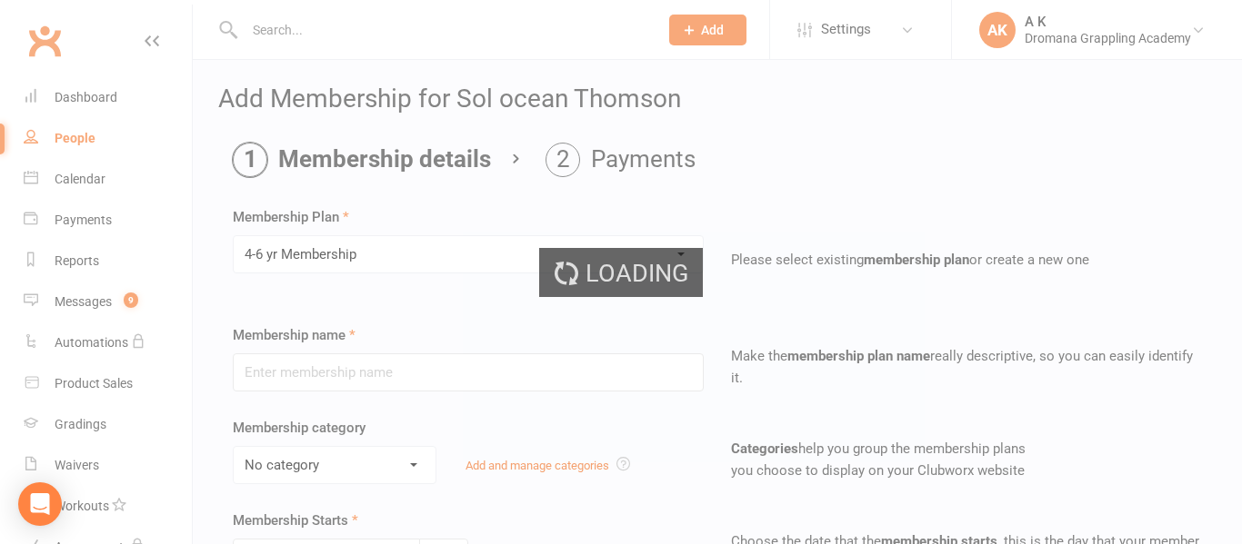
type input "4-6 yr Membership"
select select "2"
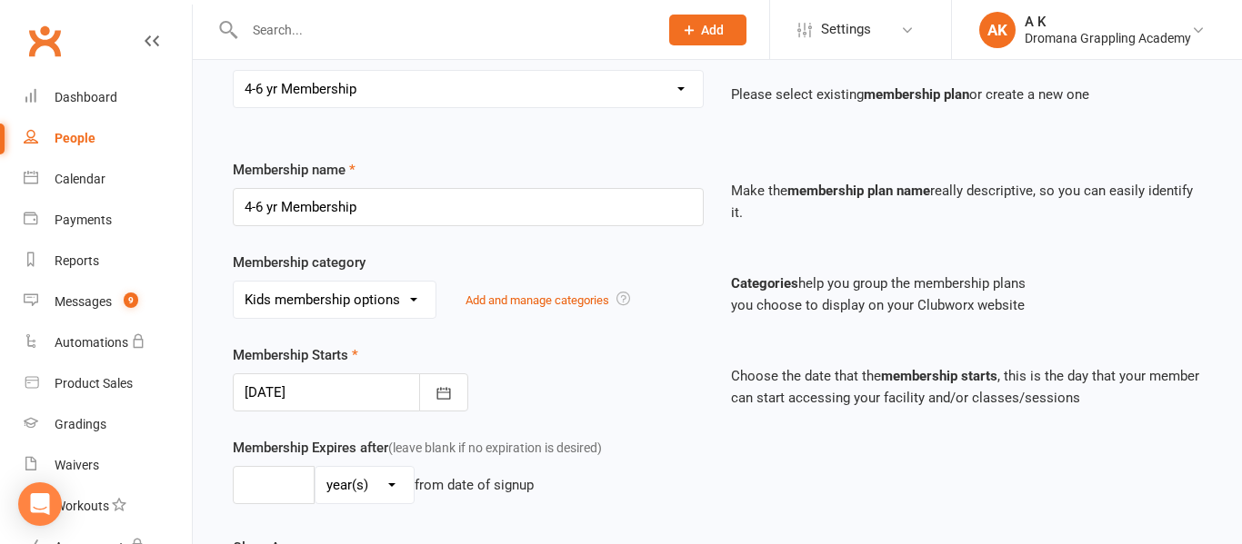
scroll to position [168, 0]
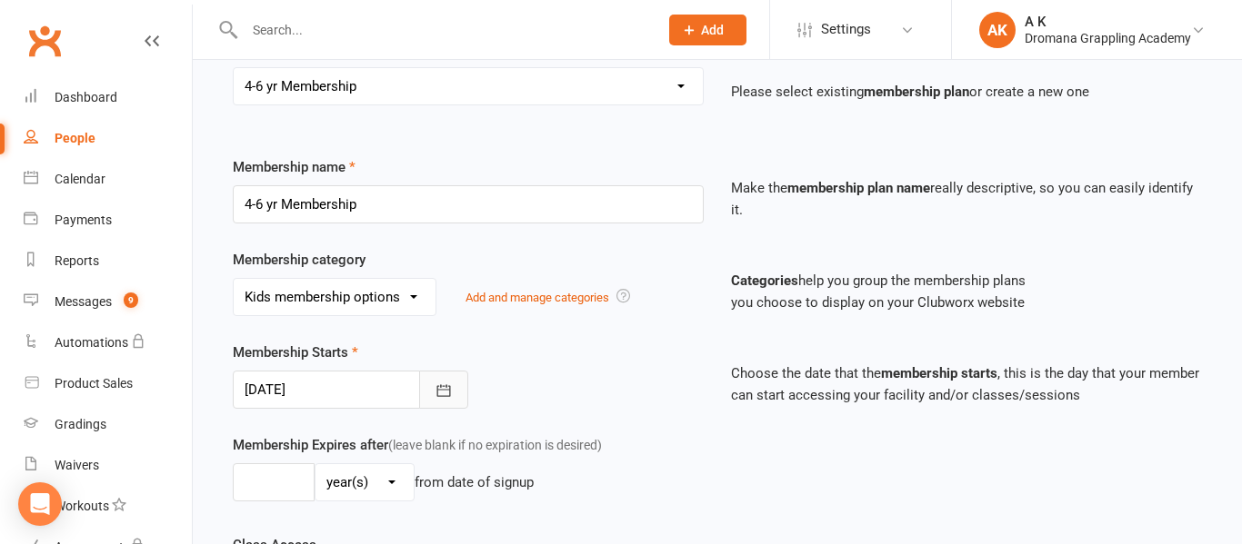
click at [452, 384] on icon "button" at bounding box center [443, 391] width 18 height 18
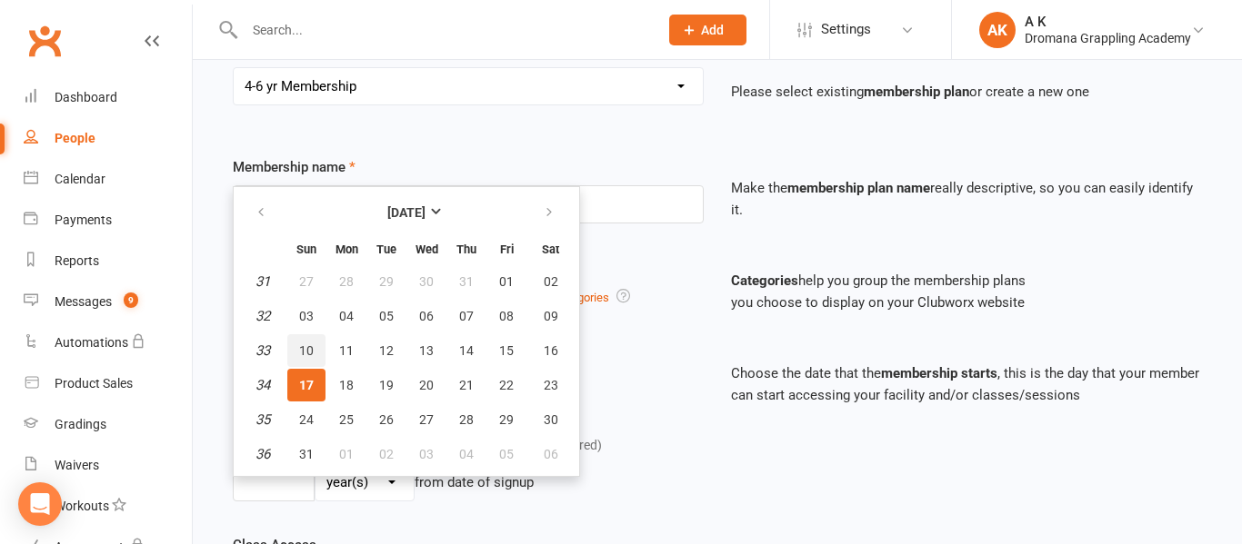
click at [302, 351] on span "10" at bounding box center [306, 351] width 15 height 15
type input "[DATE]"
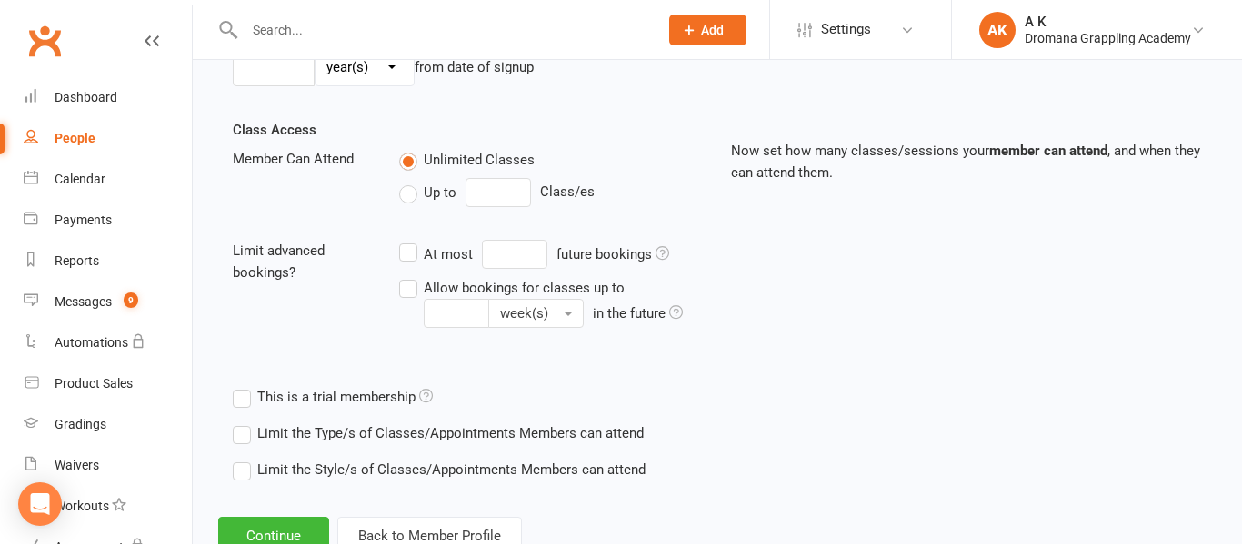
scroll to position [646, 0]
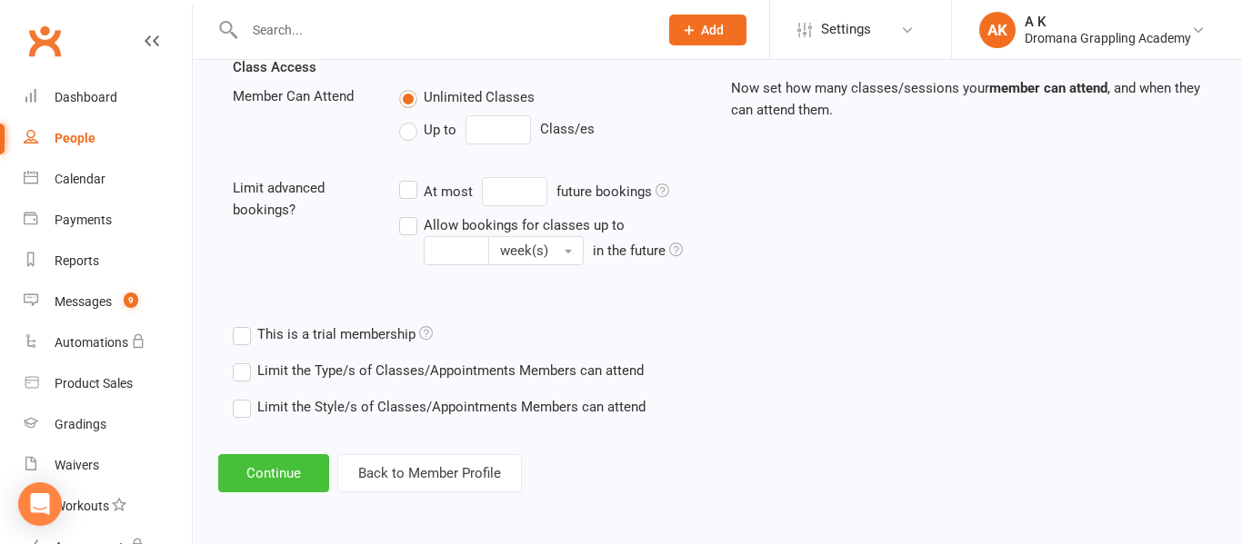
click at [273, 466] on button "Continue" at bounding box center [273, 473] width 111 height 38
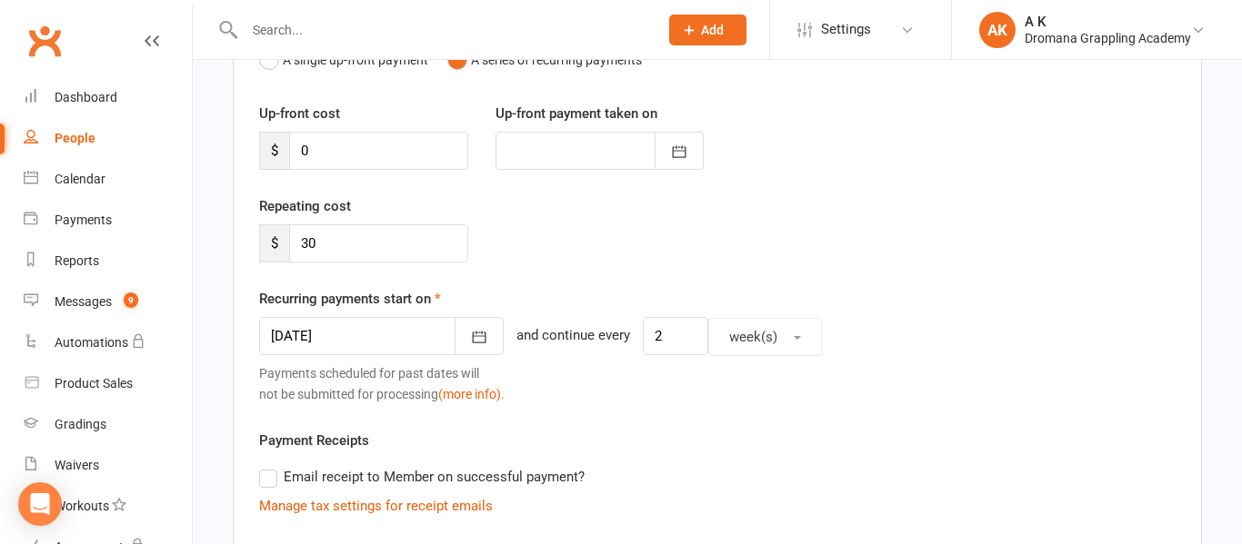
scroll to position [218, 0]
click at [458, 346] on button "button" at bounding box center [478, 335] width 49 height 38
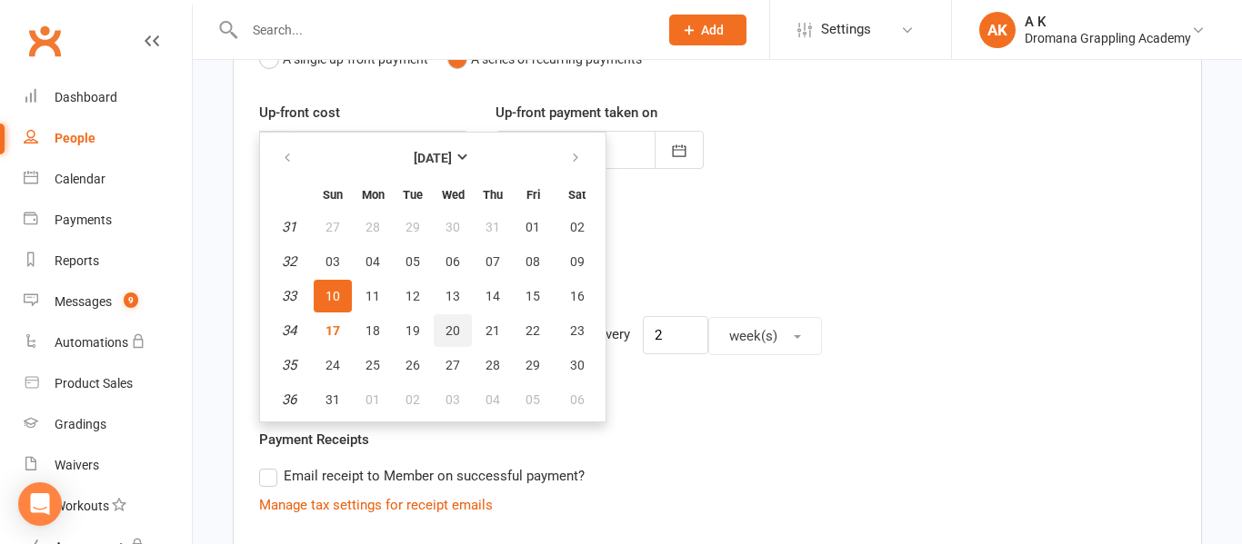
click at [449, 328] on span "20" at bounding box center [452, 331] width 15 height 15
type input "[DATE]"
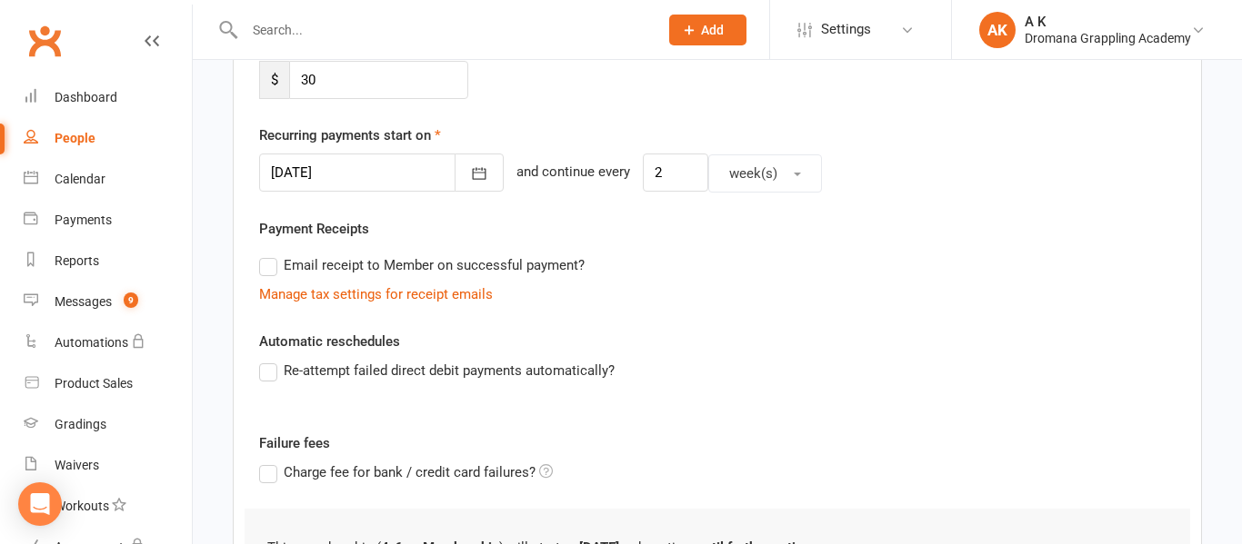
scroll to position [632, 0]
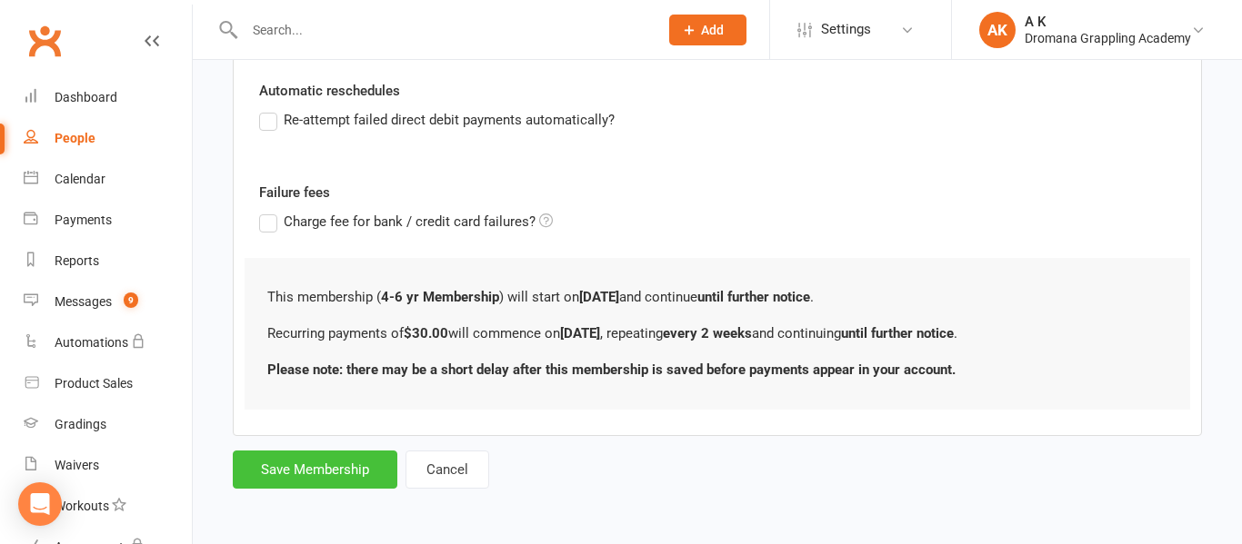
click at [334, 467] on button "Save Membership" at bounding box center [315, 470] width 165 height 38
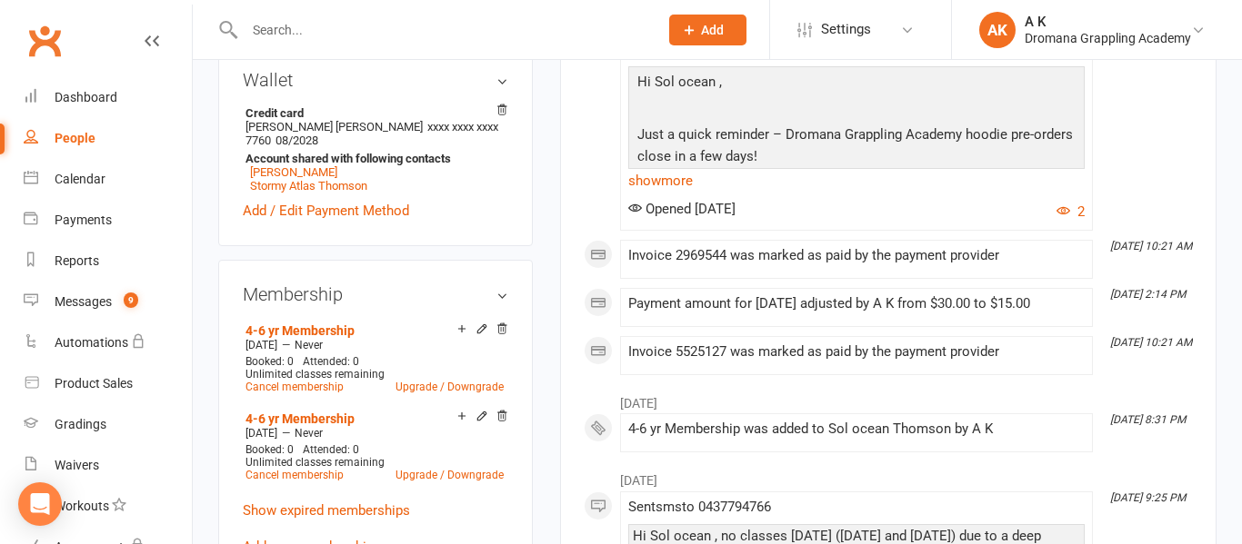
scroll to position [589, 0]
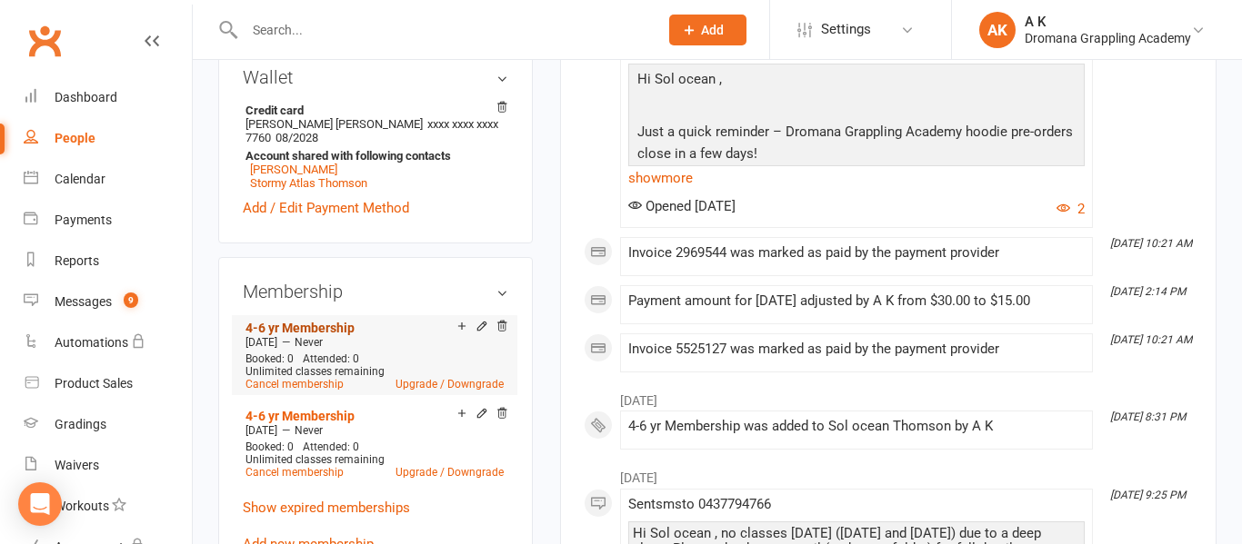
click at [312, 326] on link "4-6 yr Membership" at bounding box center [299, 328] width 109 height 15
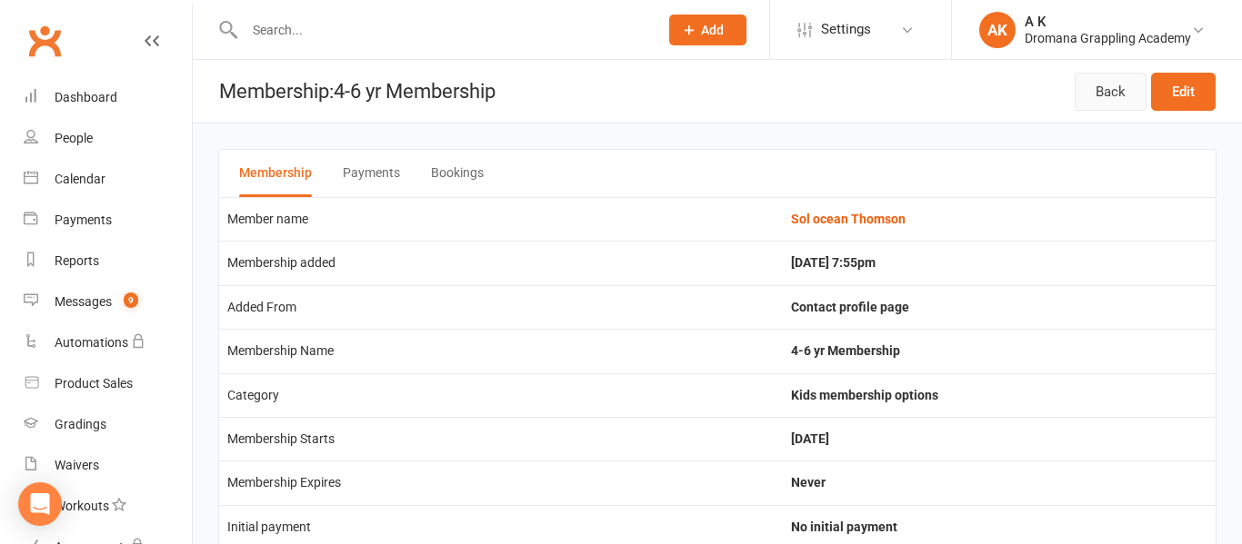
click at [1089, 102] on link "Back" at bounding box center [1110, 92] width 72 height 38
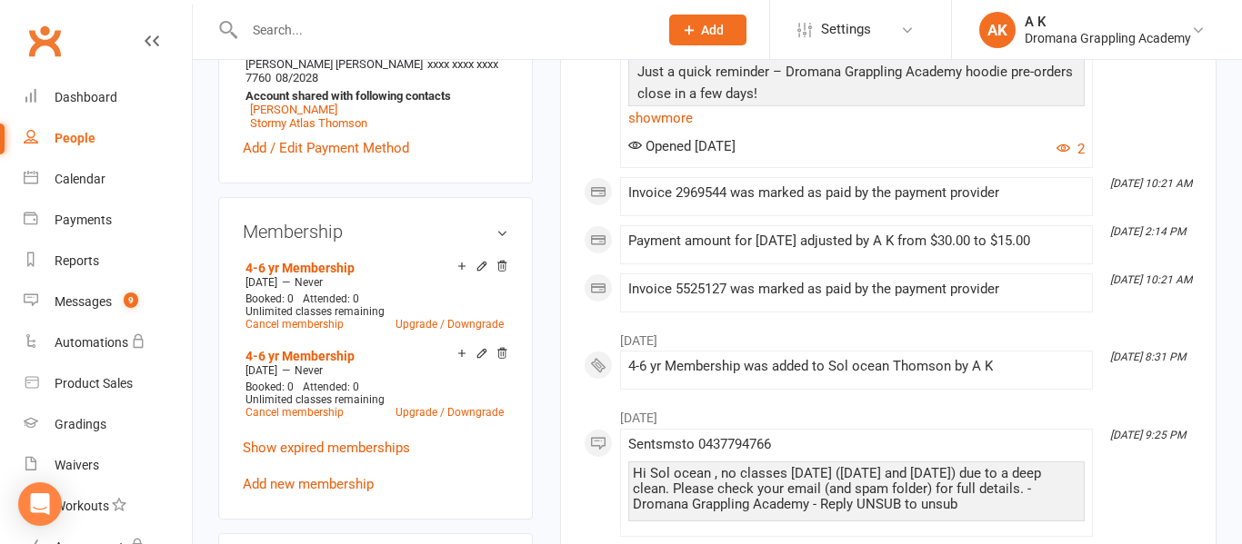
scroll to position [655, 0]
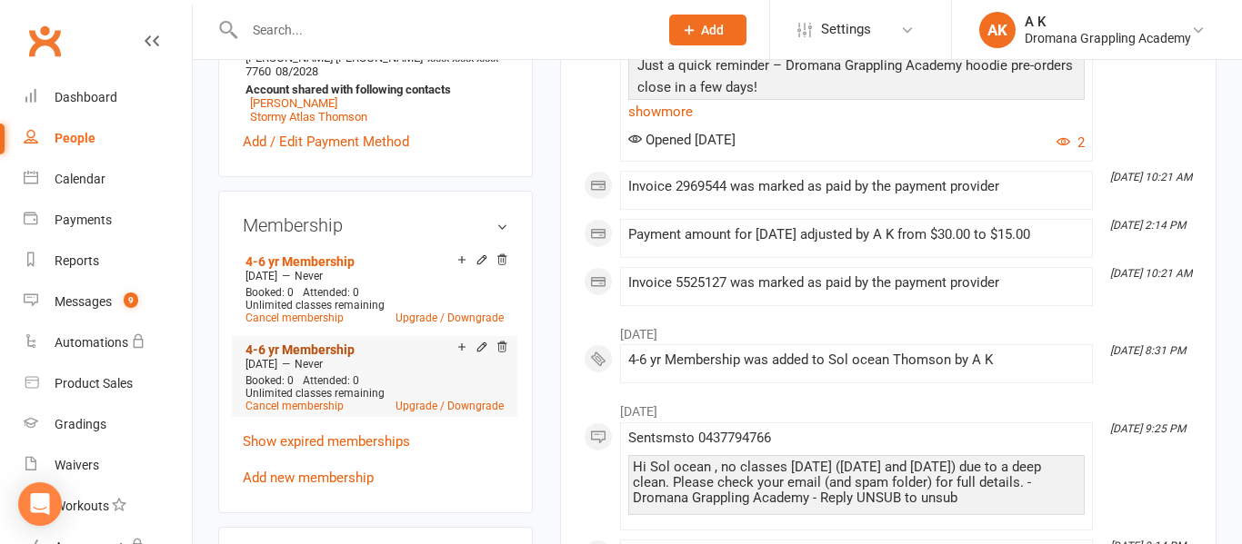
click at [294, 354] on link "4-6 yr Membership" at bounding box center [299, 350] width 109 height 15
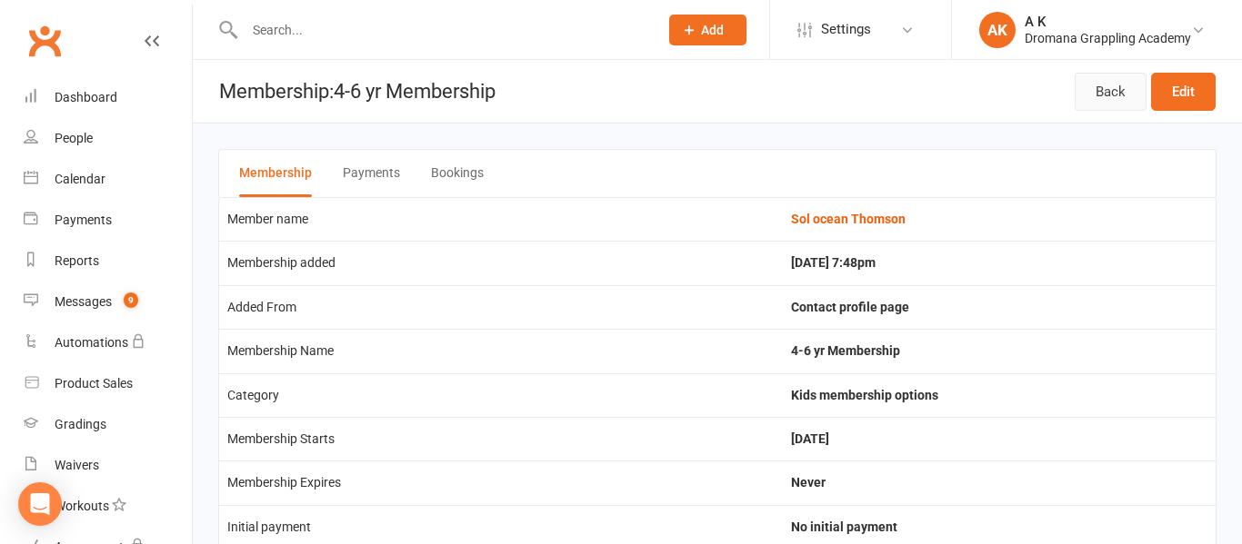
click at [1131, 90] on link "Back" at bounding box center [1110, 92] width 72 height 38
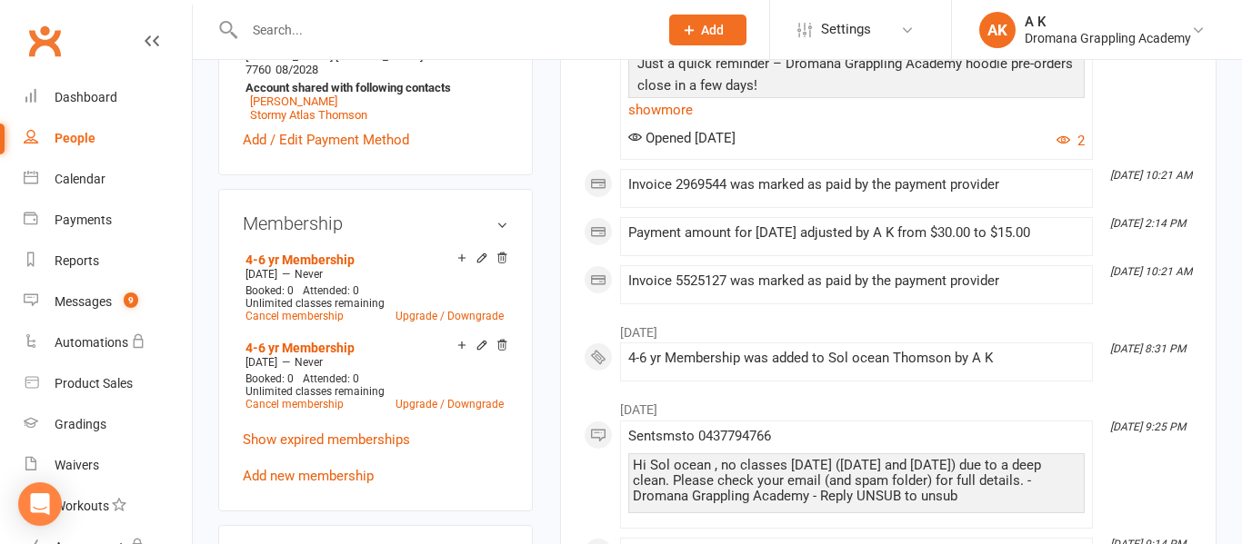
scroll to position [661, 0]
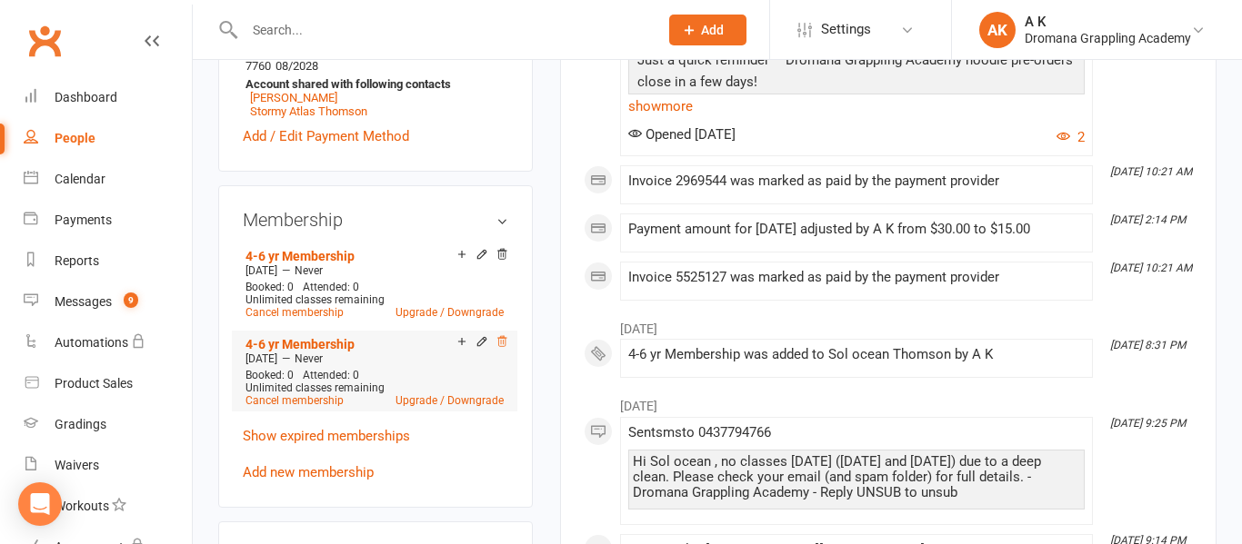
click at [503, 345] on icon at bounding box center [501, 341] width 13 height 13
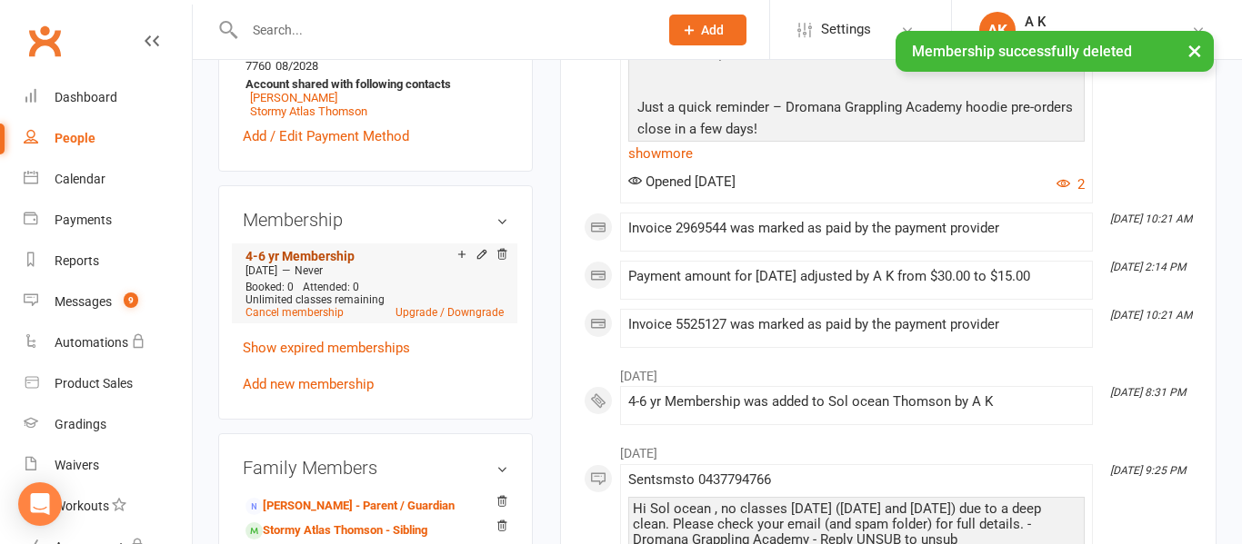
click at [321, 258] on link "4-6 yr Membership" at bounding box center [299, 256] width 109 height 15
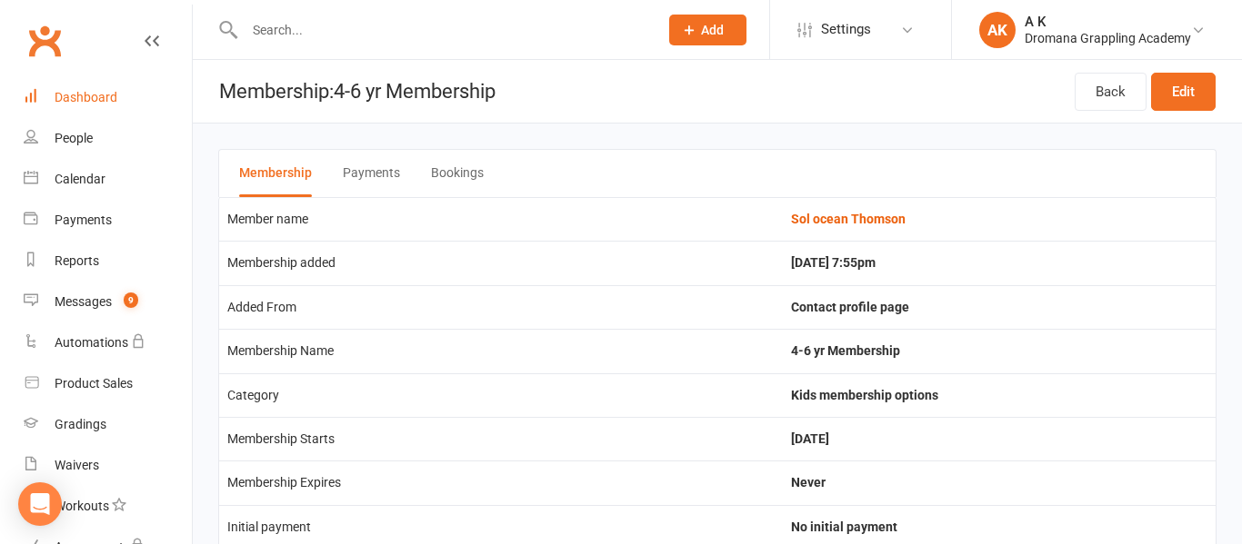
click at [96, 88] on link "Dashboard" at bounding box center [108, 97] width 168 height 41
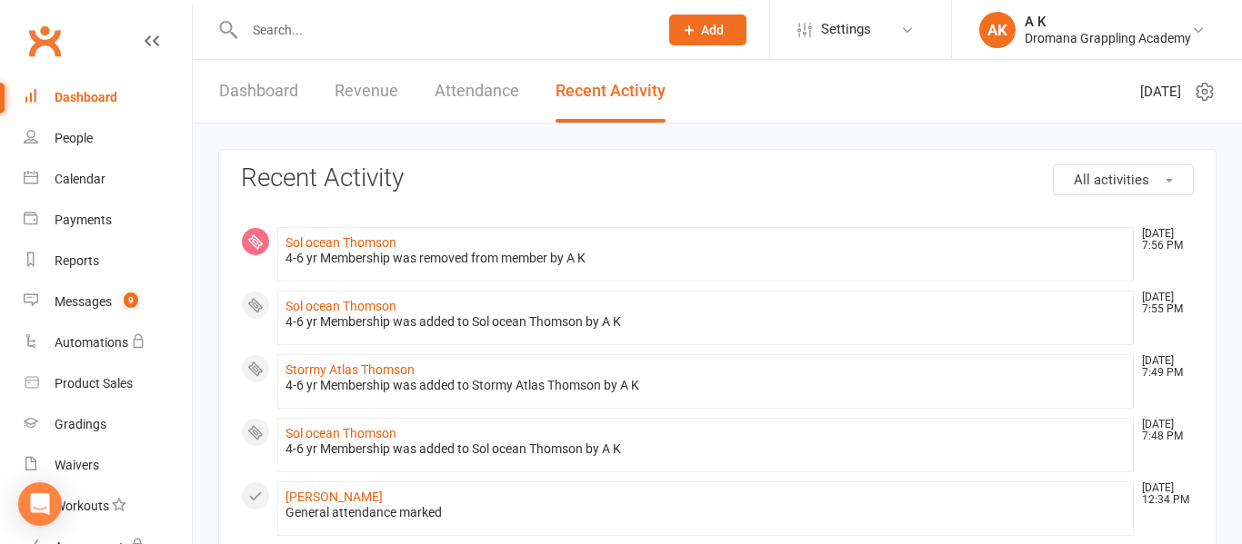
click at [66, 99] on div "Dashboard" at bounding box center [86, 97] width 63 height 15
click at [271, 85] on link "Dashboard" at bounding box center [258, 91] width 79 height 63
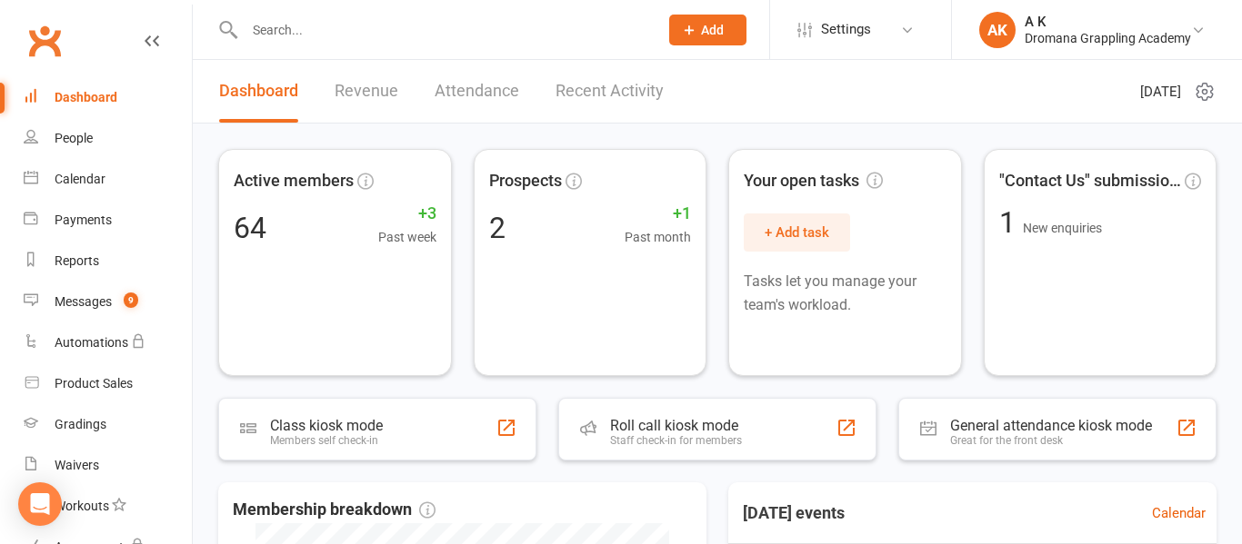
click at [288, 19] on input "text" at bounding box center [442, 29] width 406 height 25
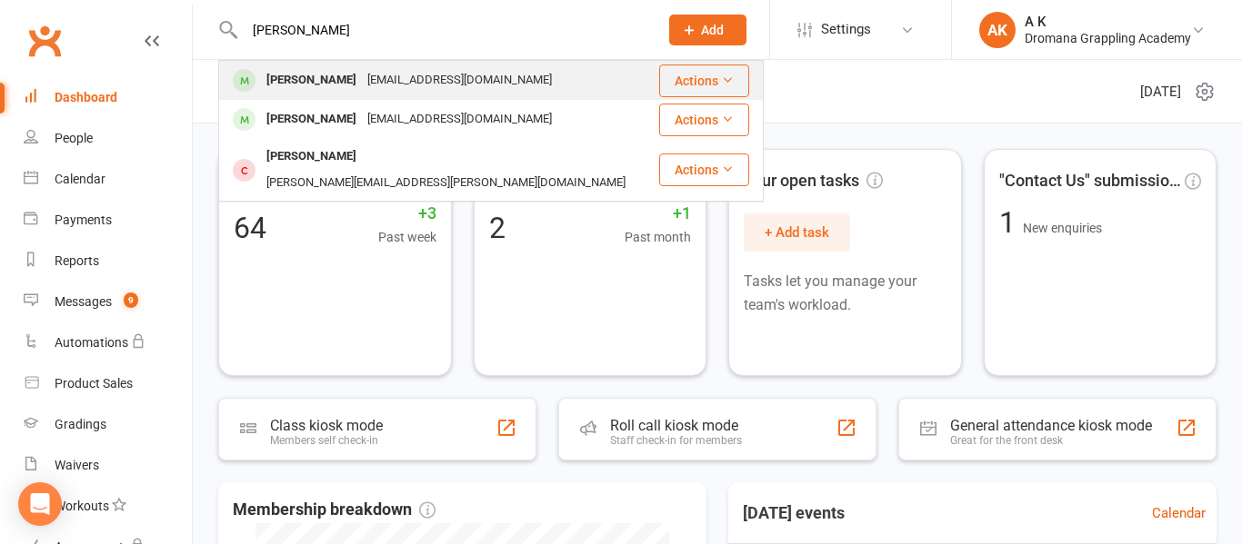
type input "[PERSON_NAME]"
click at [282, 76] on div "[PERSON_NAME]" at bounding box center [311, 80] width 101 height 26
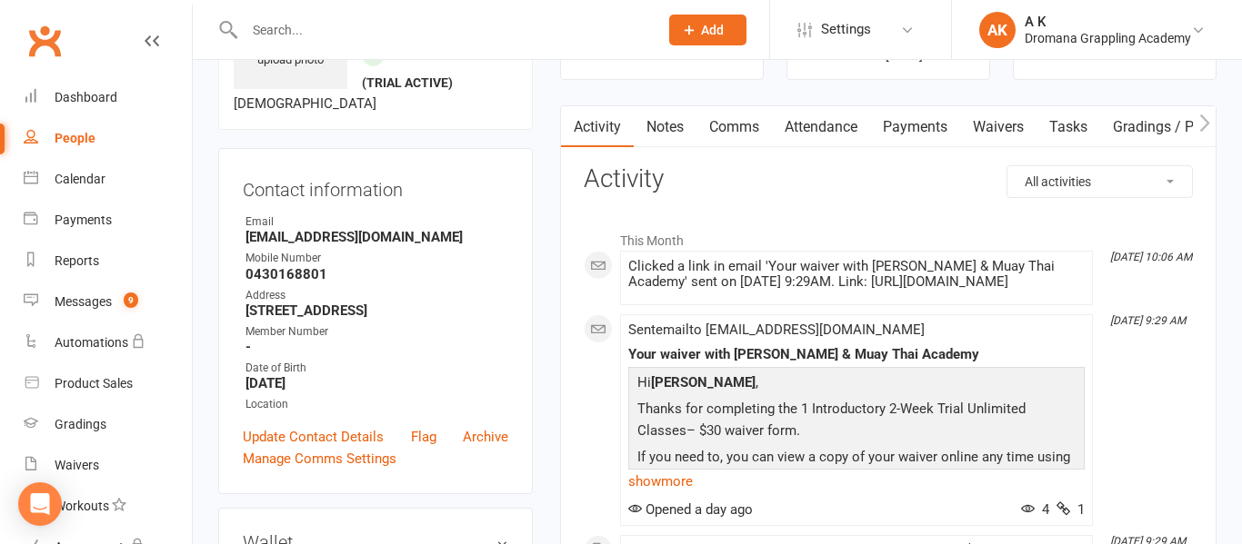
scroll to position [123, 0]
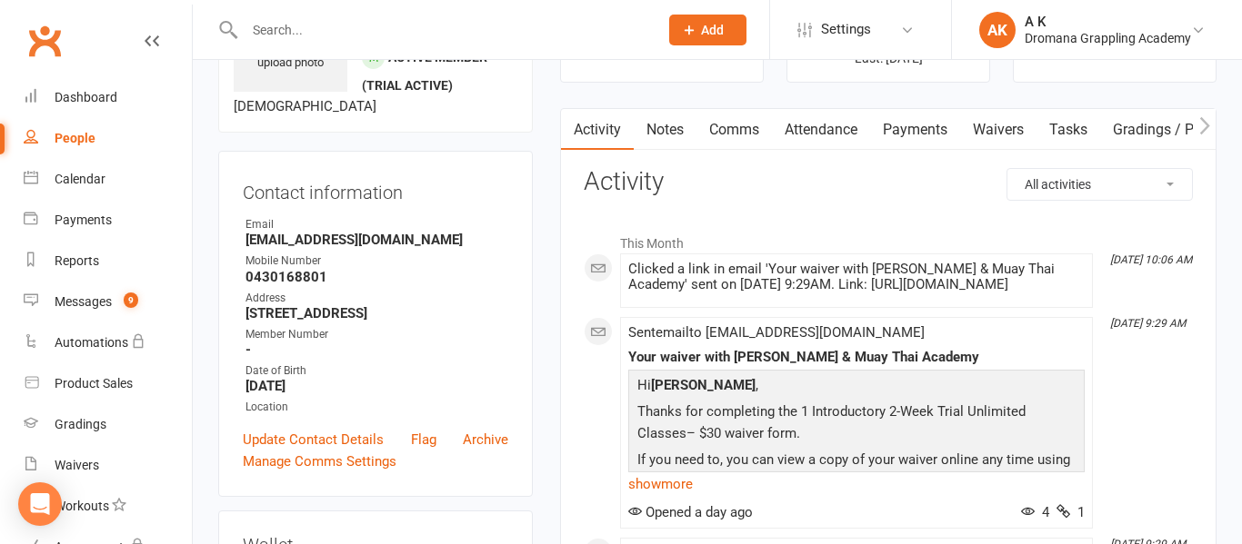
click at [892, 135] on link "Payments" at bounding box center [915, 130] width 90 height 42
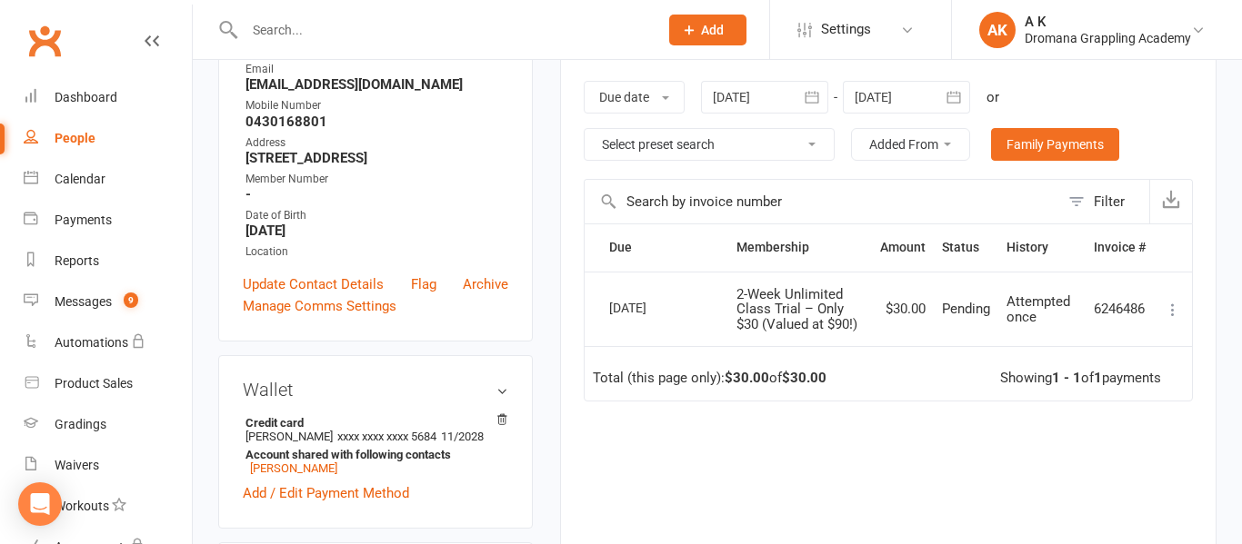
scroll to position [281, 0]
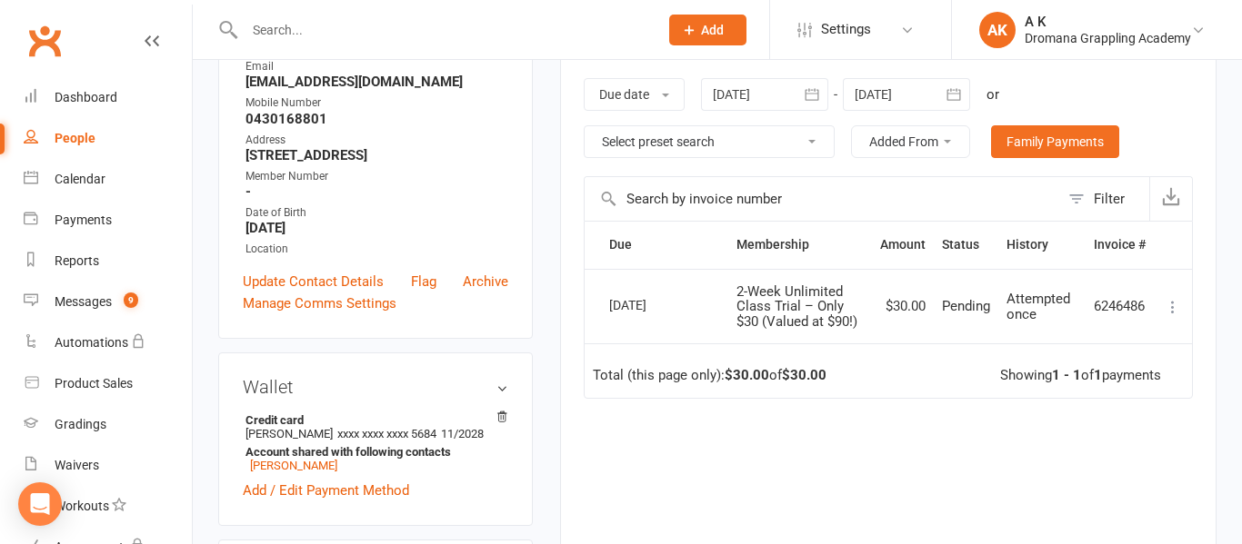
click at [1181, 306] on icon at bounding box center [1172, 307] width 18 height 18
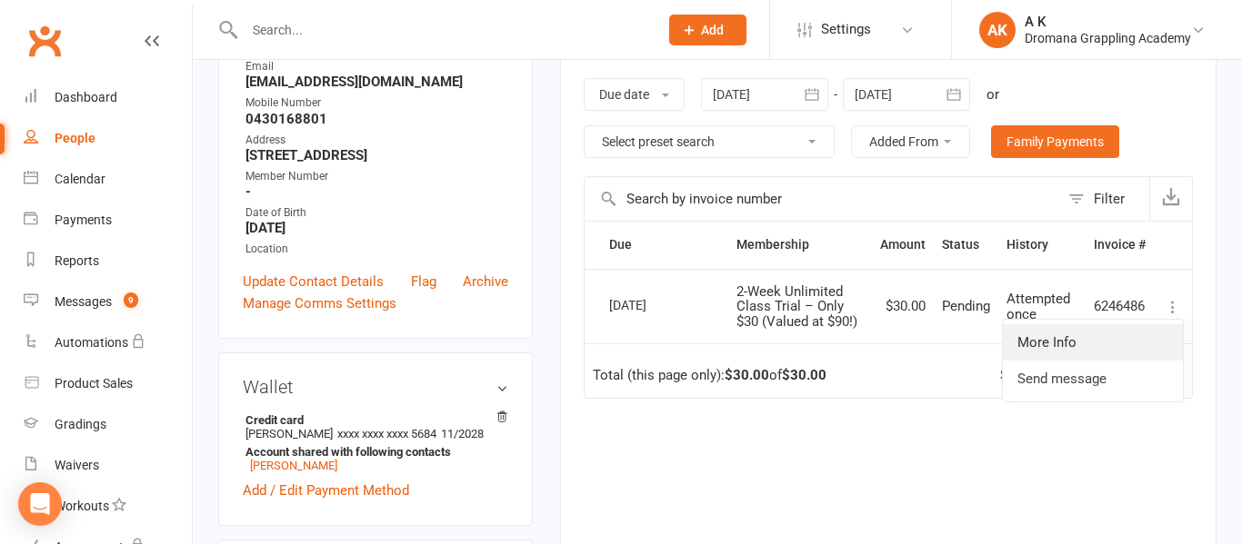
click at [1088, 341] on link "More Info" at bounding box center [1093, 342] width 180 height 36
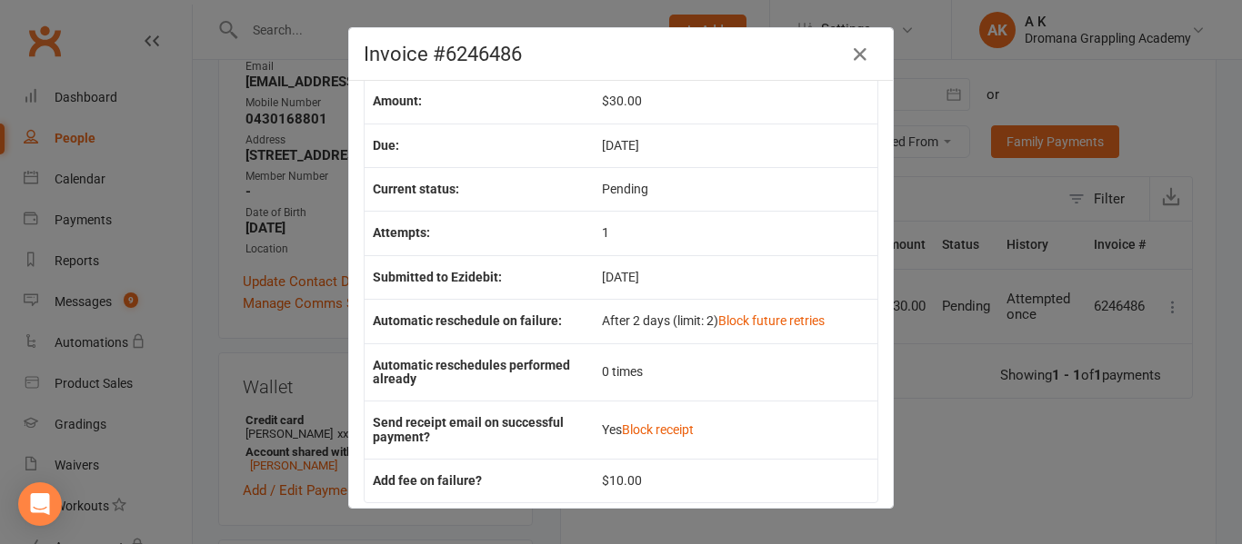
scroll to position [117, 0]
click at [855, 60] on icon "button" at bounding box center [860, 55] width 22 height 22
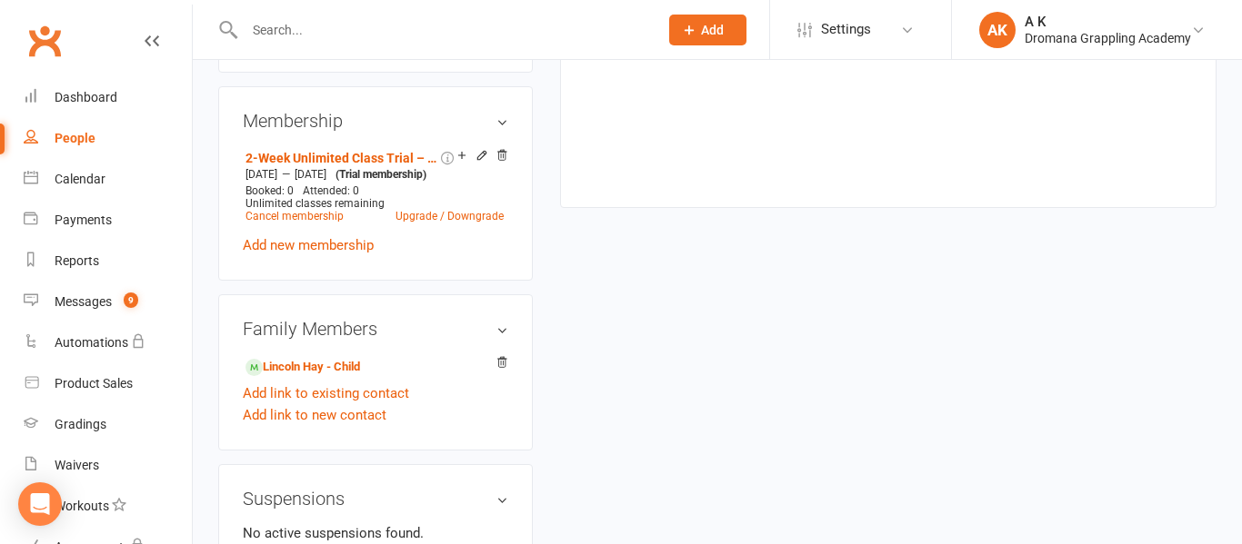
scroll to position [729, 0]
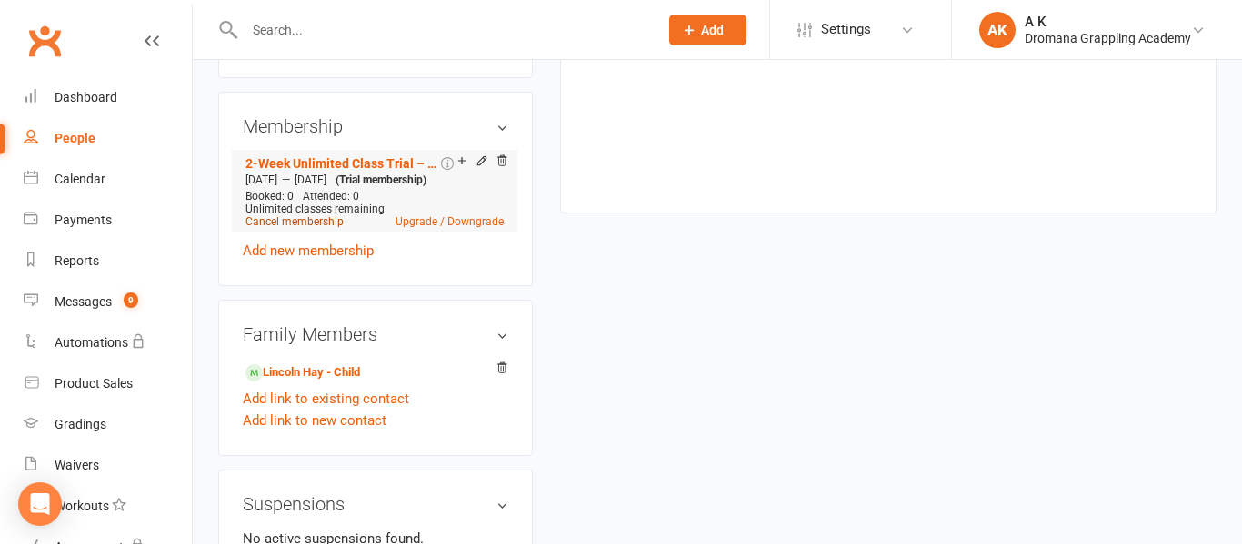
click at [297, 228] on link "Cancel membership" at bounding box center [294, 221] width 98 height 13
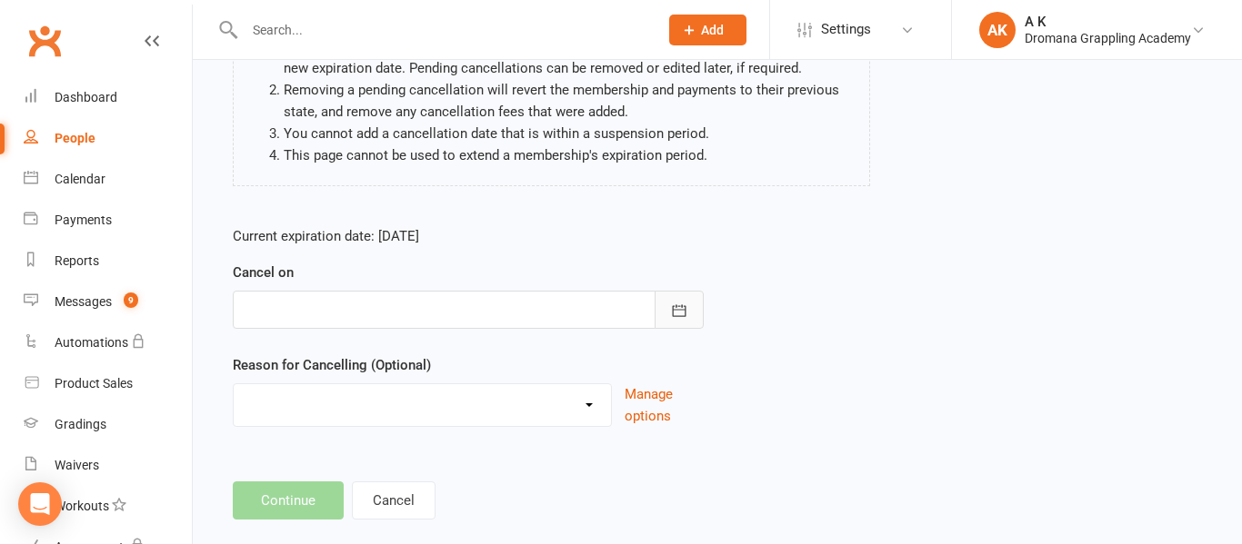
click at [673, 314] on icon "button" at bounding box center [680, 310] width 14 height 12
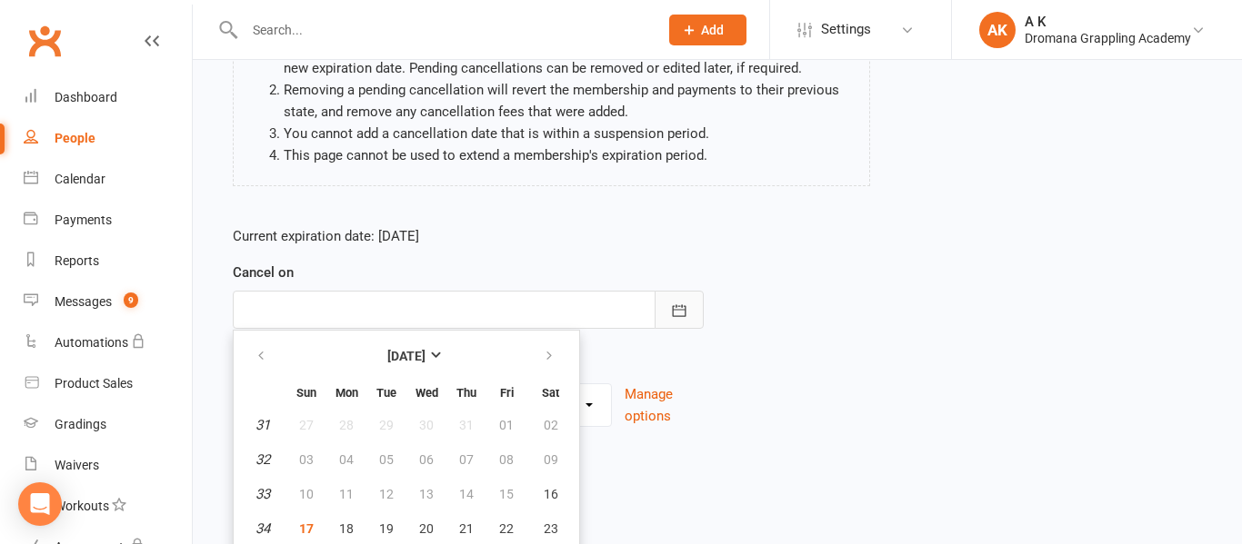
scroll to position [282, 0]
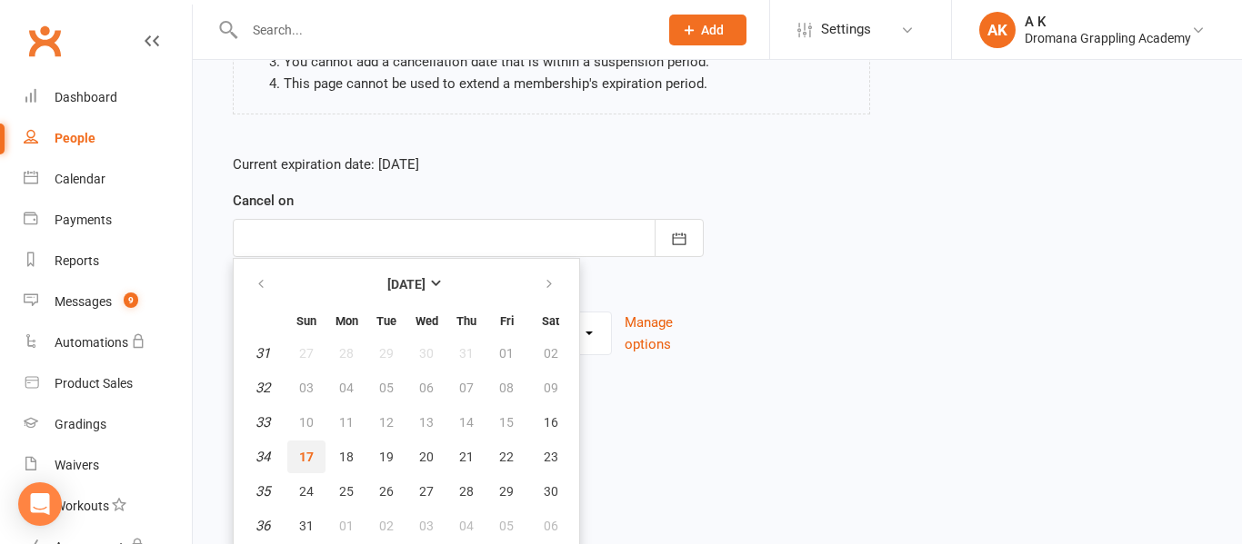
click at [305, 454] on span "17" at bounding box center [306, 457] width 15 height 15
type input "[DATE]"
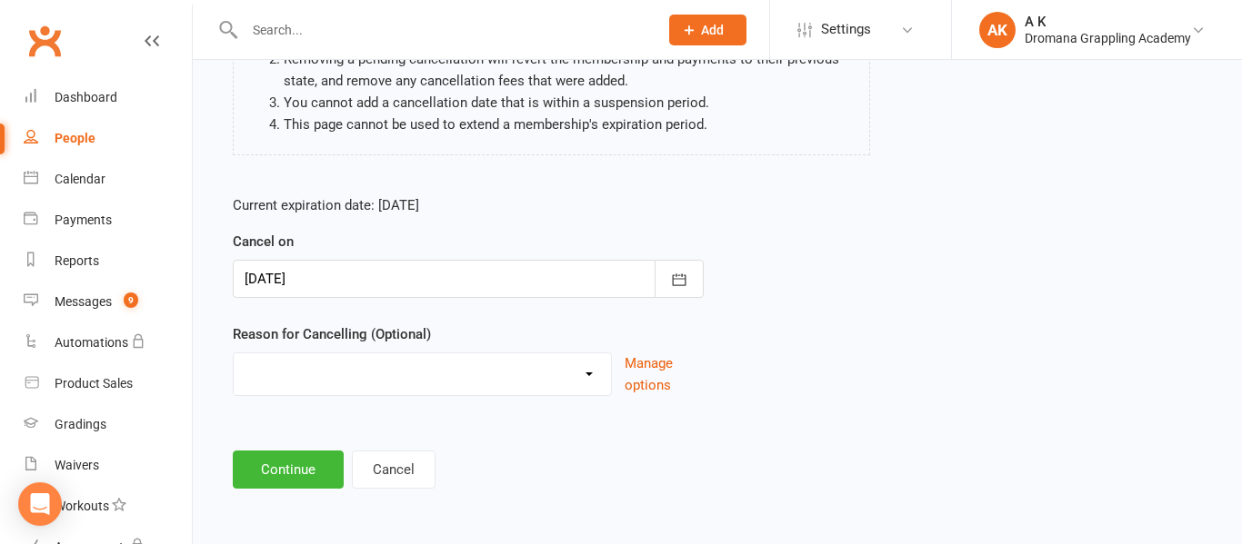
scroll to position [241, 0]
click at [595, 385] on select "Holiday Injury Other reason" at bounding box center [422, 372] width 377 height 36
click at [651, 434] on main "[PERSON_NAME] - 2-Week Unlimited Class Trial – Only $30 (Valued at $90!) Please…" at bounding box center [717, 195] width 998 height 587
click at [314, 466] on button "Continue" at bounding box center [288, 470] width 111 height 38
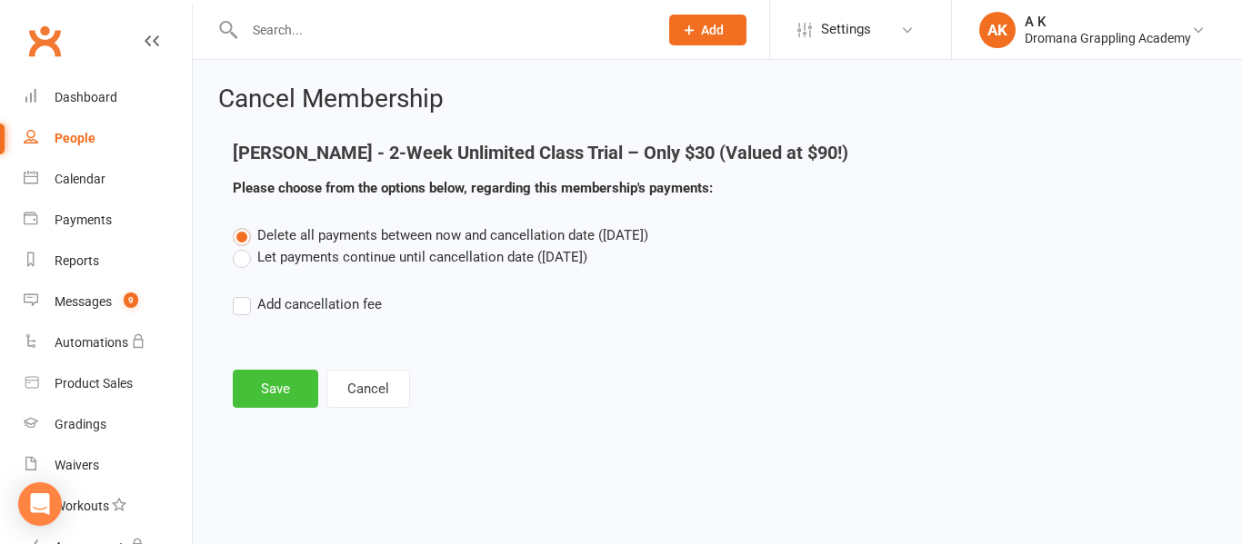
click at [305, 388] on button "Save" at bounding box center [275, 389] width 85 height 38
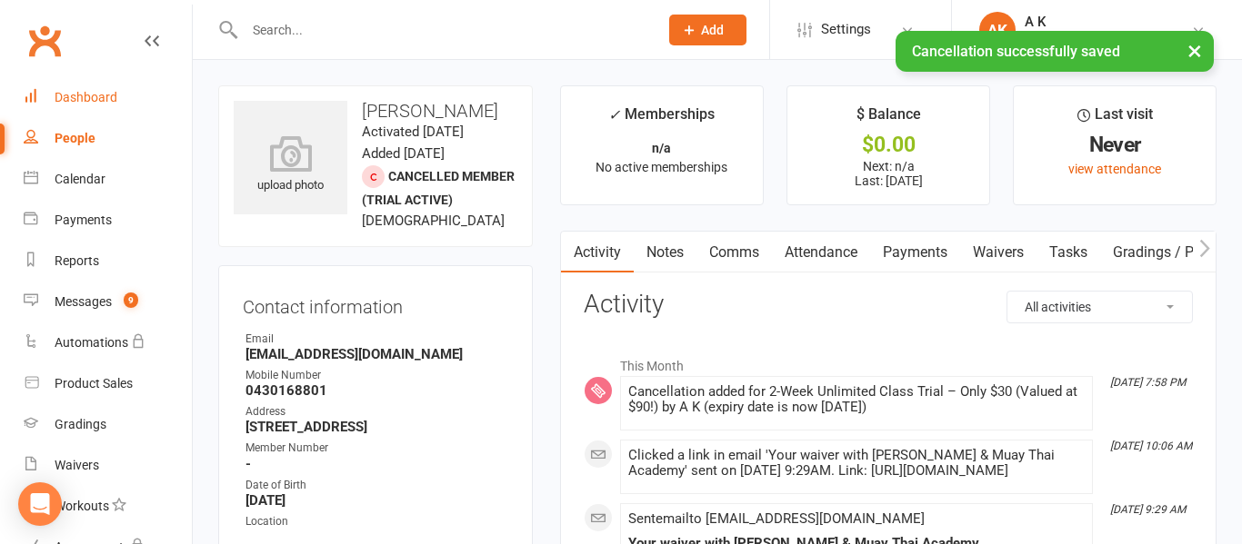
click at [89, 85] on link "Dashboard" at bounding box center [108, 97] width 168 height 41
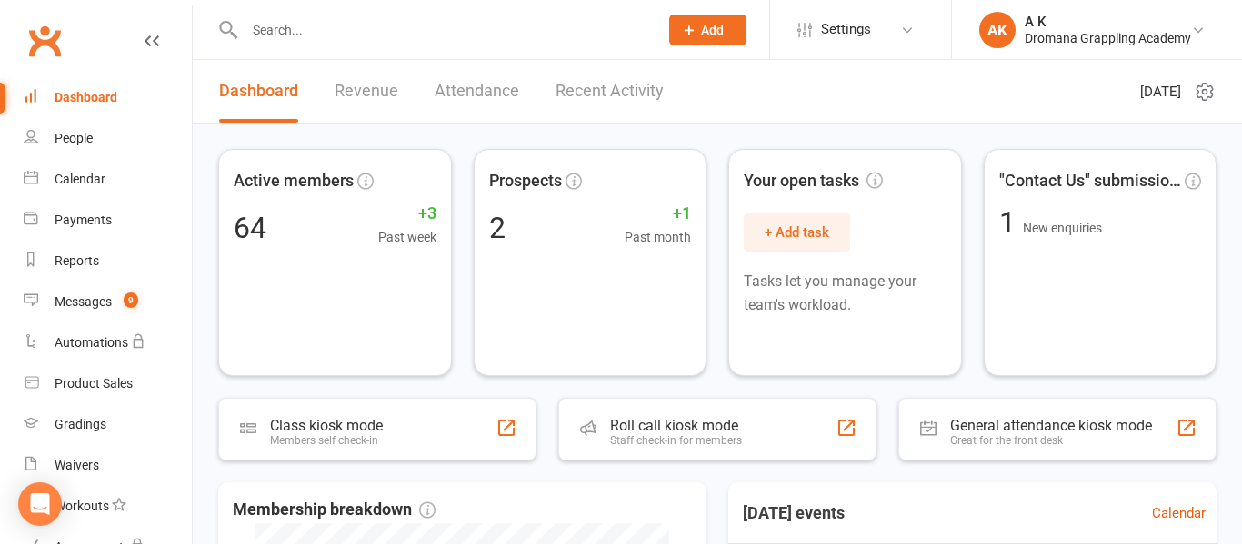
click at [385, 35] on input "text" at bounding box center [442, 29] width 406 height 25
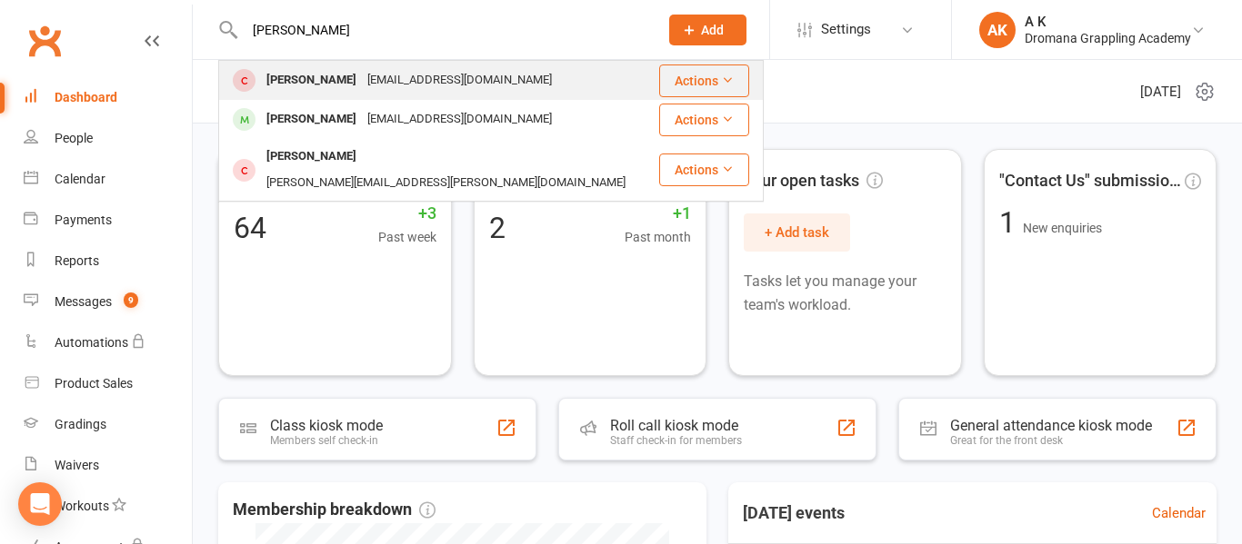
type input "[PERSON_NAME]"
click at [363, 83] on div "[EMAIL_ADDRESS][DOMAIN_NAME]" at bounding box center [459, 80] width 195 height 26
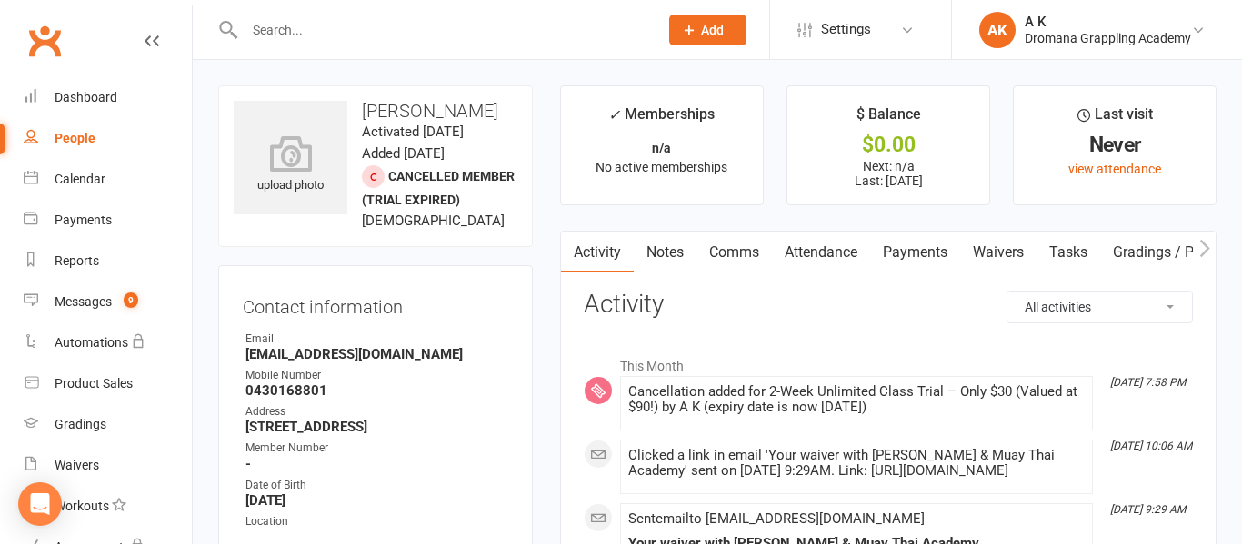
click at [922, 253] on link "Payments" at bounding box center [915, 253] width 90 height 42
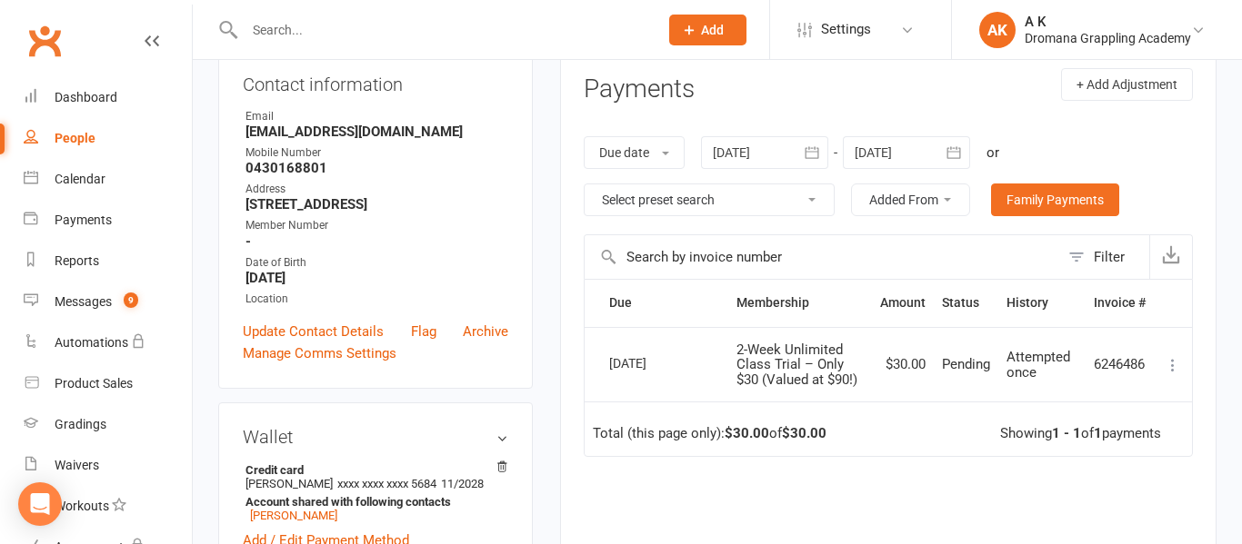
scroll to position [237, 0]
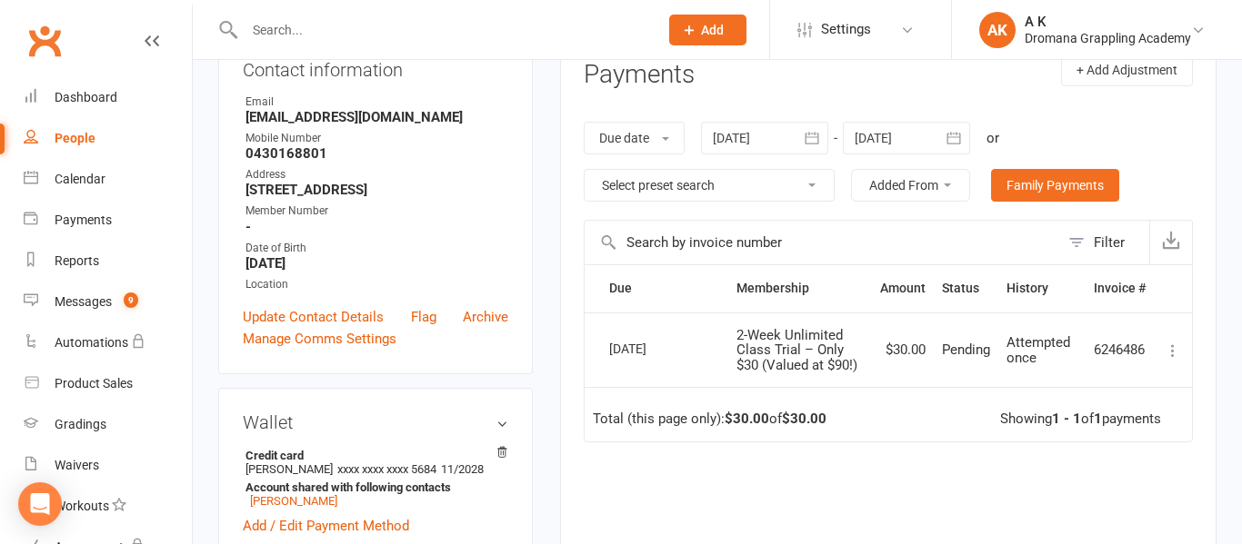
click at [1173, 350] on icon at bounding box center [1172, 351] width 18 height 18
click at [1194, 322] on div "Activity Notes Comms Attendance Payments Waivers Tasks Gradings / Promotions Mo…" at bounding box center [888, 350] width 656 height 712
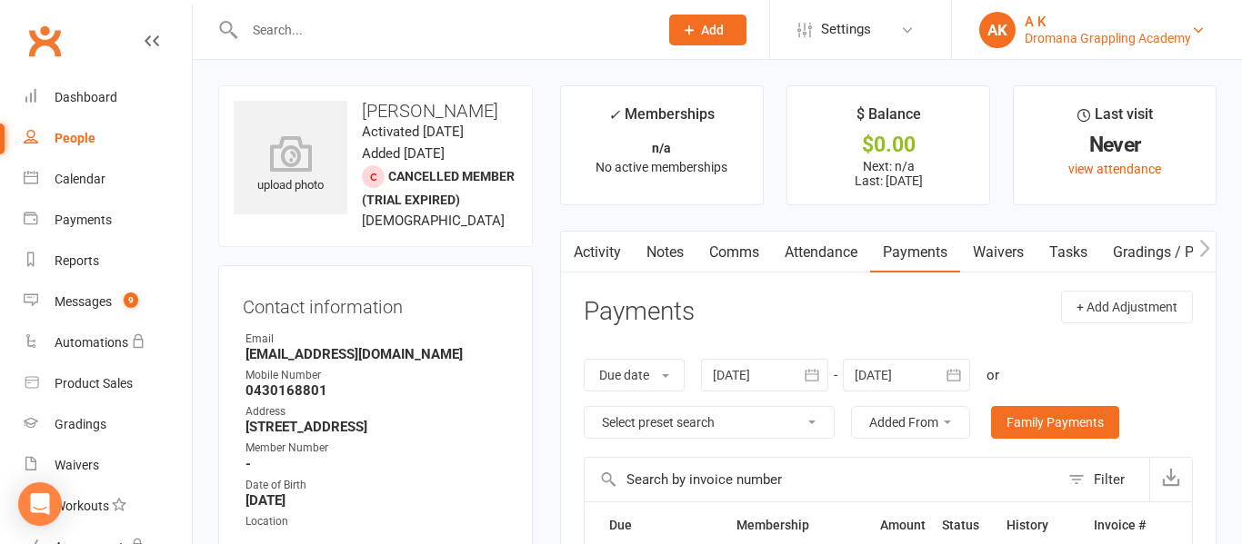
click at [1063, 12] on link "AK A K Dromana Grappling Academy" at bounding box center [1096, 30] width 235 height 36
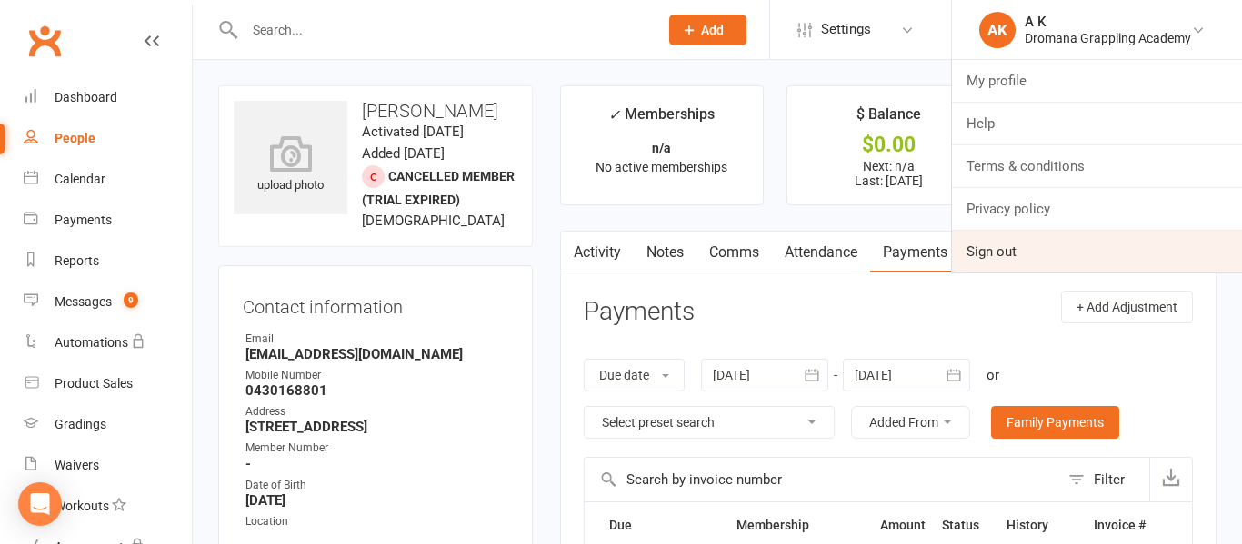
click at [1023, 245] on link "Sign out" at bounding box center [1097, 252] width 290 height 42
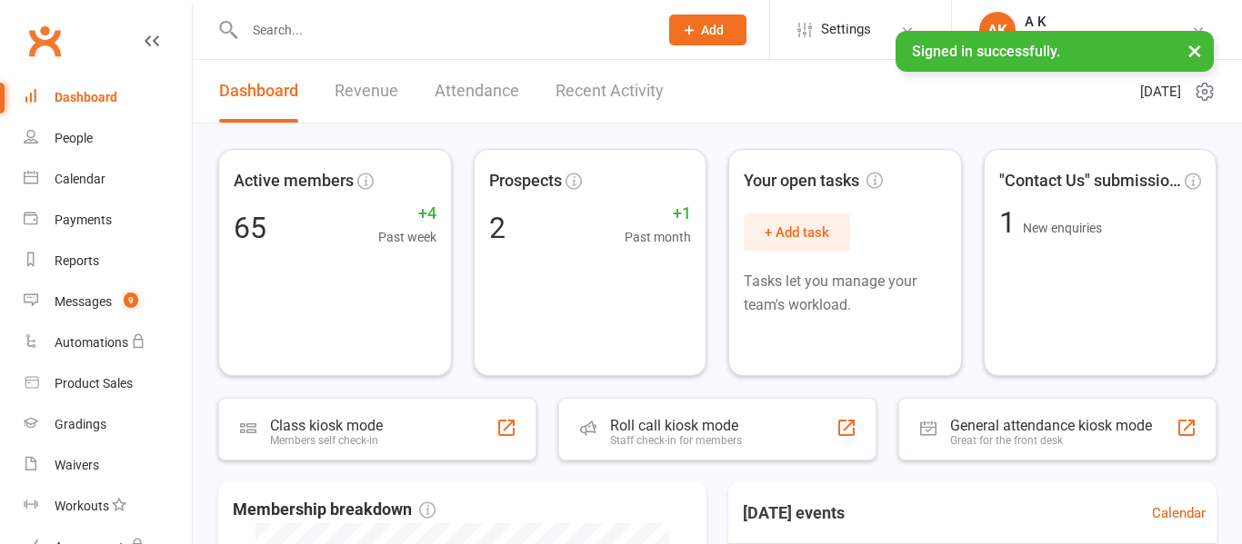
click at [432, 18] on input "text" at bounding box center [442, 29] width 406 height 25
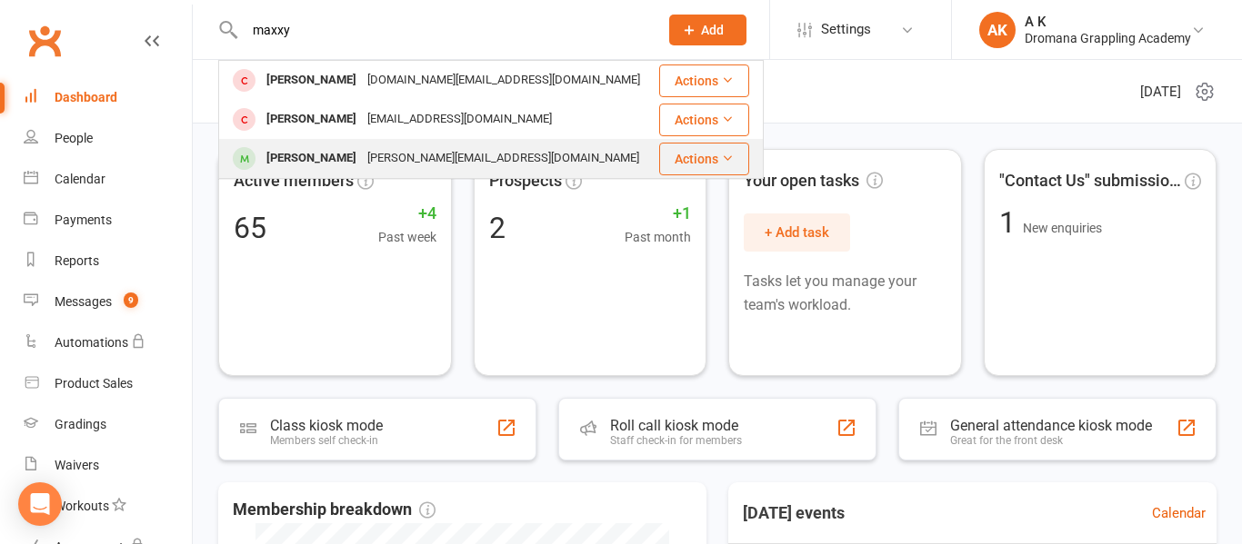
type input "maxxy"
click at [330, 172] on div "Maxy Thomson glenn@southbayplumbing.com.au" at bounding box center [438, 158] width 436 height 37
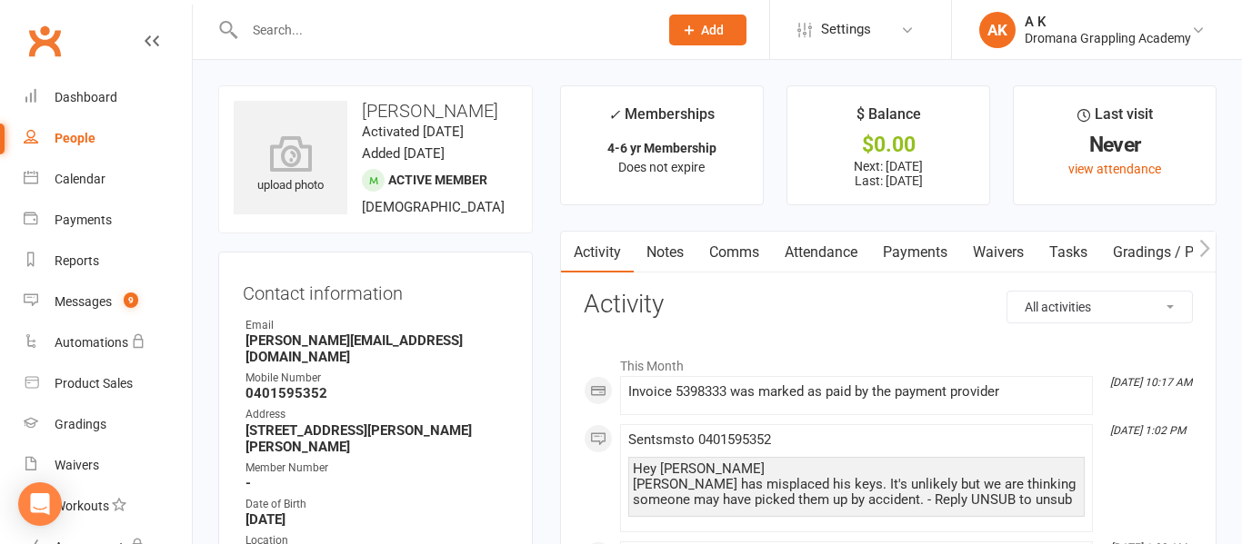
click at [895, 250] on link "Payments" at bounding box center [915, 253] width 90 height 42
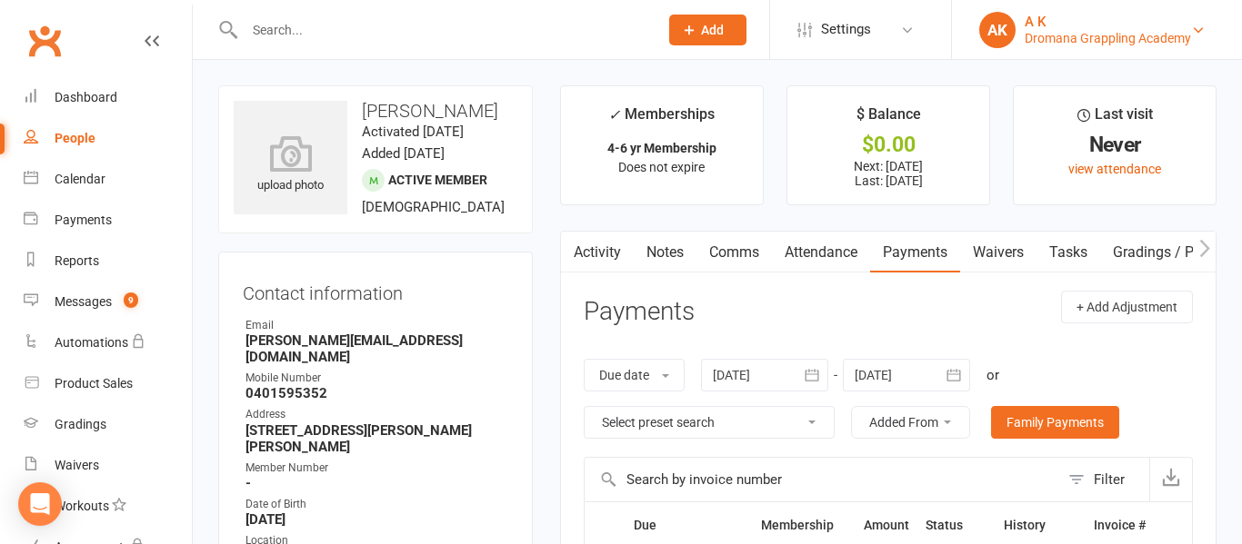
click at [1009, 37] on div "AK" at bounding box center [997, 30] width 36 height 36
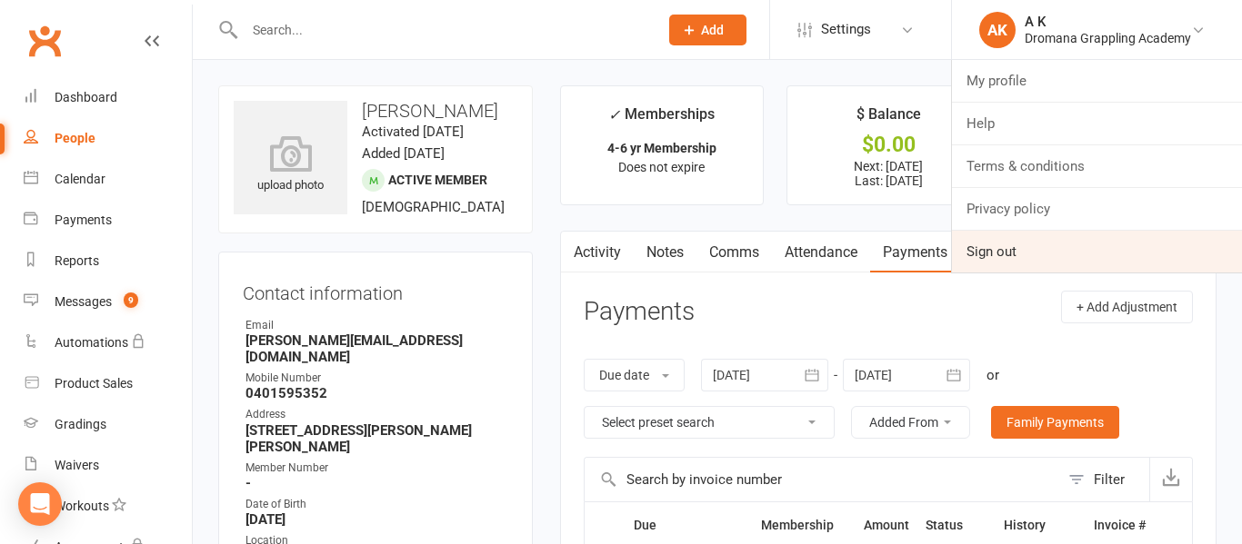
click at [986, 242] on link "Sign out" at bounding box center [1097, 252] width 290 height 42
